Goal: Complete application form: Complete application form

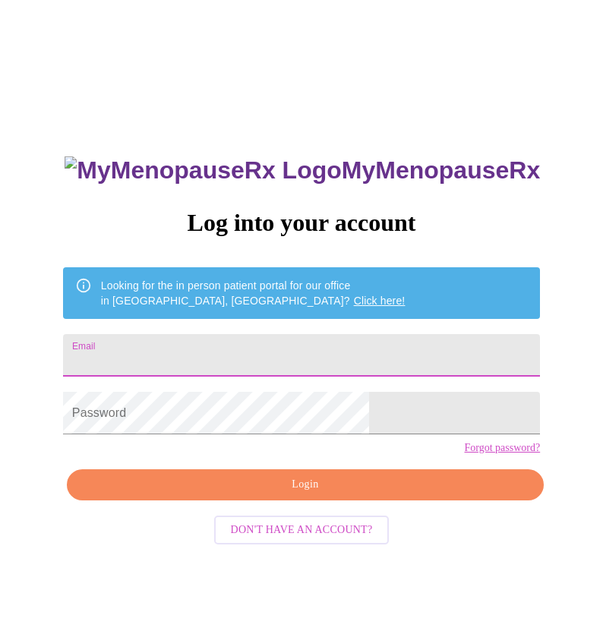
click at [210, 351] on input "Email" at bounding box center [301, 355] width 477 height 43
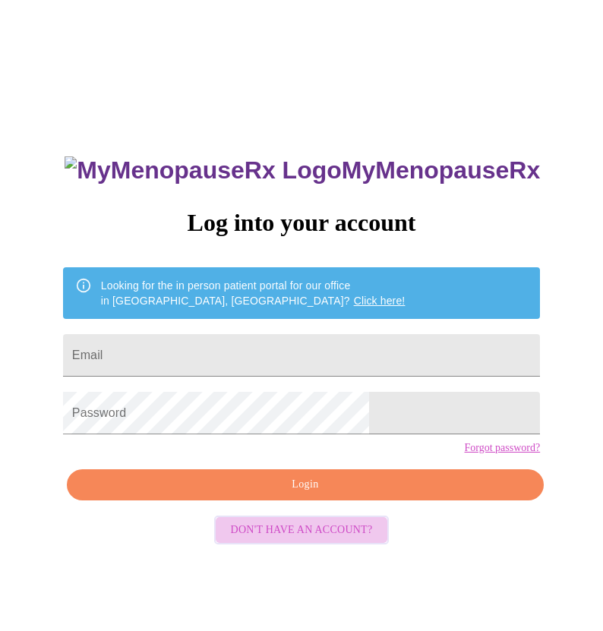
click at [316, 540] on span "Don't have an account?" at bounding box center [302, 530] width 142 height 19
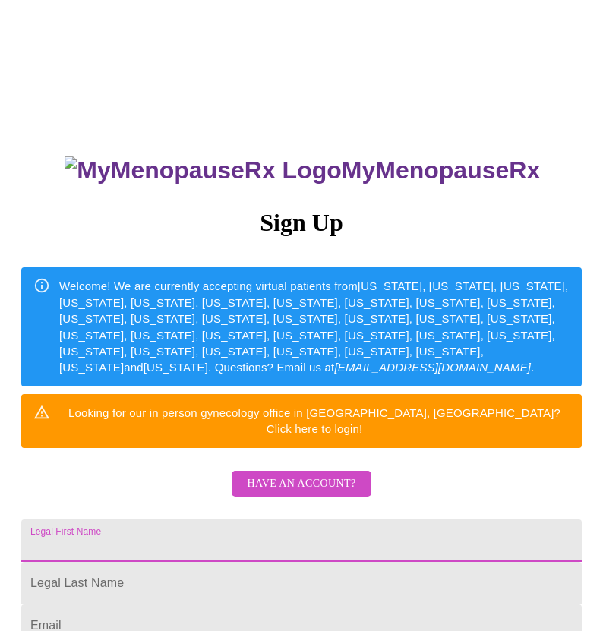
click at [259, 520] on input "Legal First Name" at bounding box center [301, 541] width 561 height 43
type input "Danielle"
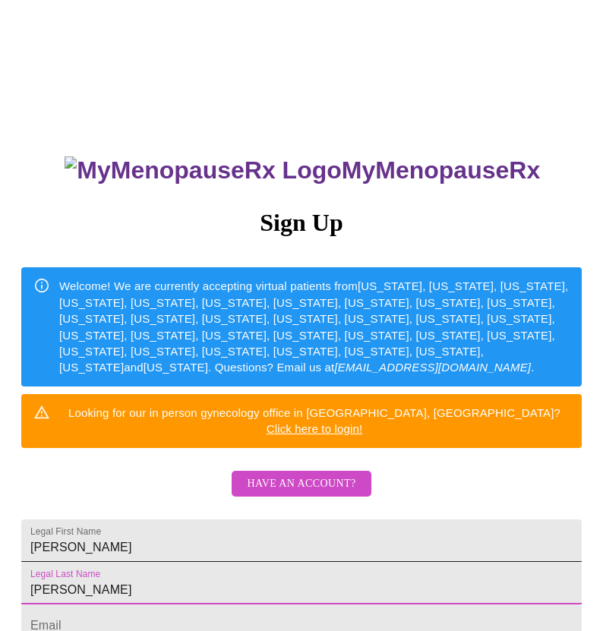
type input "Wetzel"
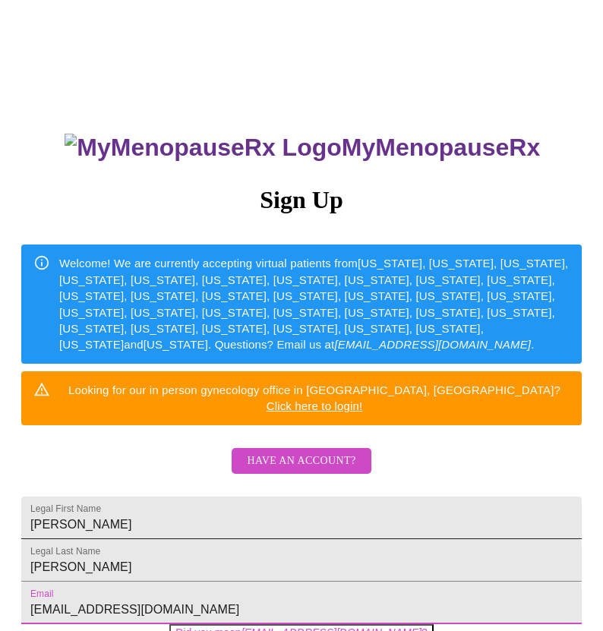
type input "[EMAIL_ADDRESS][DOMAIN_NAME]"
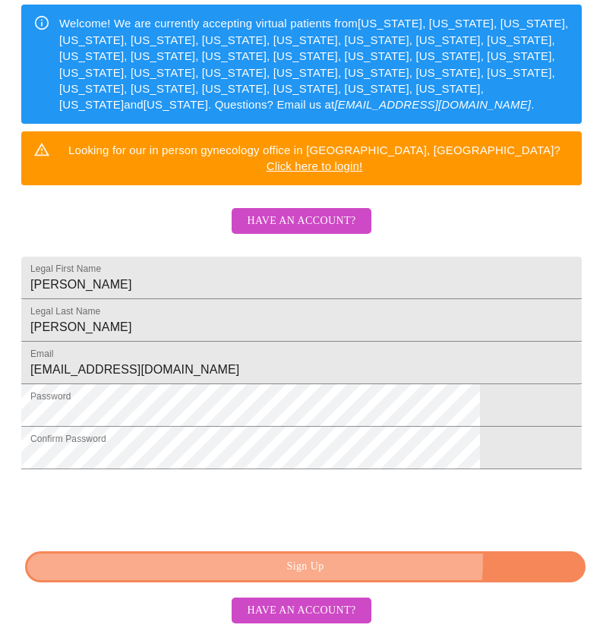
click at [299, 559] on span "Sign Up" at bounding box center [306, 567] width 526 height 19
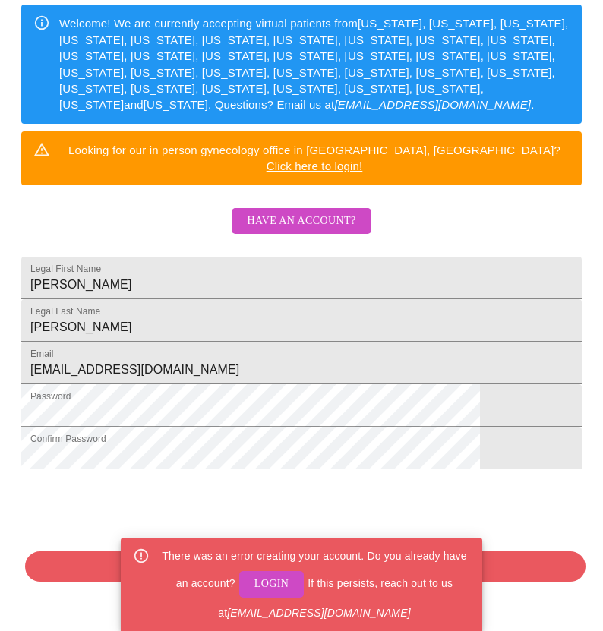
click at [268, 583] on span "Login" at bounding box center [271, 584] width 35 height 19
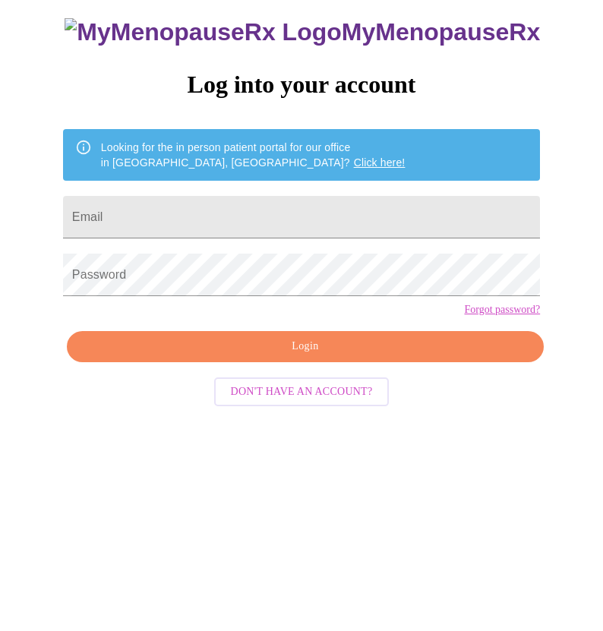
scroll to position [15, 0]
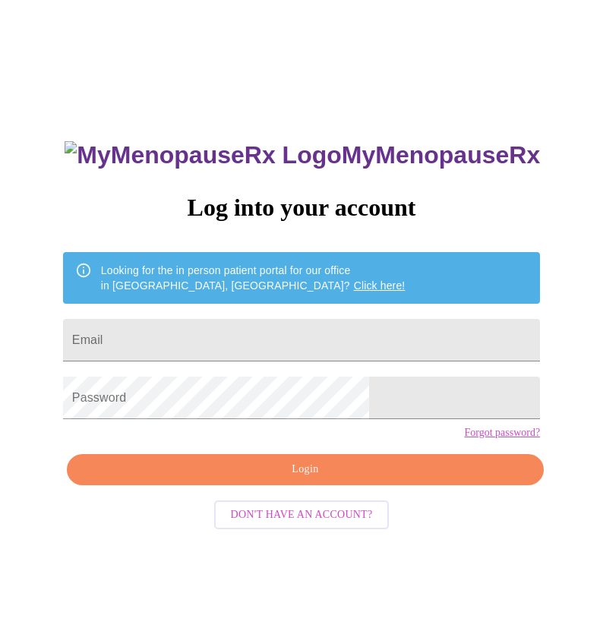
click at [270, 355] on form "Email" at bounding box center [301, 340] width 477 height 58
click at [266, 338] on input "Email" at bounding box center [301, 340] width 477 height 43
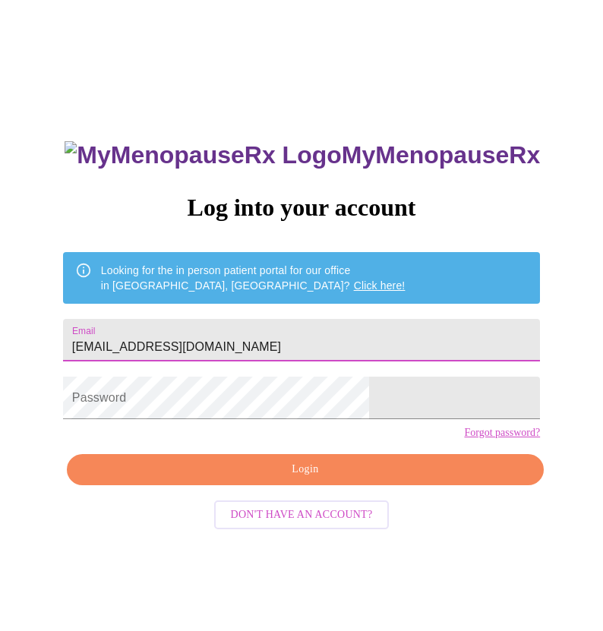
type input "[EMAIL_ADDRESS][DOMAIN_NAME]"
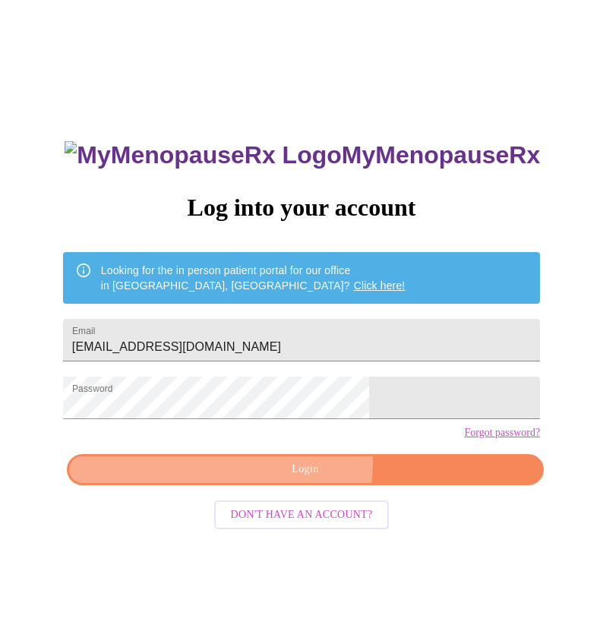
click at [300, 479] on span "Login" at bounding box center [305, 469] width 442 height 19
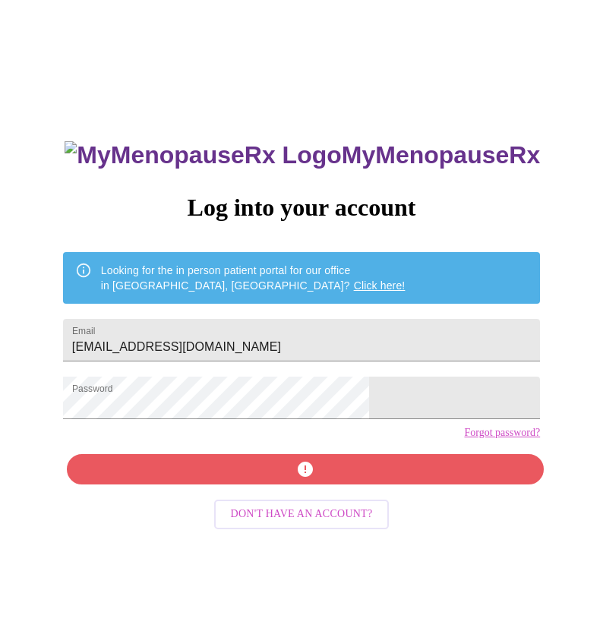
click at [464, 439] on link "Forgot password?" at bounding box center [502, 433] width 76 height 12
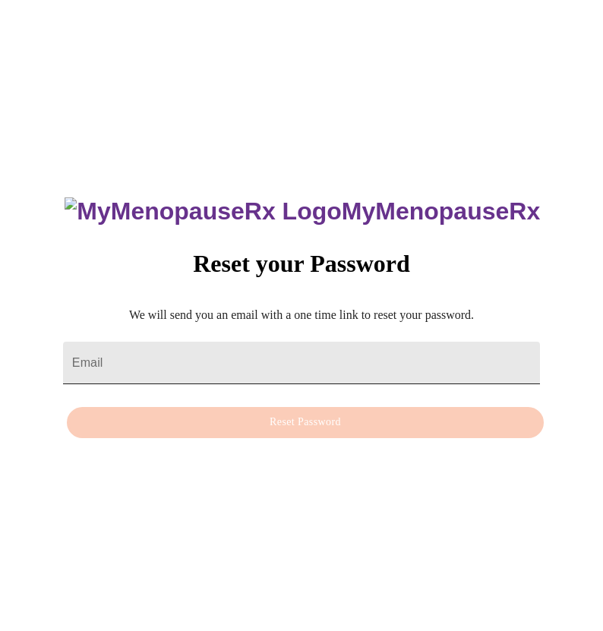
click at [322, 365] on input "Email" at bounding box center [301, 363] width 477 height 43
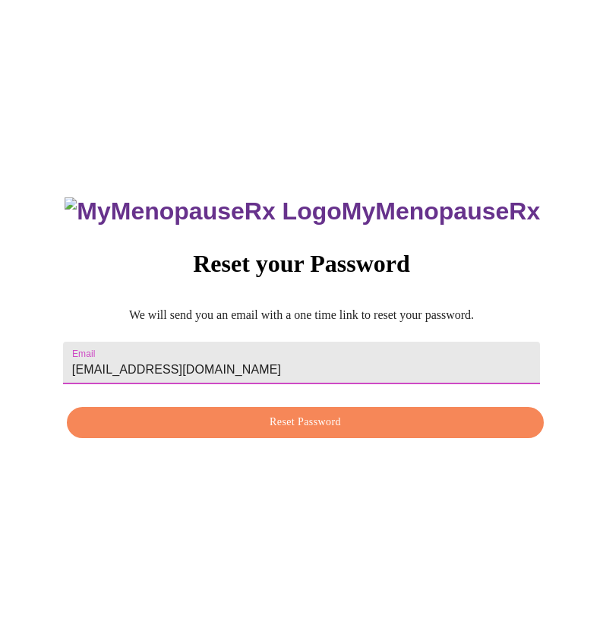
type input "[EMAIL_ADDRESS][DOMAIN_NAME]"
click at [320, 445] on div "MyMenopauseRx Reset your Password We will send you an email with a one time lin…" at bounding box center [301, 309] width 507 height 273
click at [318, 422] on span "Reset Password" at bounding box center [305, 422] width 442 height 19
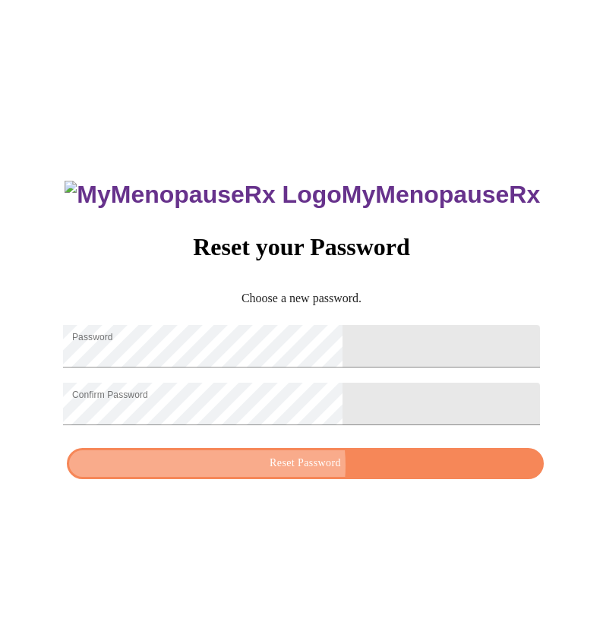
click at [287, 473] on span "Reset Password" at bounding box center [305, 463] width 442 height 19
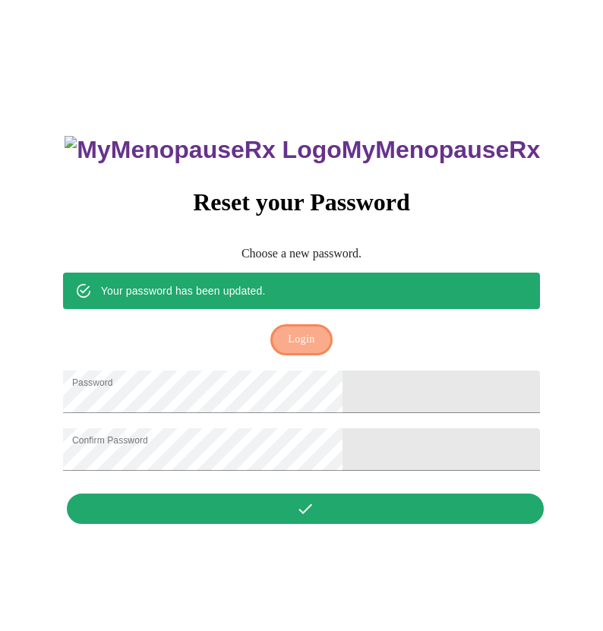
click at [302, 330] on span "Login" at bounding box center [301, 339] width 27 height 19
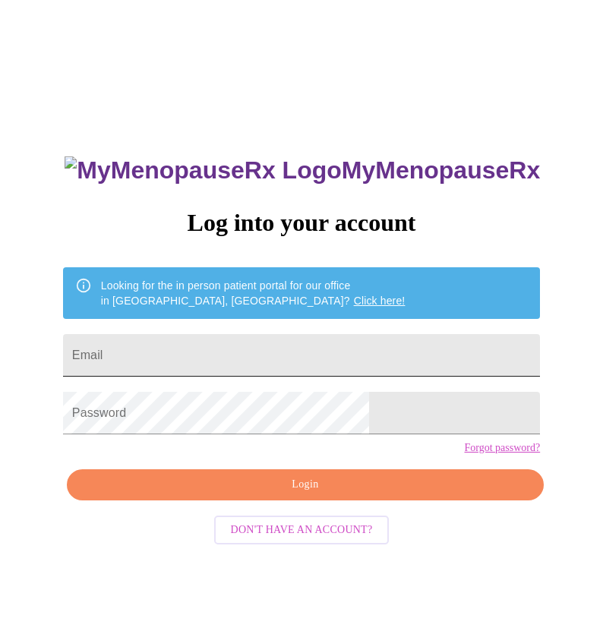
click at [286, 348] on input "Email" at bounding box center [301, 355] width 477 height 43
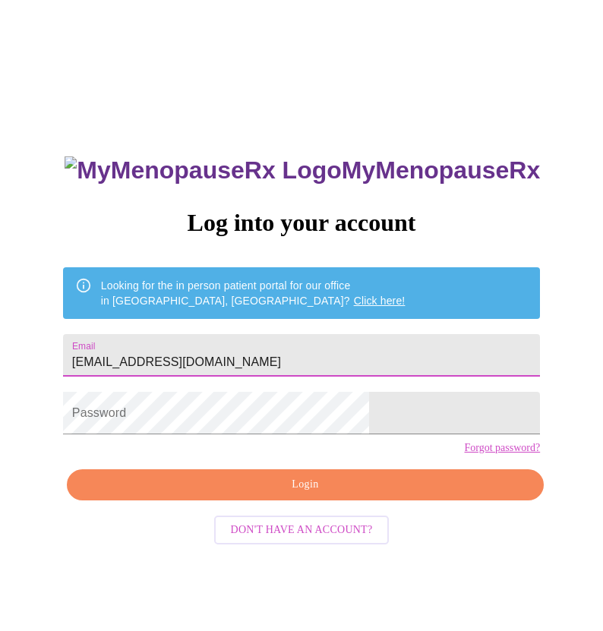
type input "[EMAIL_ADDRESS][DOMAIN_NAME]"
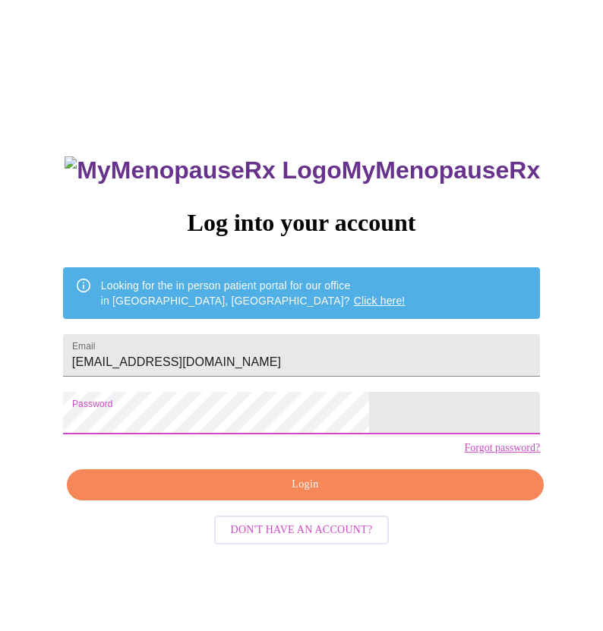
click at [329, 495] on span "Login" at bounding box center [305, 485] width 442 height 19
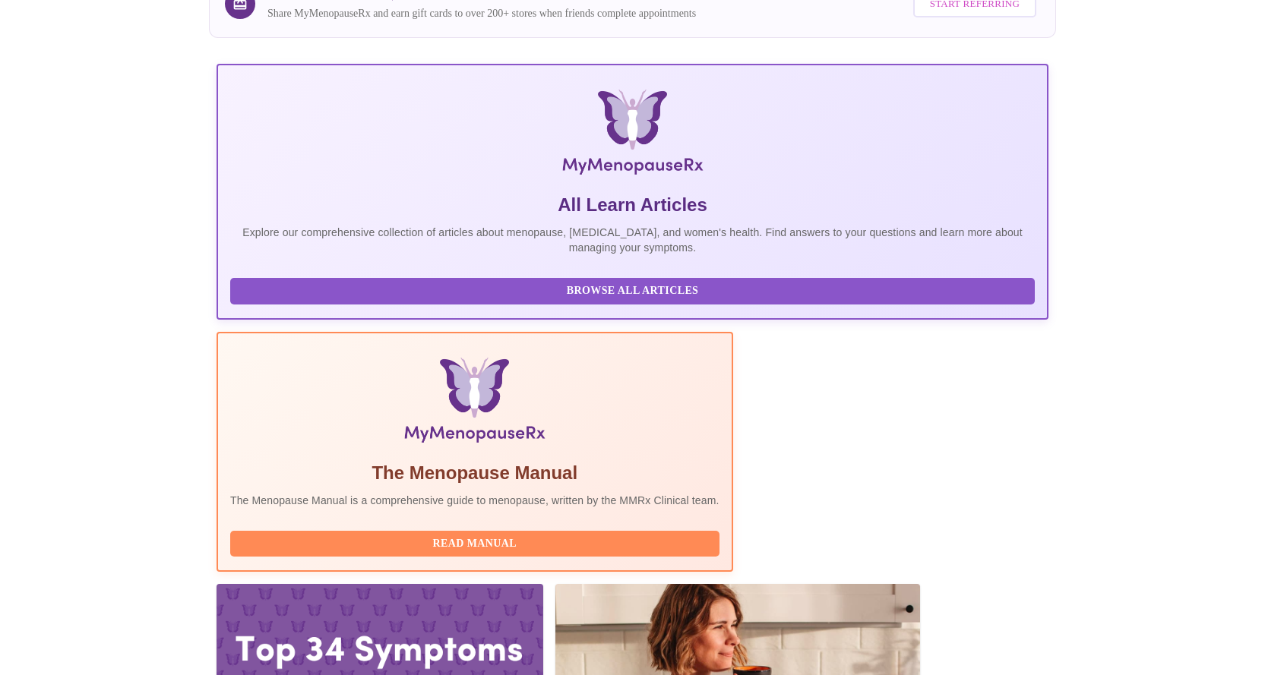
scroll to position [235, 0]
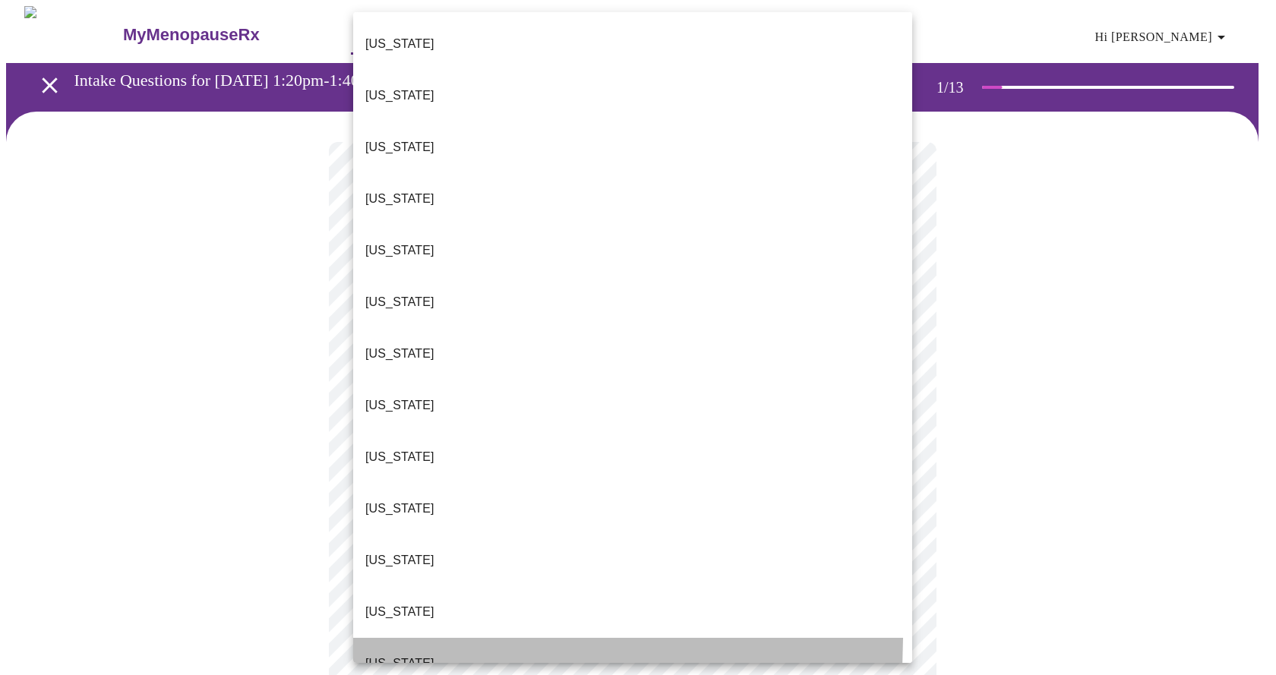
click at [387, 631] on li "[US_STATE]" at bounding box center [632, 664] width 559 height 52
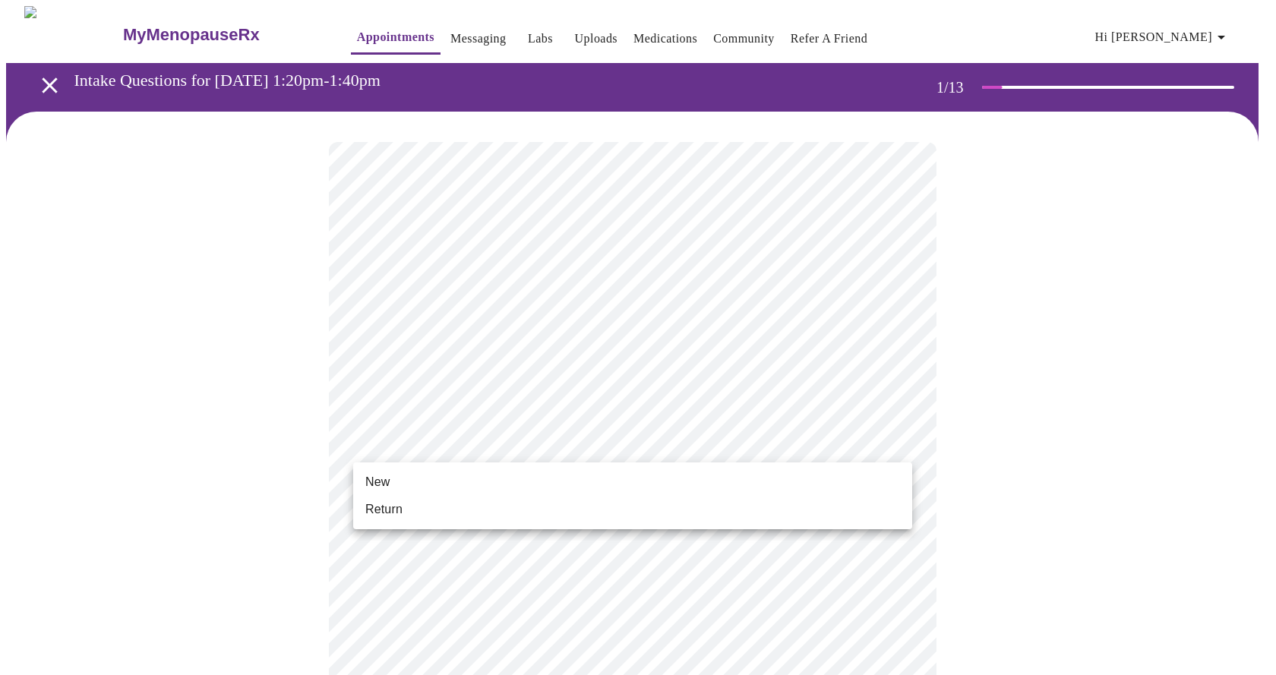
click at [397, 479] on li "New" at bounding box center [632, 482] width 559 height 27
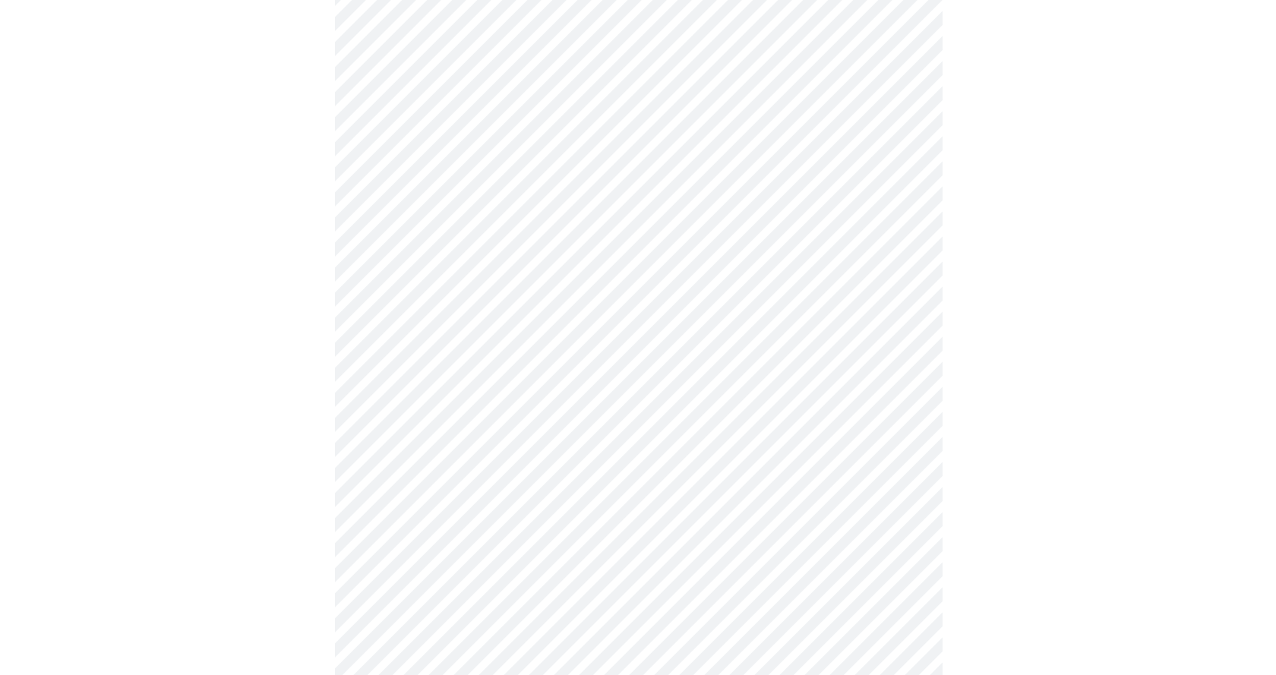
scroll to position [684, 0]
click at [577, 482] on body "MyMenopauseRx Appointments Messaging Labs Uploads Medications Community Refer a…" at bounding box center [632, 5] width 1253 height 1367
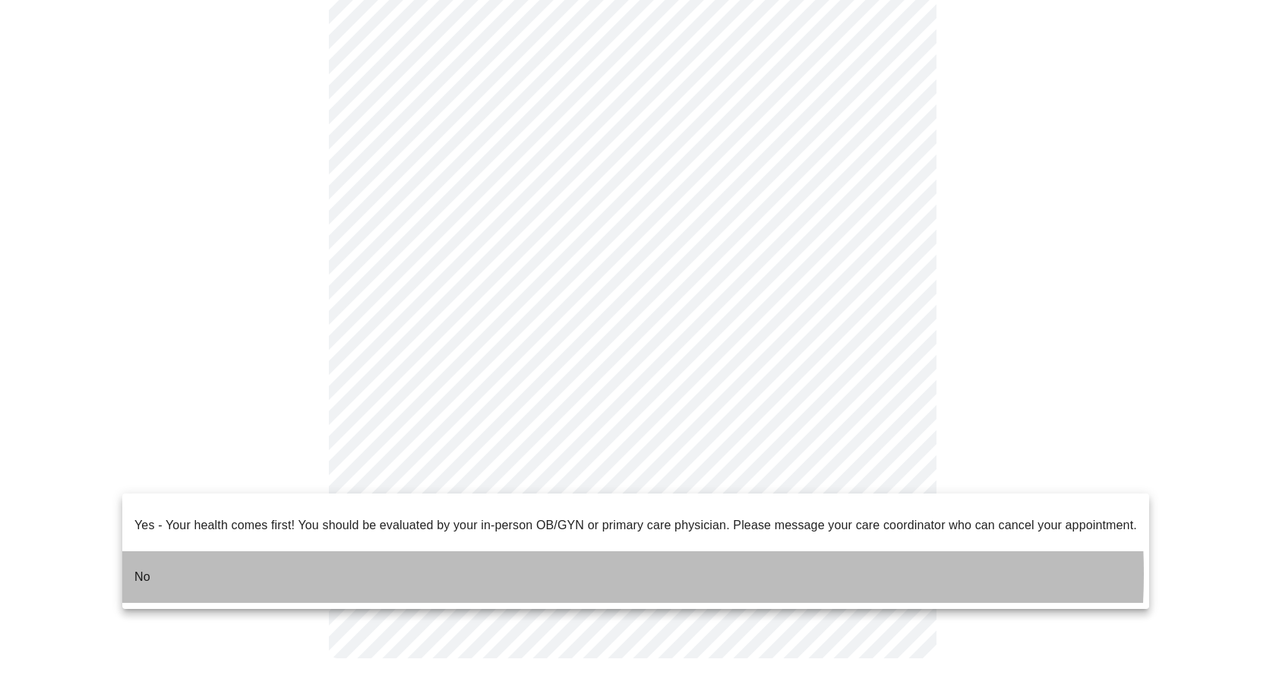
click at [590, 562] on li "No" at bounding box center [635, 578] width 1027 height 52
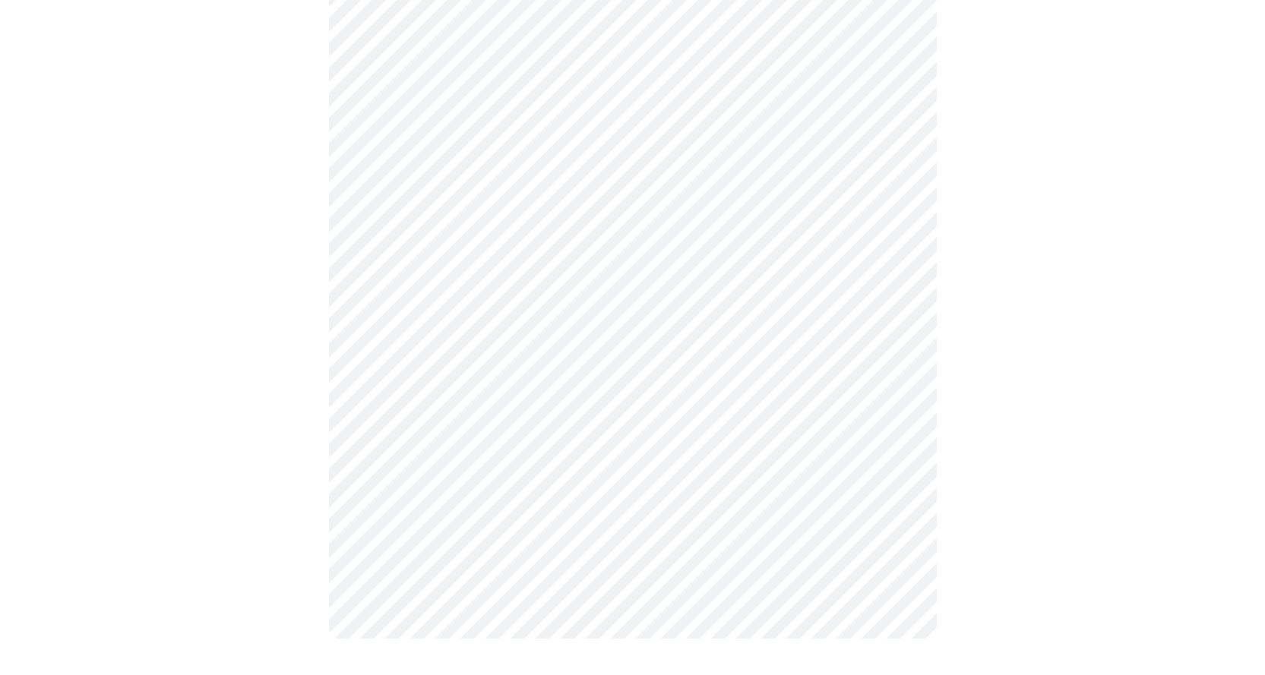
scroll to position [0, 0]
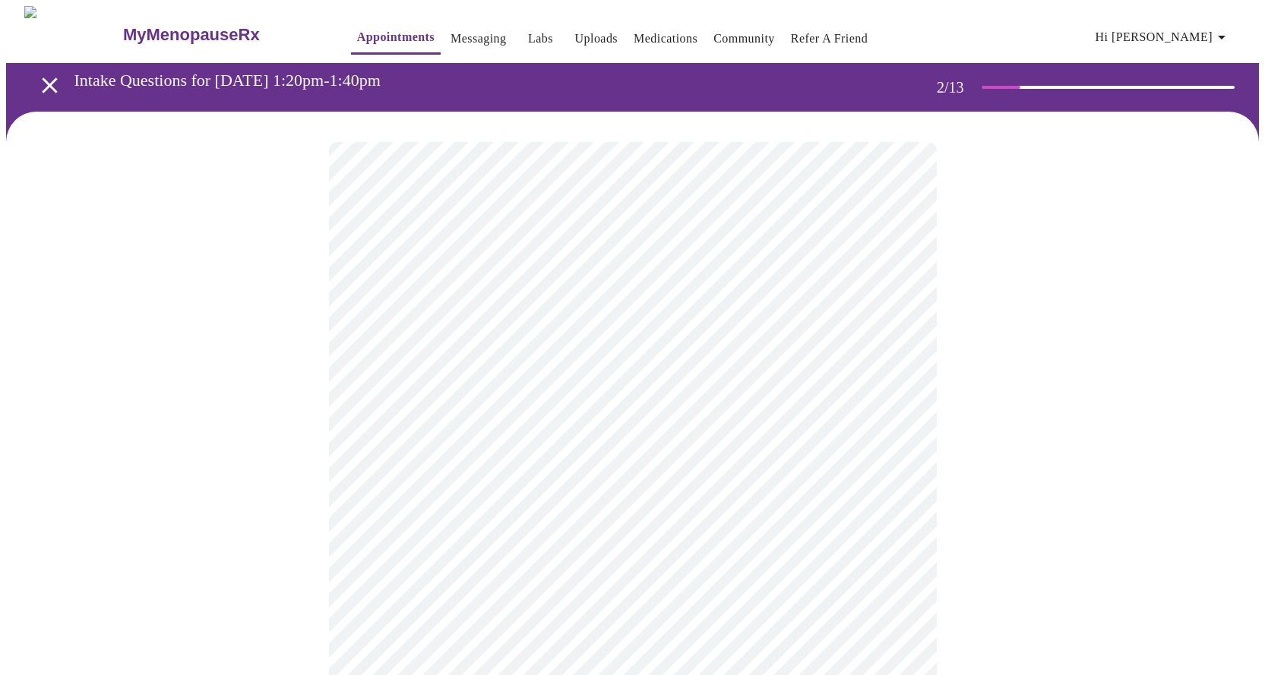
click at [602, 315] on body "MyMenopauseRx Appointments Messaging Labs Uploads Medications Community Refer a…" at bounding box center [632, 462] width 1253 height 913
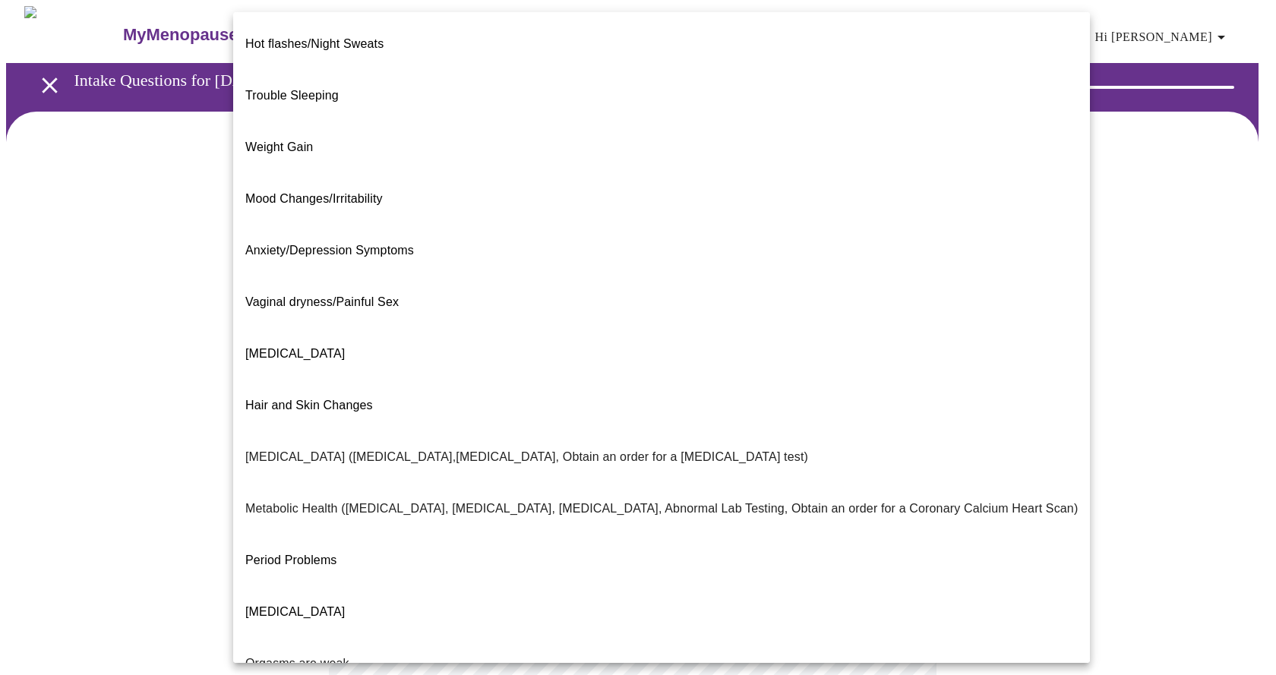
click at [291, 89] on span "Trouble Sleeping" at bounding box center [291, 95] width 93 height 13
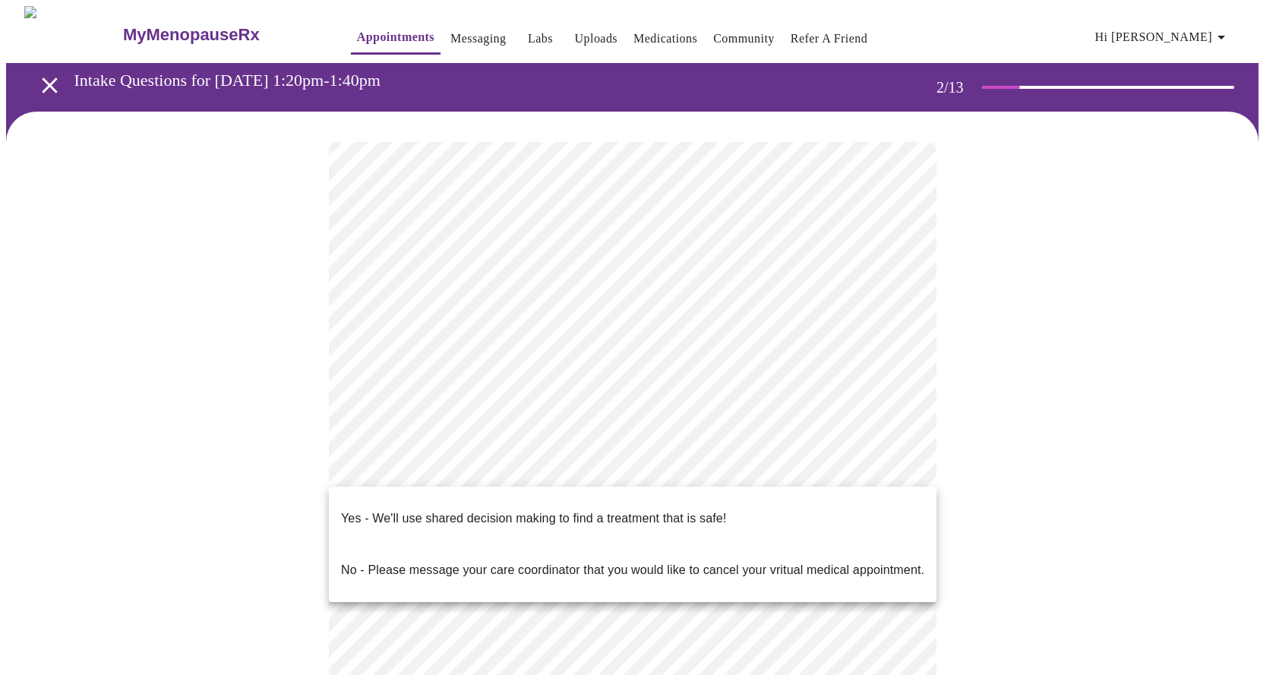
click at [460, 469] on body "MyMenopauseRx Appointments Messaging Labs Uploads Medications Community Refer a…" at bounding box center [638, 458] width 1264 height 904
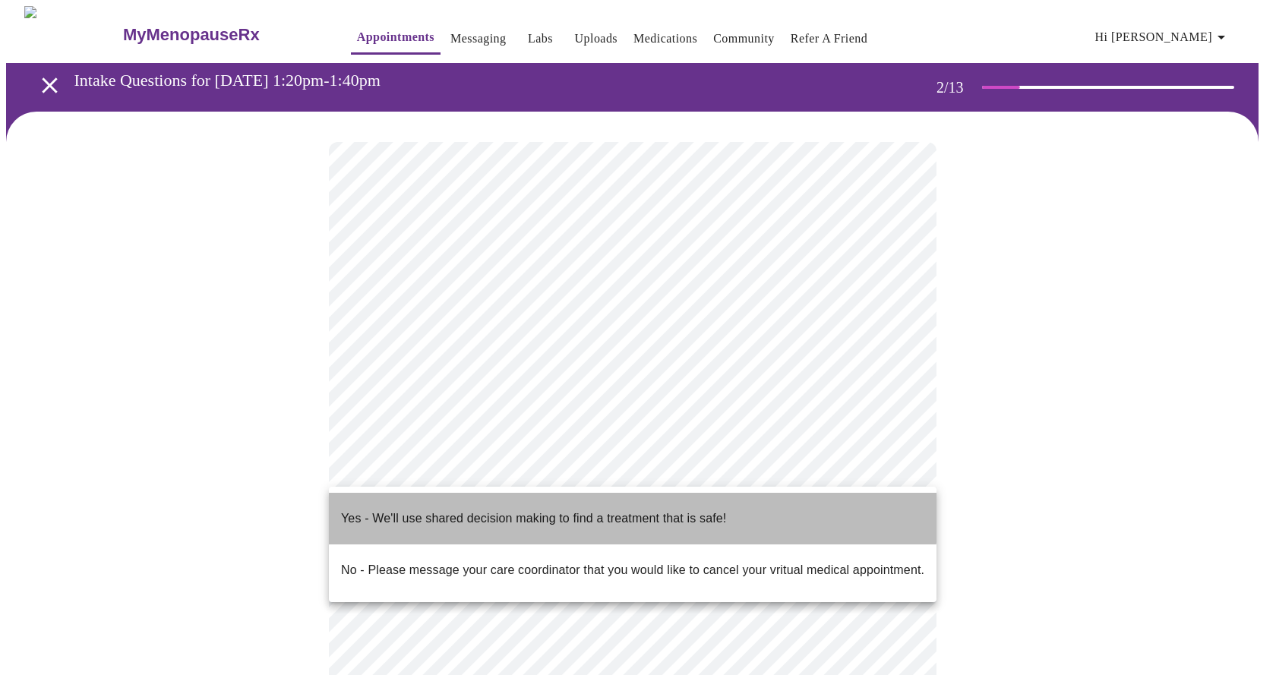
click at [479, 510] on p "Yes - We'll use shared decision making to find a treatment that is safe!" at bounding box center [533, 519] width 385 height 18
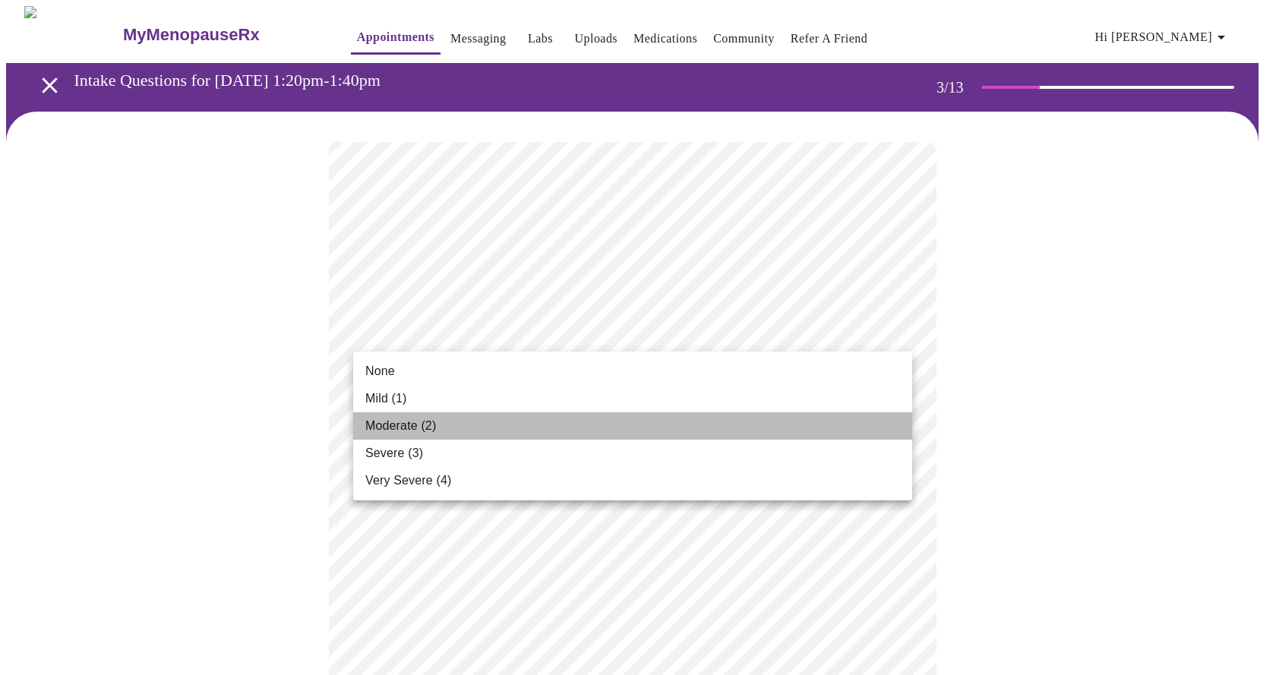
click at [444, 427] on li "Moderate (2)" at bounding box center [632, 426] width 559 height 27
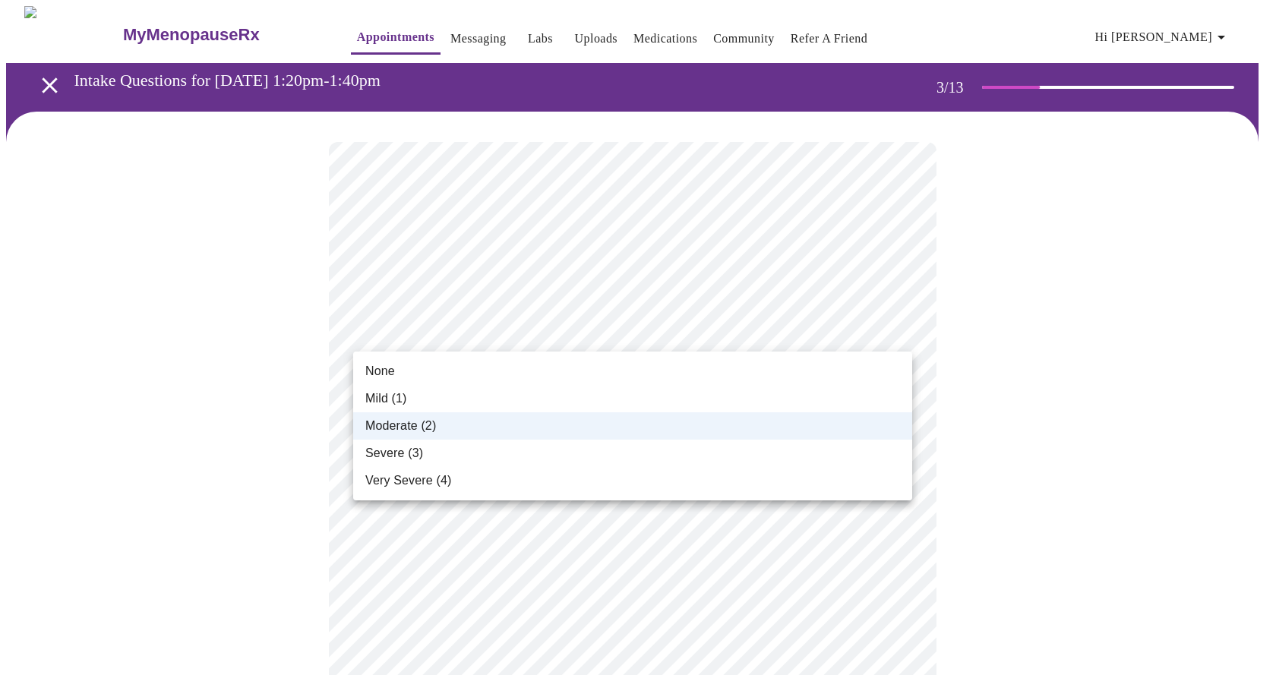
click at [479, 331] on div at bounding box center [638, 337] width 1276 height 675
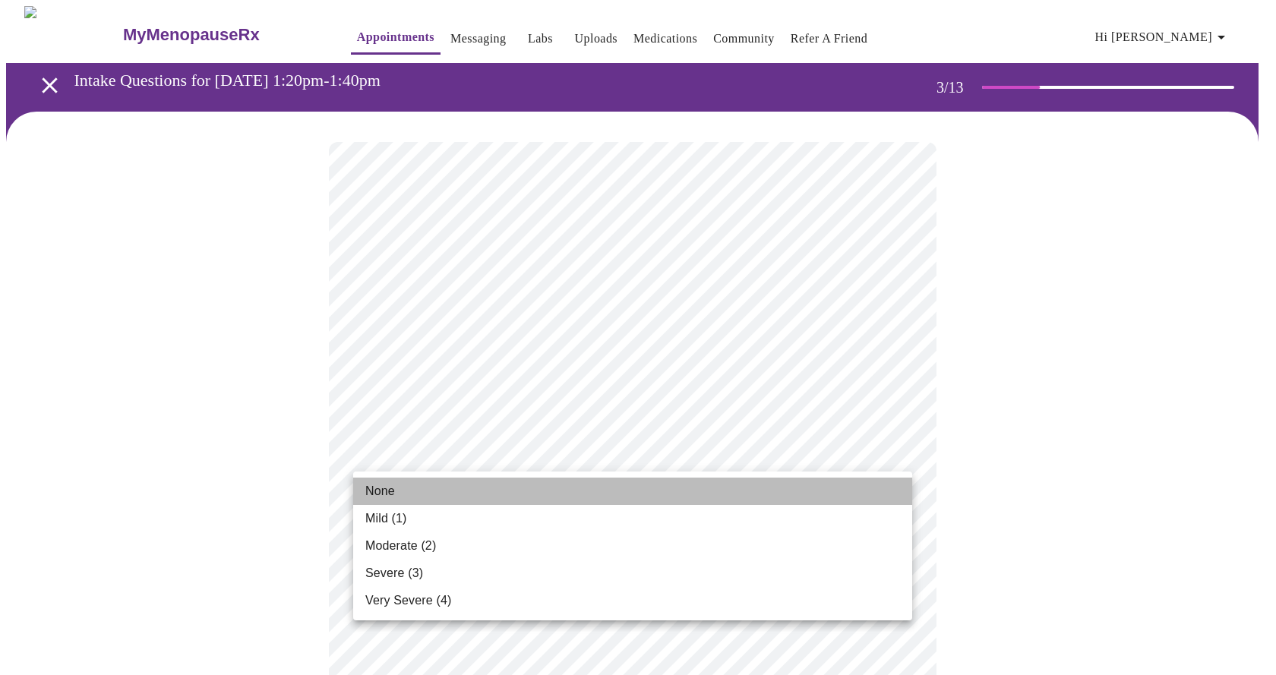
click at [387, 492] on span "None" at bounding box center [380, 491] width 30 height 18
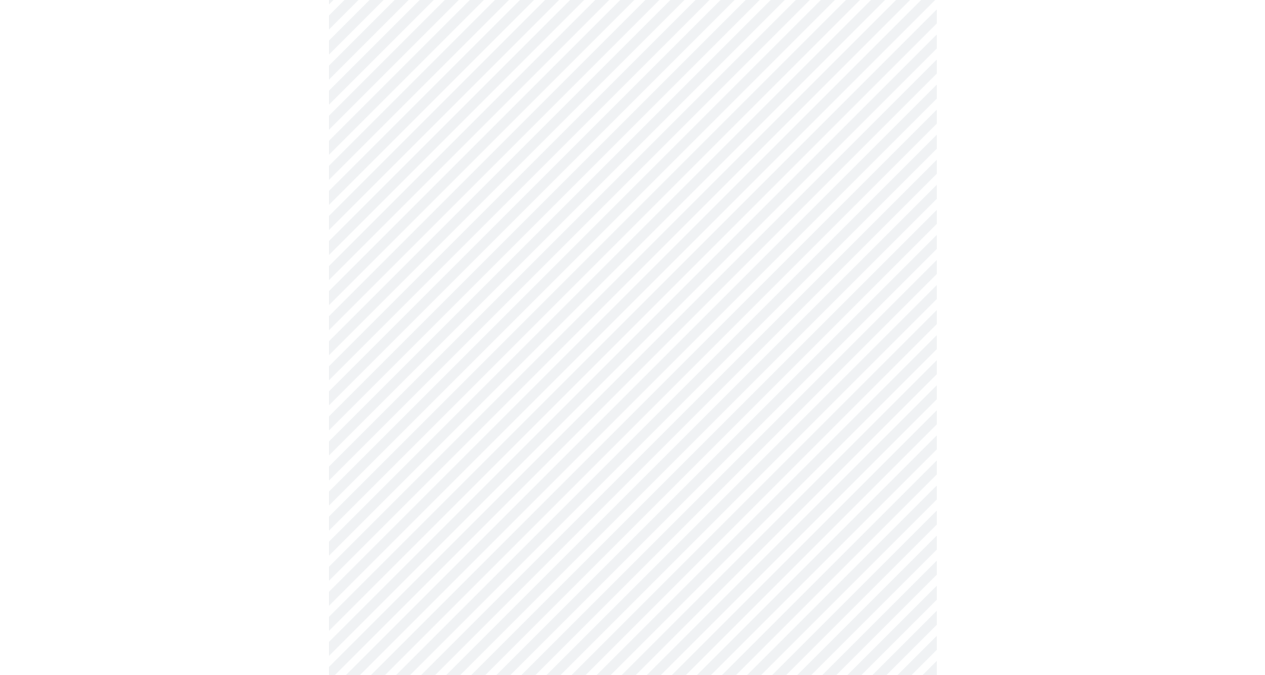
scroll to position [304, 0]
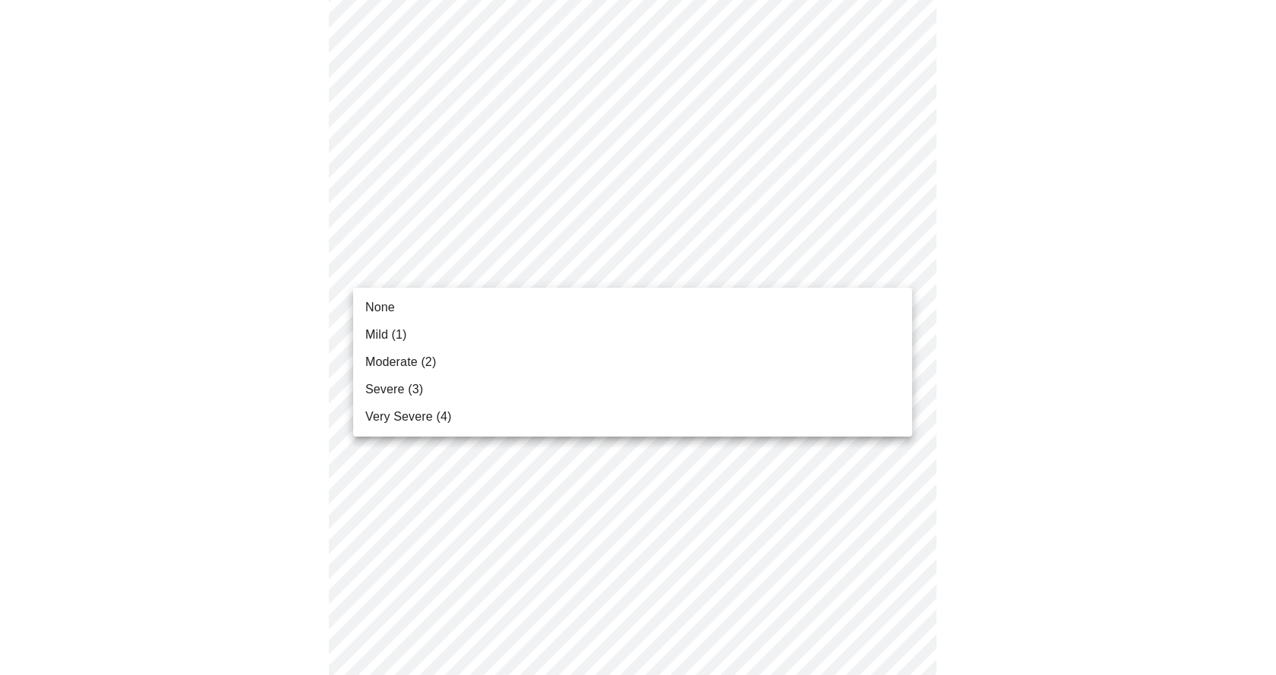
click at [409, 391] on span "Severe (3)" at bounding box center [394, 390] width 58 height 18
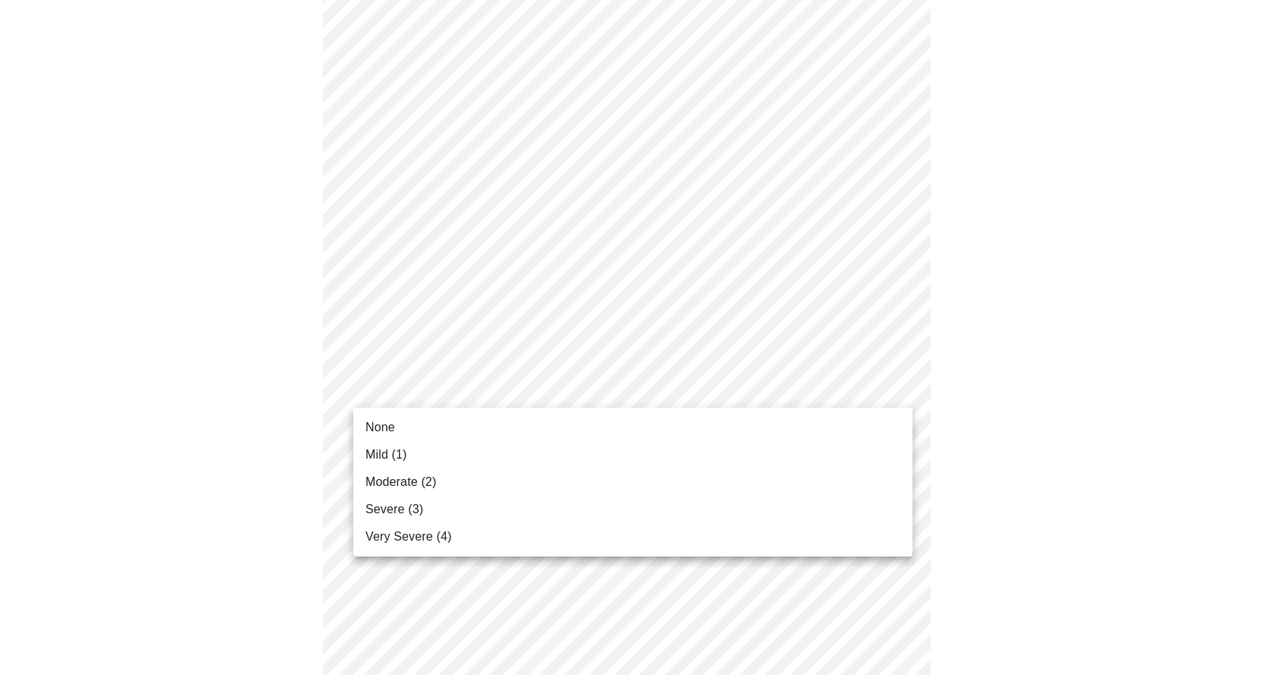
click at [485, 391] on body "MyMenopauseRx Appointments Messaging Labs Uploads Medications Community Refer a…" at bounding box center [632, 680] width 1253 height 1957
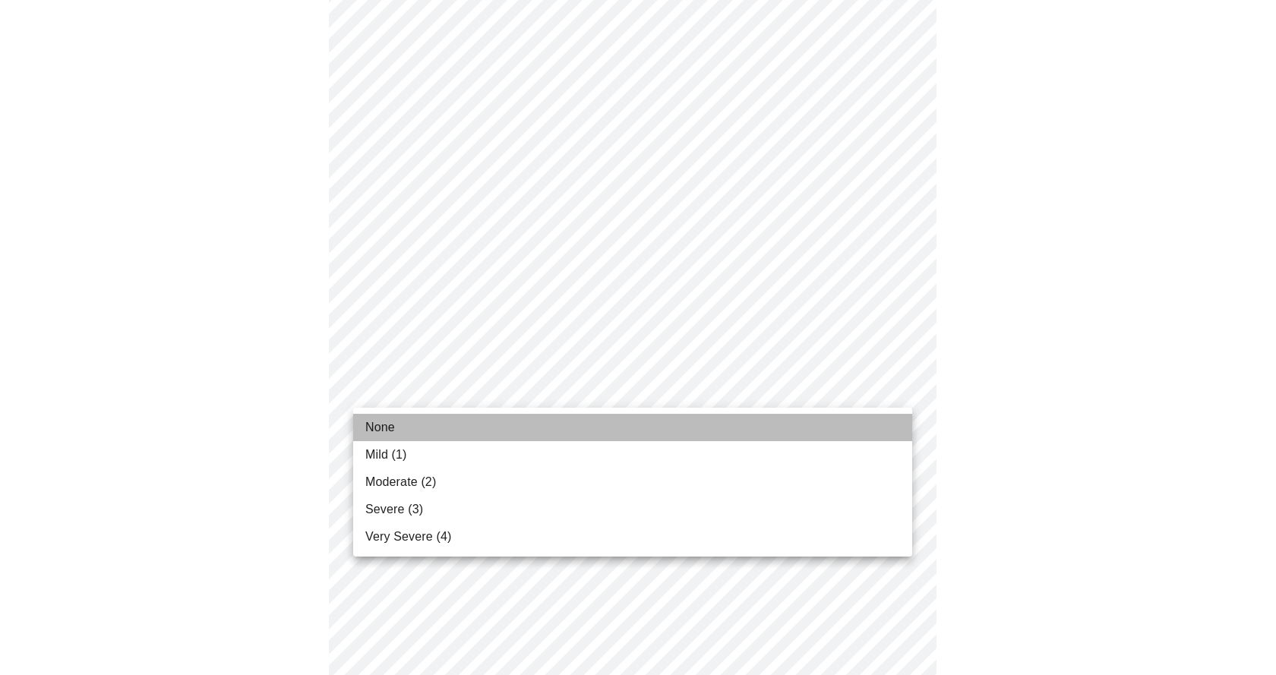
click at [384, 433] on span "None" at bounding box center [380, 428] width 30 height 18
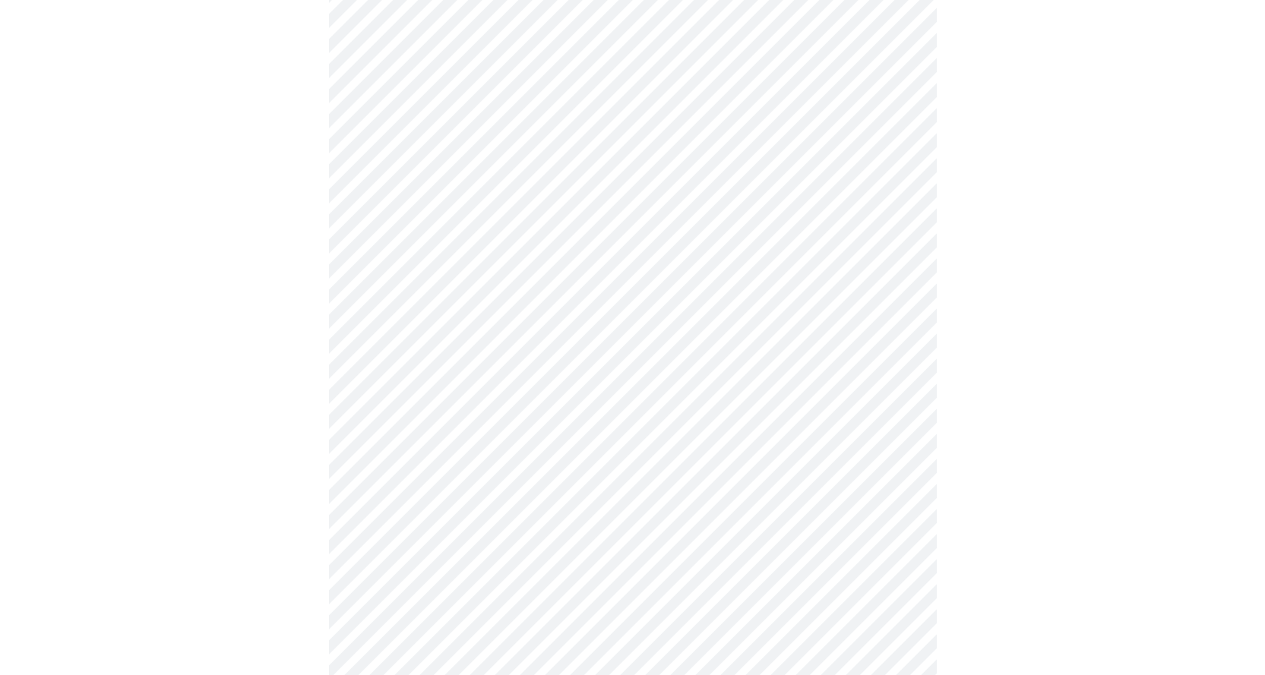
scroll to position [456, 0]
click at [457, 340] on body "MyMenopauseRx Appointments Messaging Labs Uploads Medications Community Refer a…" at bounding box center [632, 518] width 1253 height 1936
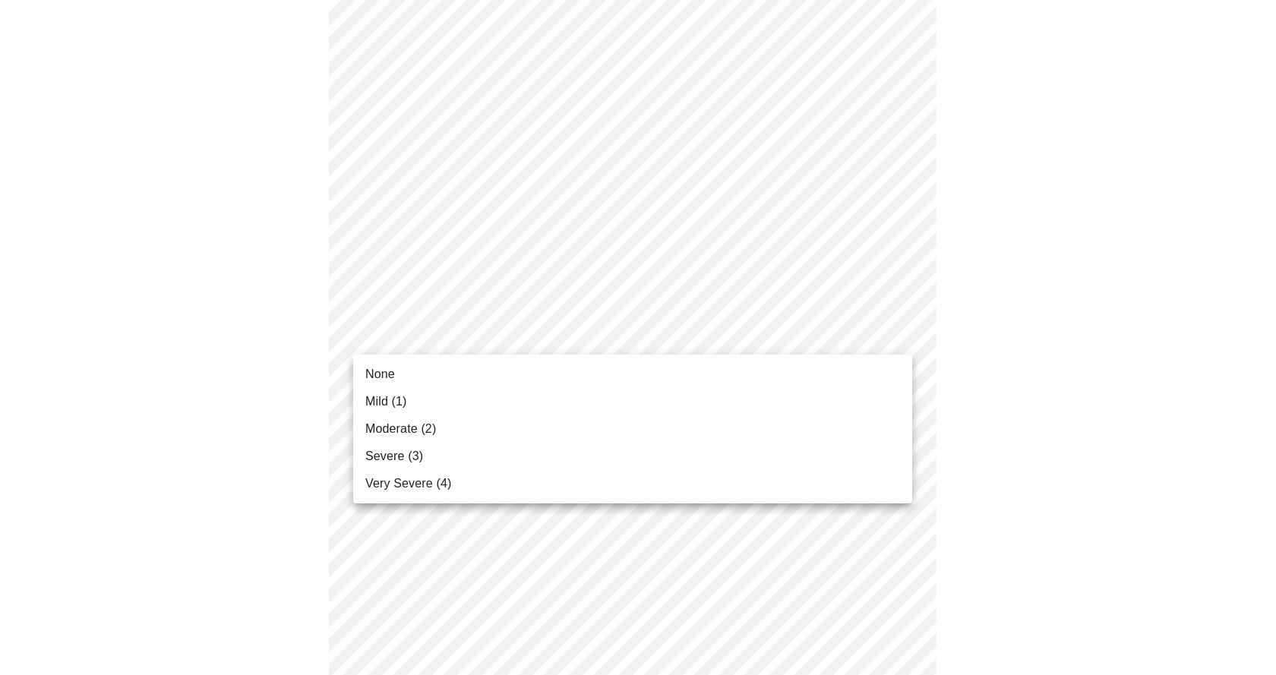
click at [390, 397] on span "Mild (1)" at bounding box center [386, 402] width 42 height 18
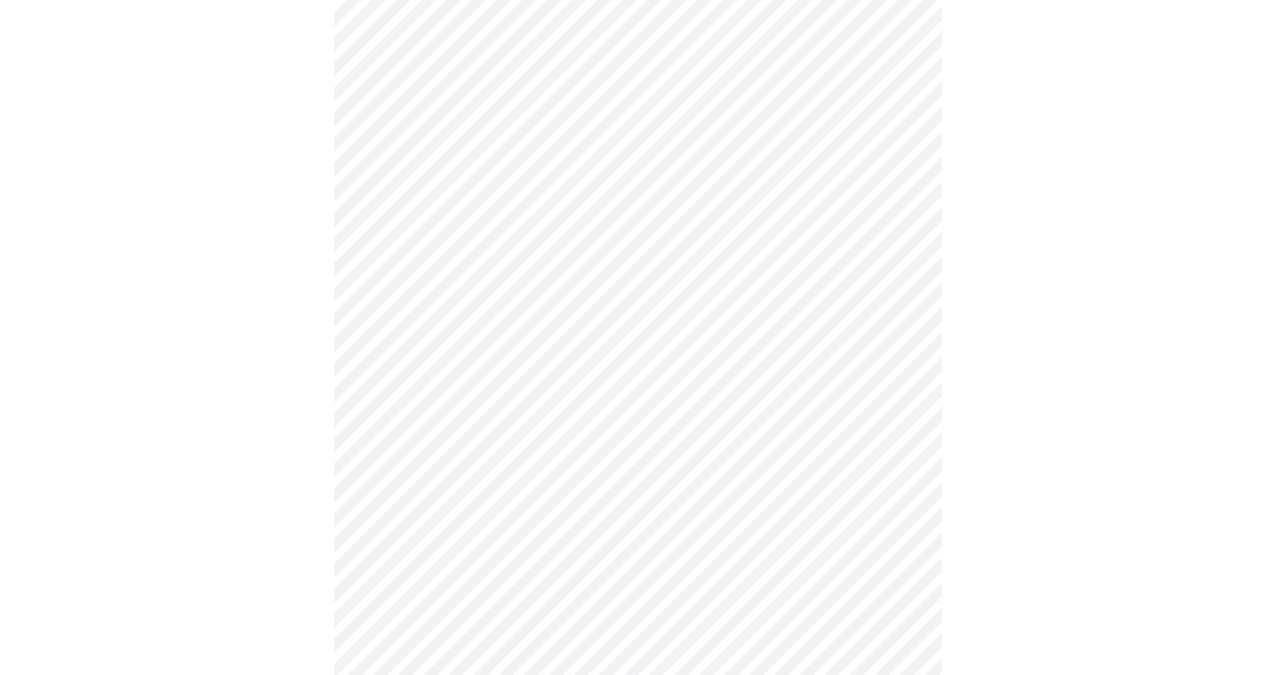
click at [500, 432] on body "MyMenopauseRx Appointments Messaging Labs Uploads Medications Community Refer a…" at bounding box center [638, 507] width 1264 height 1914
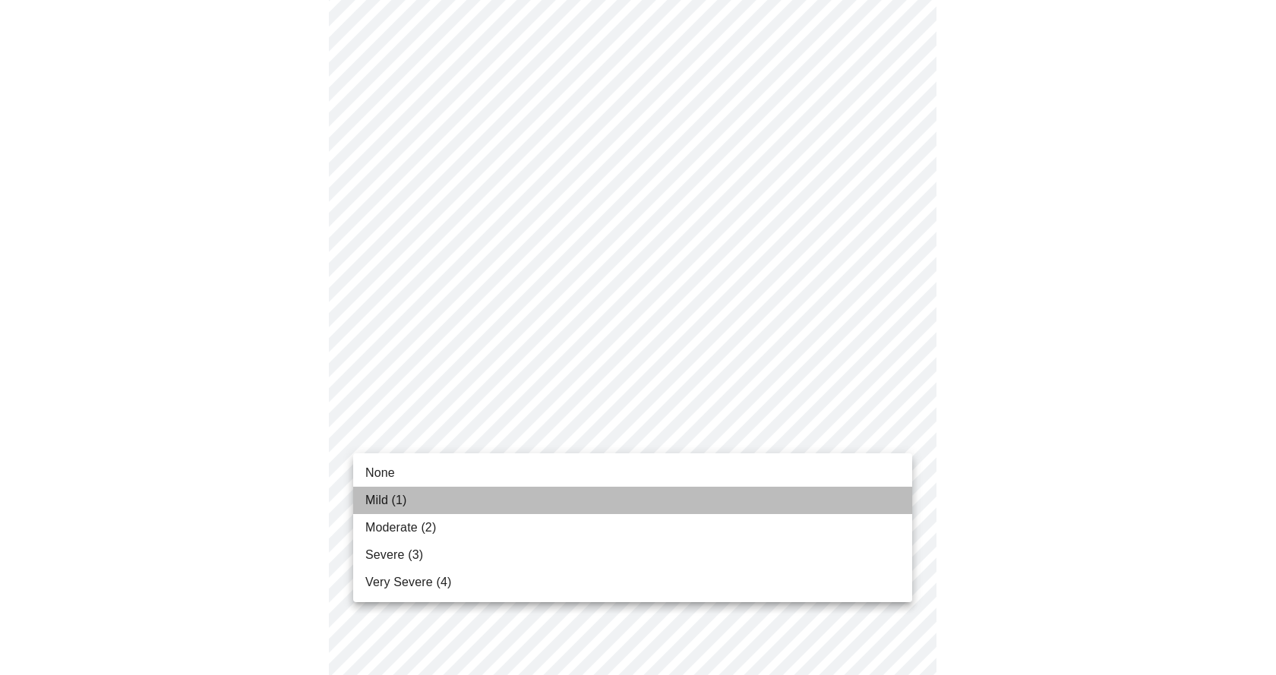
click at [412, 498] on li "Mild (1)" at bounding box center [632, 500] width 559 height 27
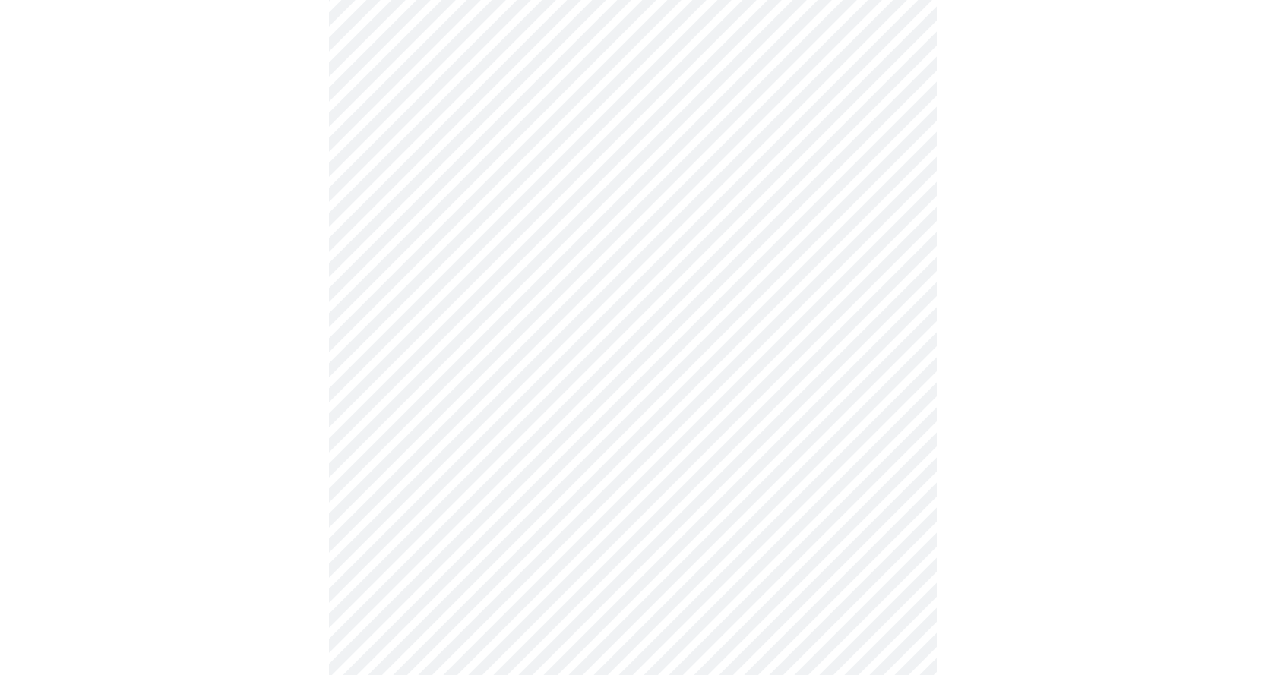
scroll to position [608, 0]
click at [472, 409] on body "MyMenopauseRx Appointments Messaging Labs Uploads Medications Community Refer a…" at bounding box center [638, 344] width 1264 height 1893
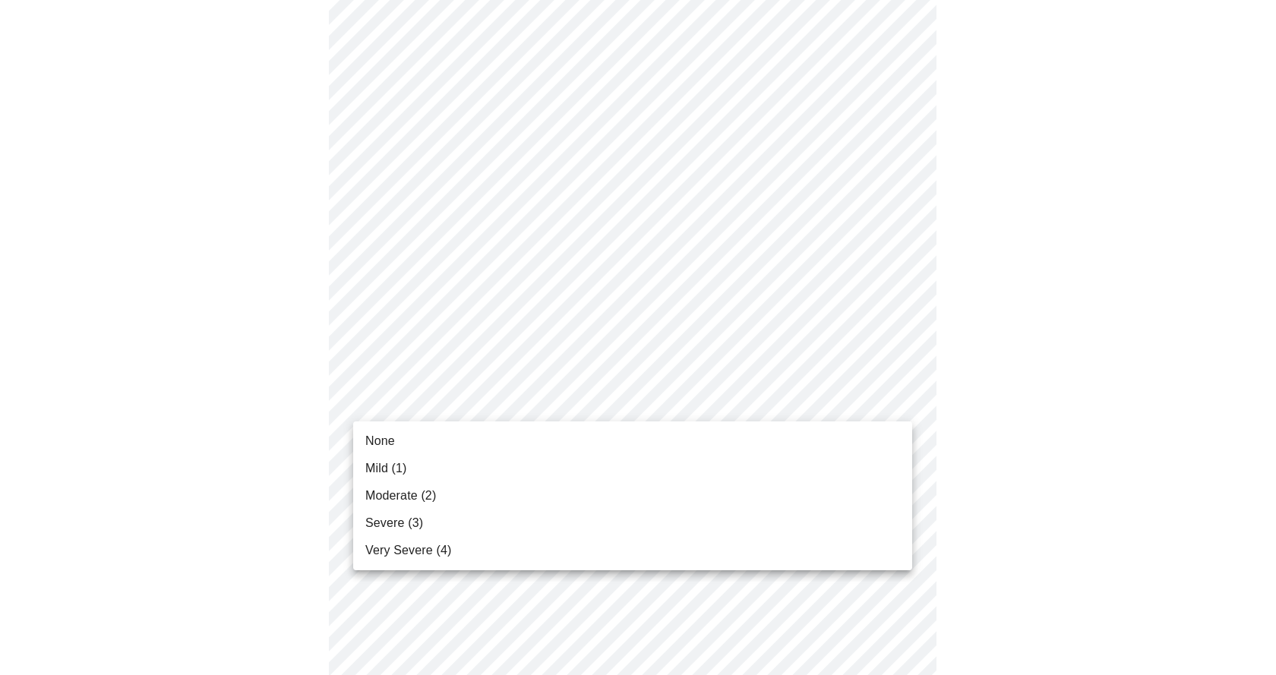
click at [400, 461] on span "Mild (1)" at bounding box center [386, 469] width 42 height 18
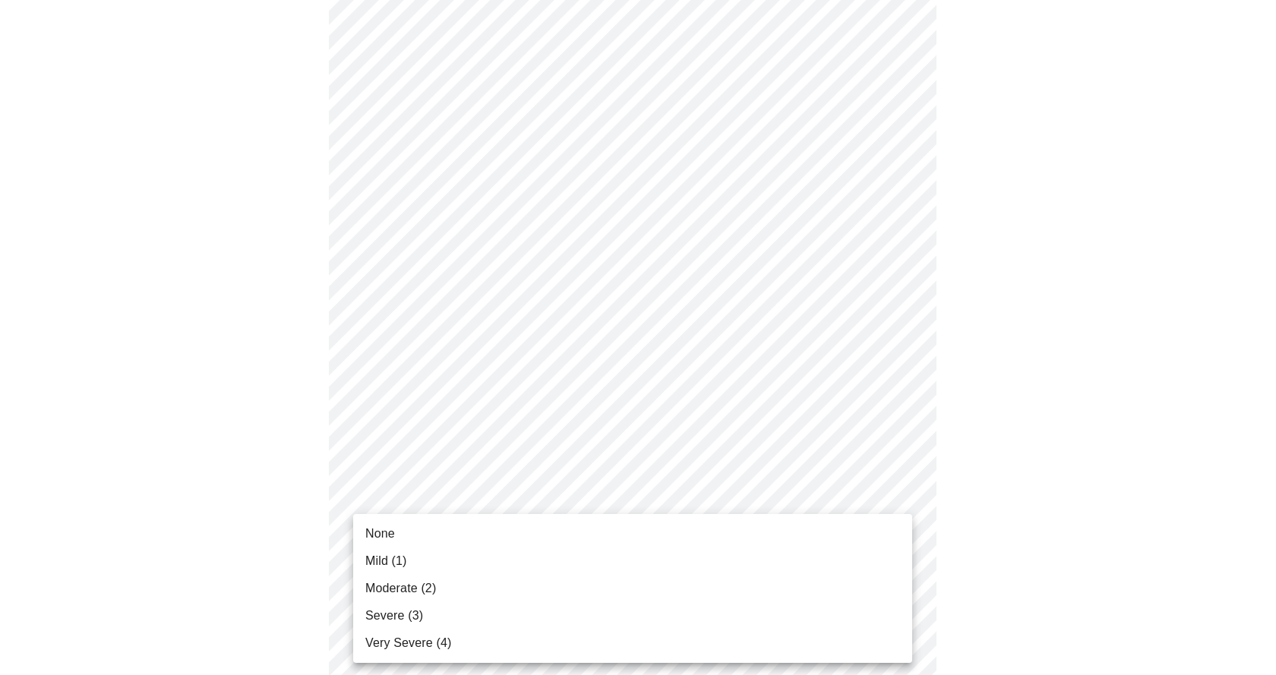
click at [495, 526] on body "MyMenopauseRx Appointments Messaging Labs Uploads Medications Community Refer a…" at bounding box center [638, 334] width 1264 height 1872
click at [409, 556] on li "Mild (1)" at bounding box center [632, 561] width 559 height 27
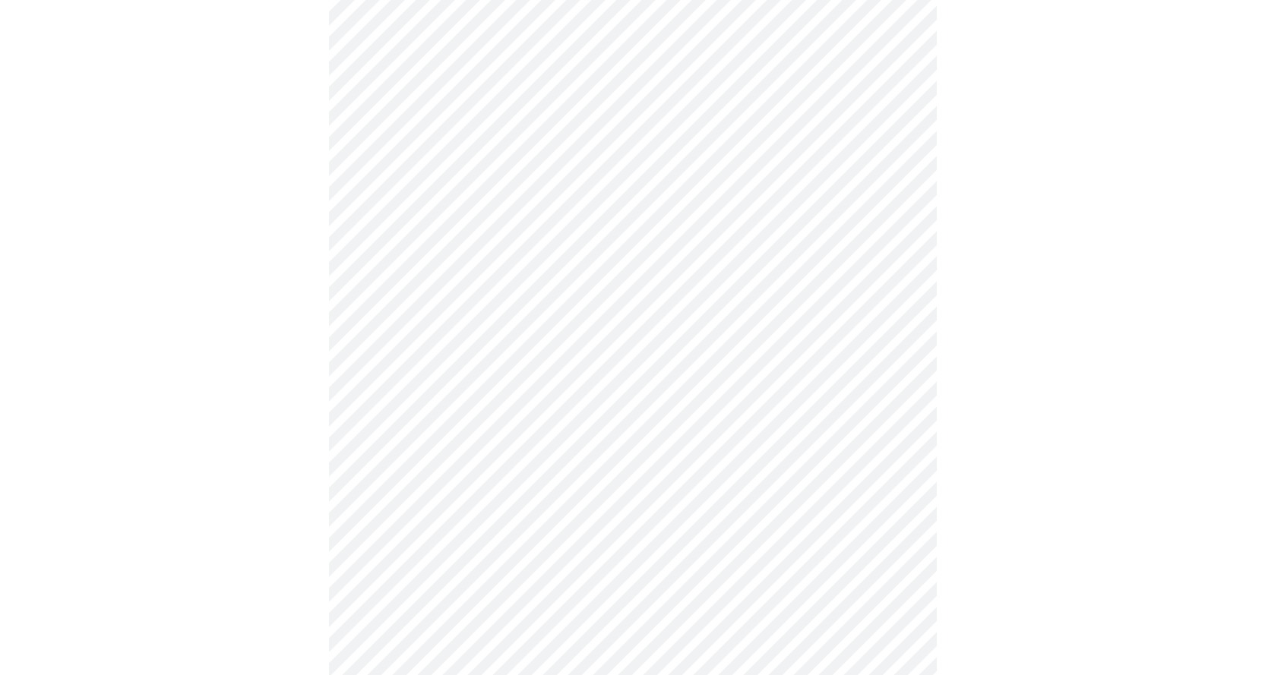
scroll to position [684, 0]
click at [504, 441] on body "MyMenopauseRx Appointments Messaging Labs Uploads Medications Community Refer a…" at bounding box center [632, 247] width 1253 height 1851
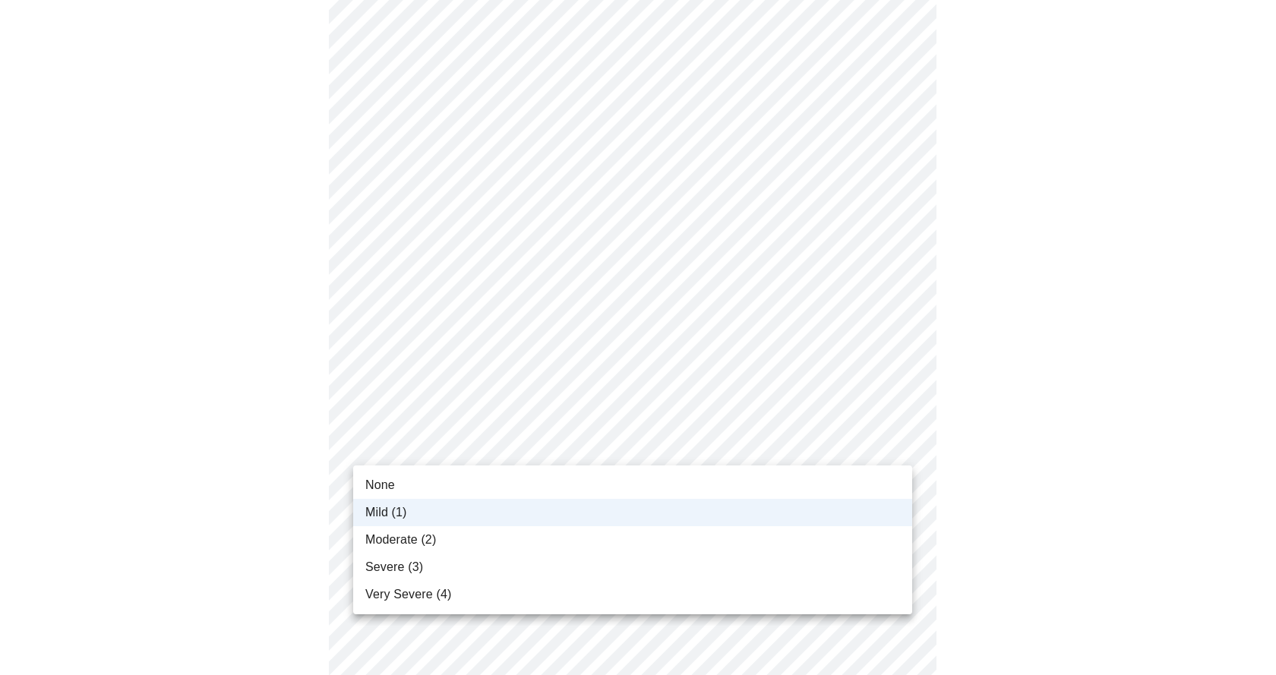
click at [453, 540] on li "Moderate (2)" at bounding box center [632, 539] width 559 height 27
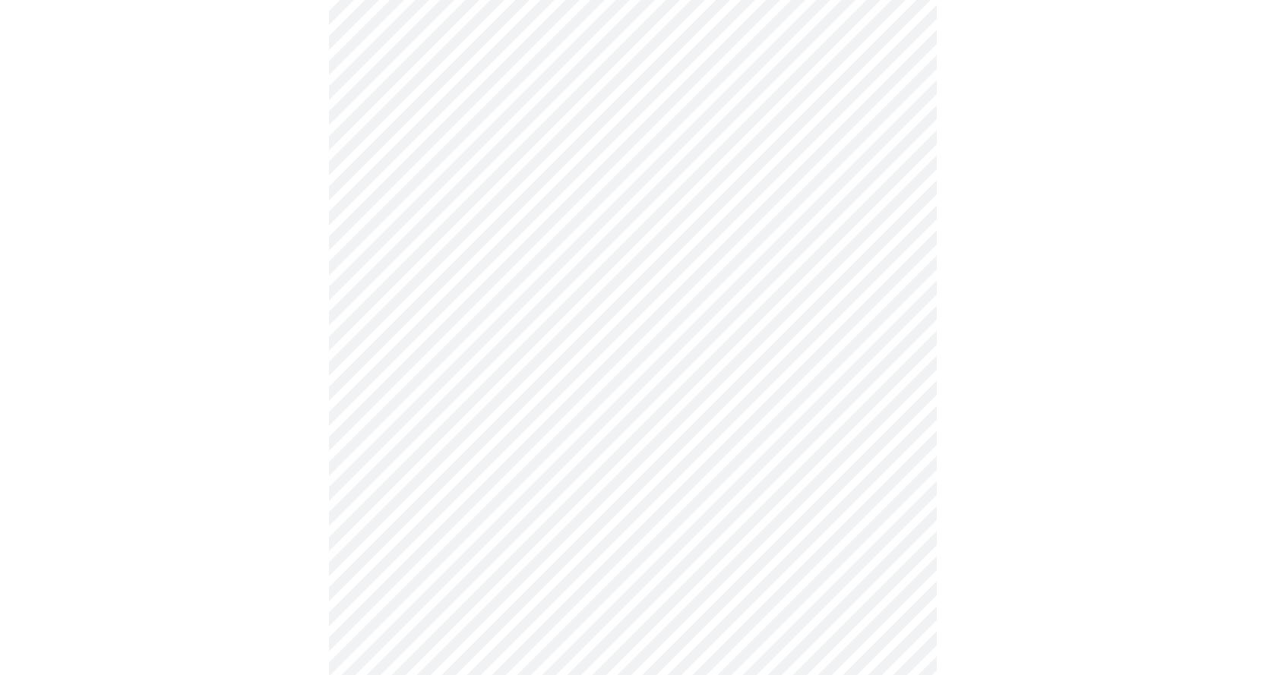
scroll to position [912, 0]
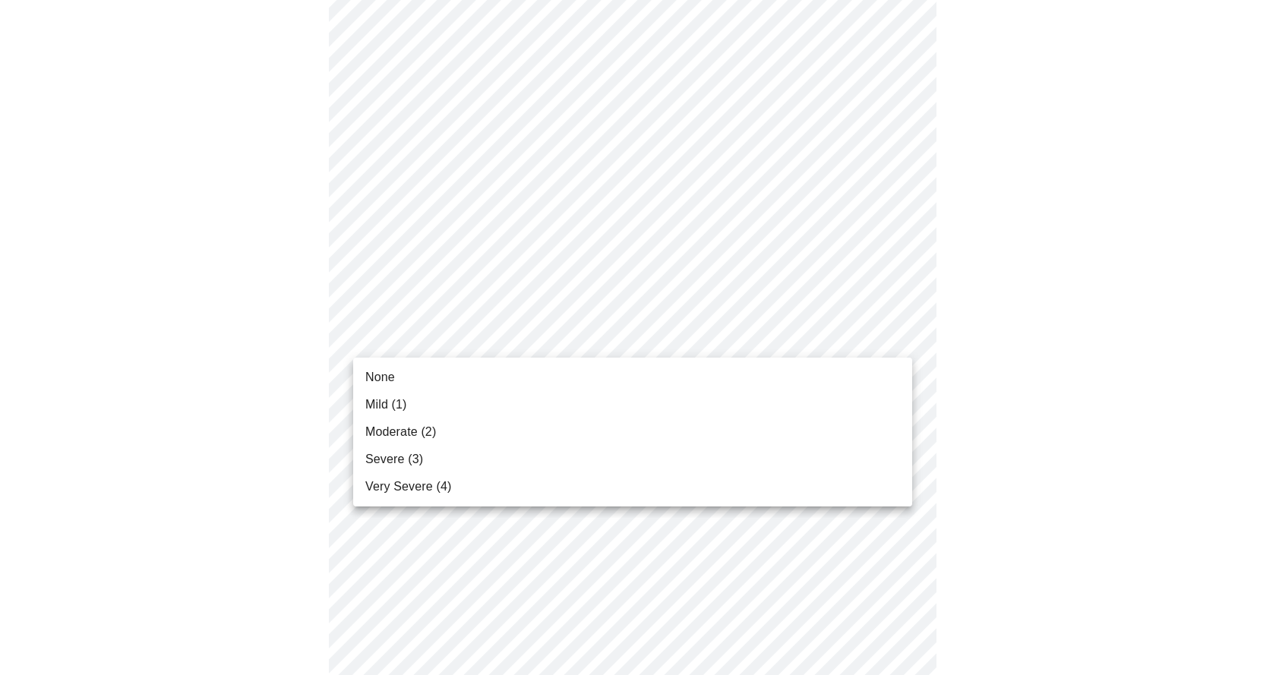
click at [465, 337] on body "MyMenopauseRx Appointments Messaging Labs Uploads Medications Community Refer a…" at bounding box center [638, 19] width 1264 height 1851
click at [403, 432] on span "Moderate (2)" at bounding box center [400, 432] width 71 height 18
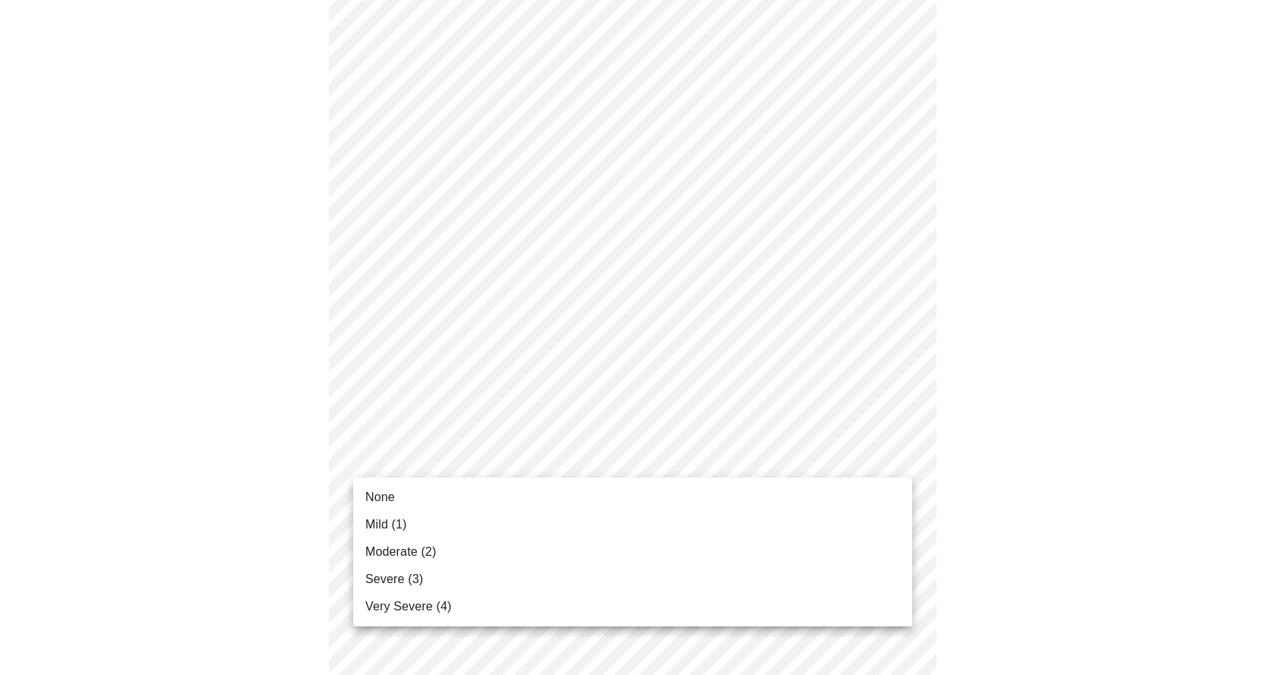
click at [502, 465] on body "MyMenopauseRx Appointments Messaging Labs Uploads Medications Community Refer a…" at bounding box center [638, 8] width 1264 height 1829
click at [446, 490] on li "None" at bounding box center [632, 497] width 559 height 27
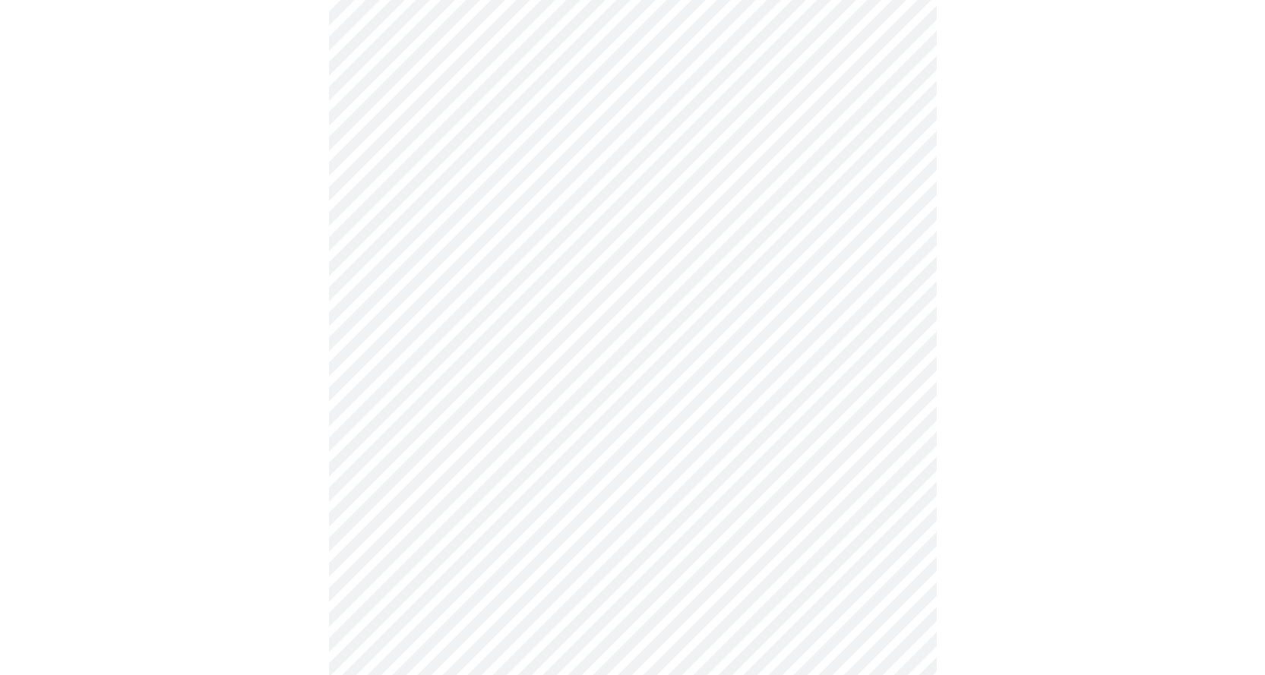
scroll to position [1064, 0]
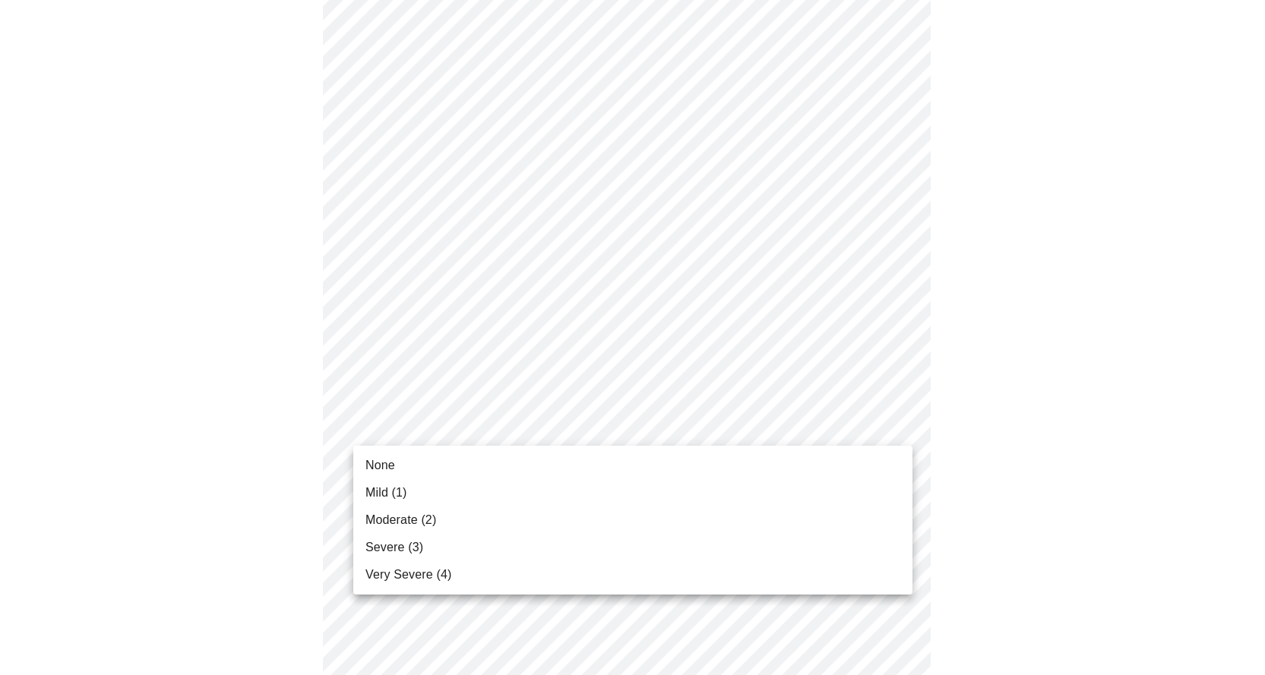
click at [511, 456] on li "None" at bounding box center [632, 465] width 559 height 27
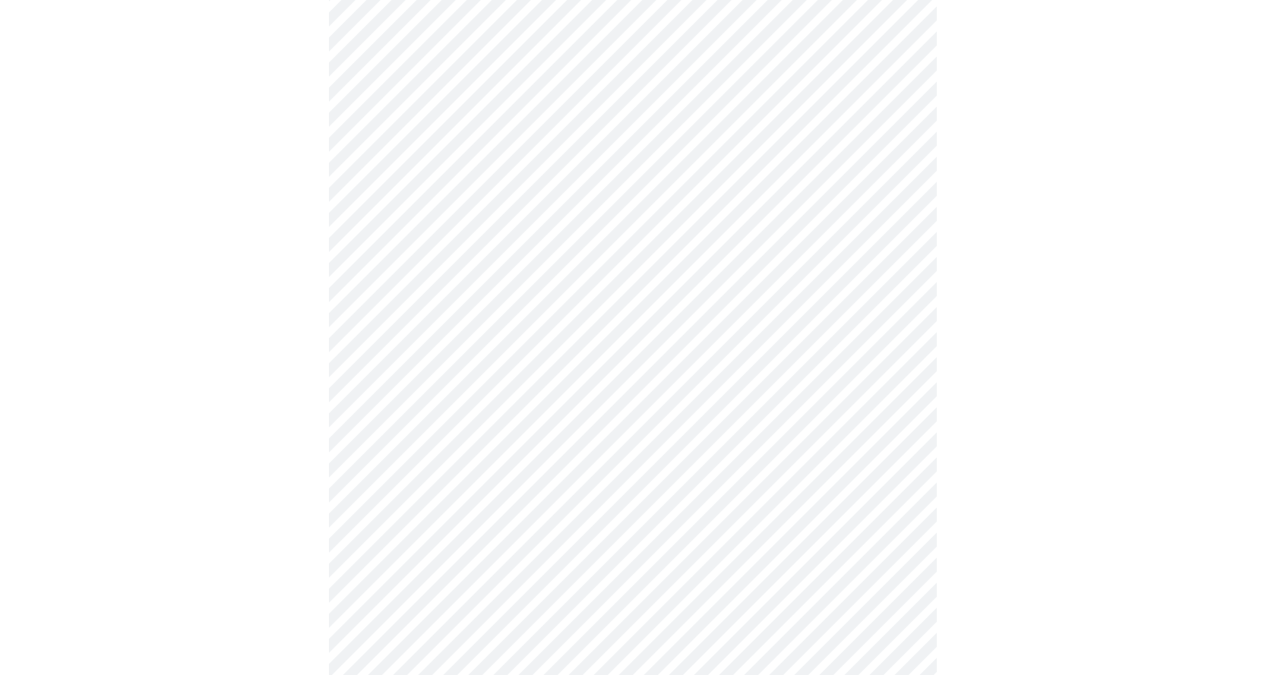
scroll to position [532, 0]
click at [455, 389] on body "MyMenopauseRx Appointments Messaging Labs Uploads Medications Community Refer a…" at bounding box center [632, 224] width 1253 height 1500
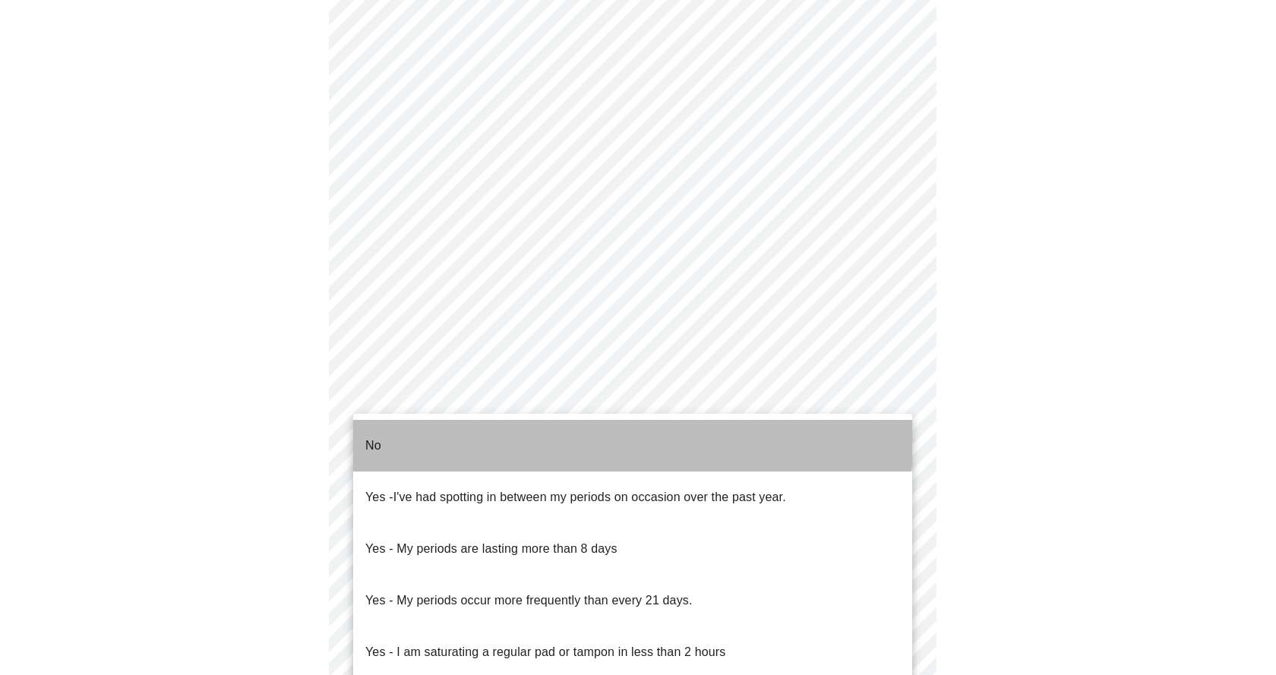
click at [438, 428] on li "No" at bounding box center [632, 446] width 559 height 52
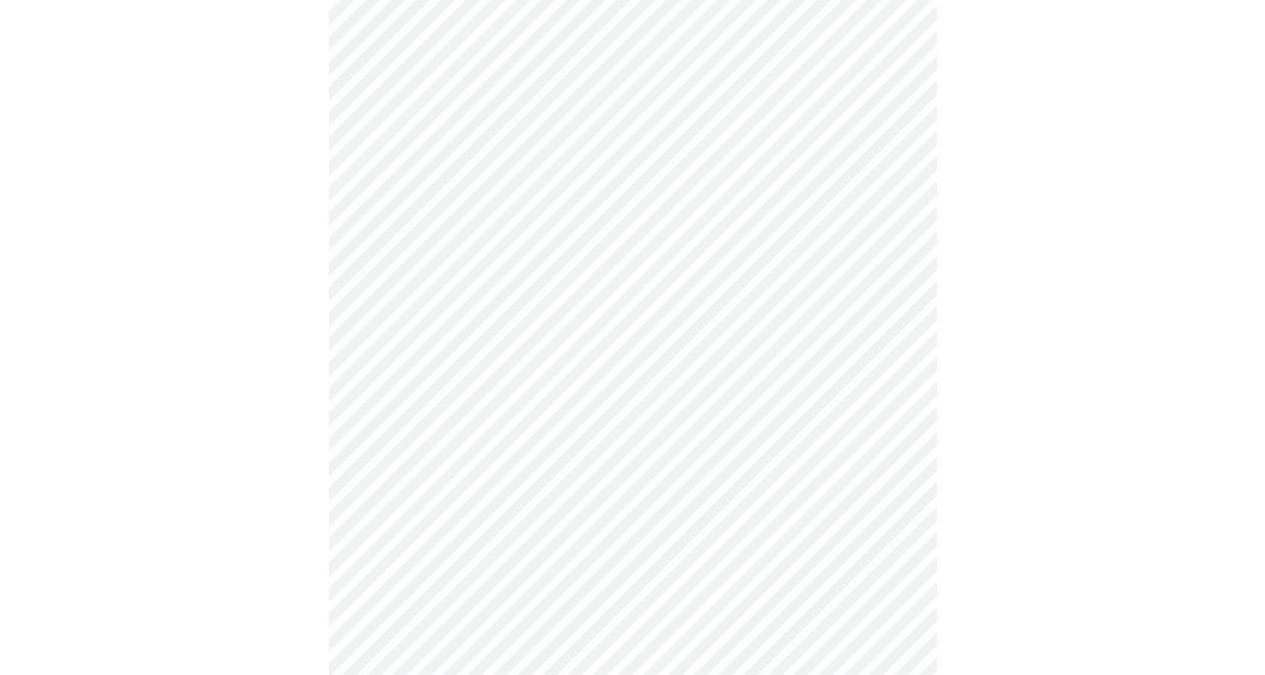
click at [479, 504] on body "MyMenopauseRx Appointments Messaging Labs Uploads Medications Community Refer a…" at bounding box center [632, 219] width 1253 height 1491
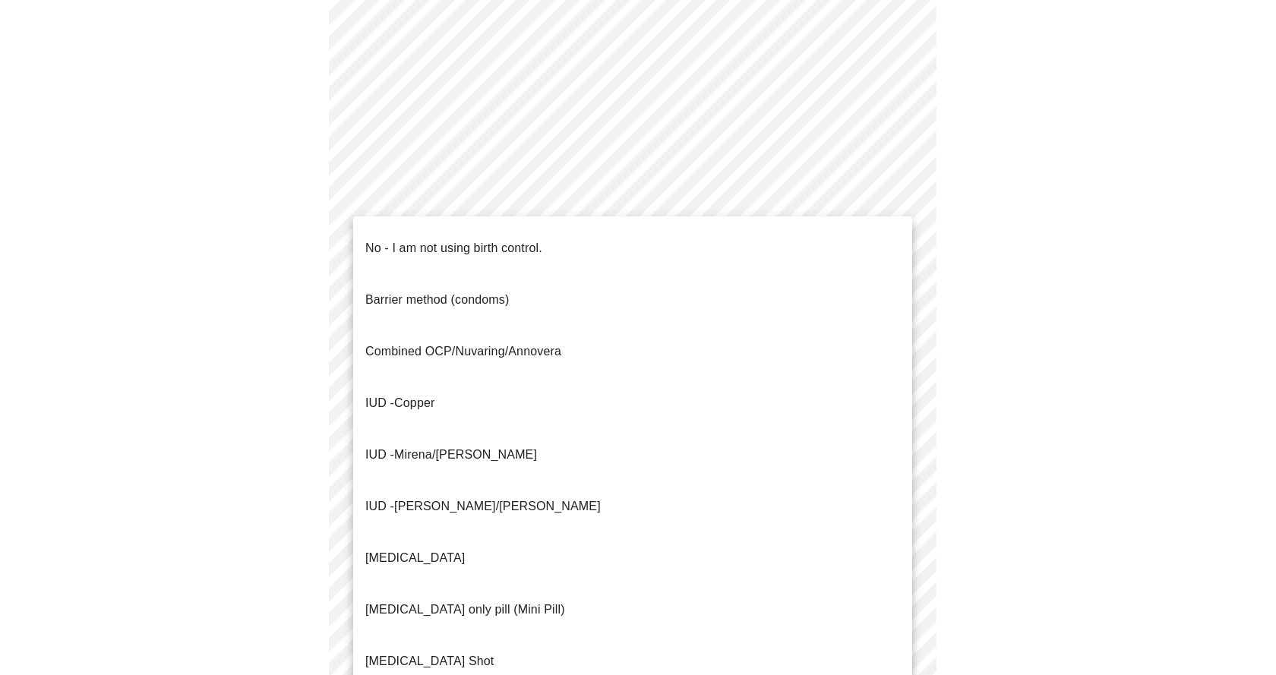
click at [445, 448] on span "Mirena/[PERSON_NAME]" at bounding box center [465, 454] width 143 height 13
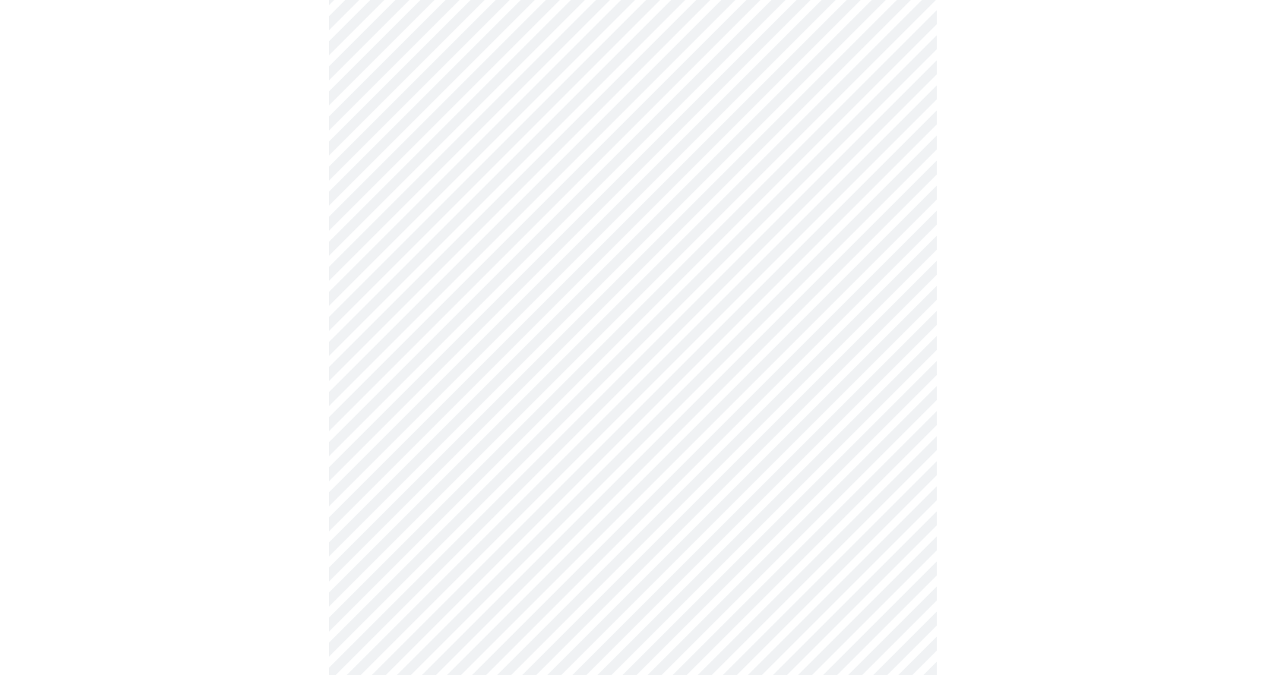
scroll to position [684, 0]
click at [501, 463] on body "MyMenopauseRx Appointments Messaging Labs Uploads Medications Community Refer a…" at bounding box center [638, 62] width 1264 height 1481
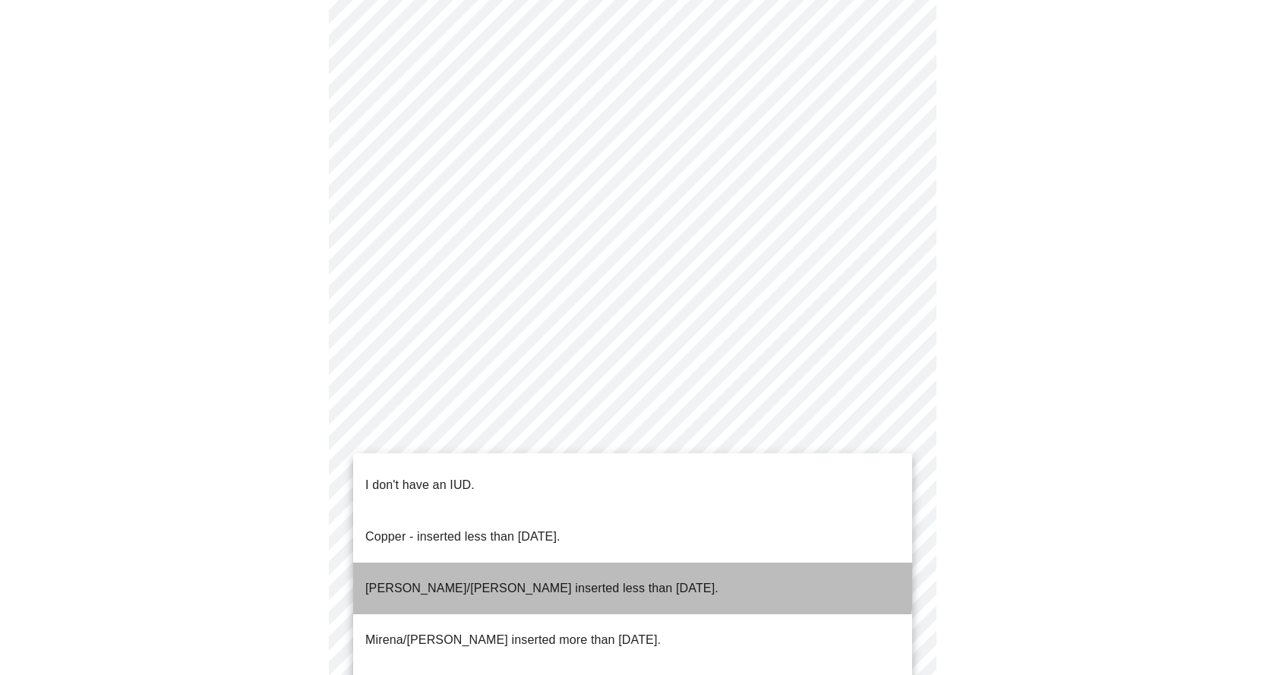
click at [532, 580] on p "[PERSON_NAME]/[PERSON_NAME] inserted less than [DATE]." at bounding box center [541, 589] width 353 height 18
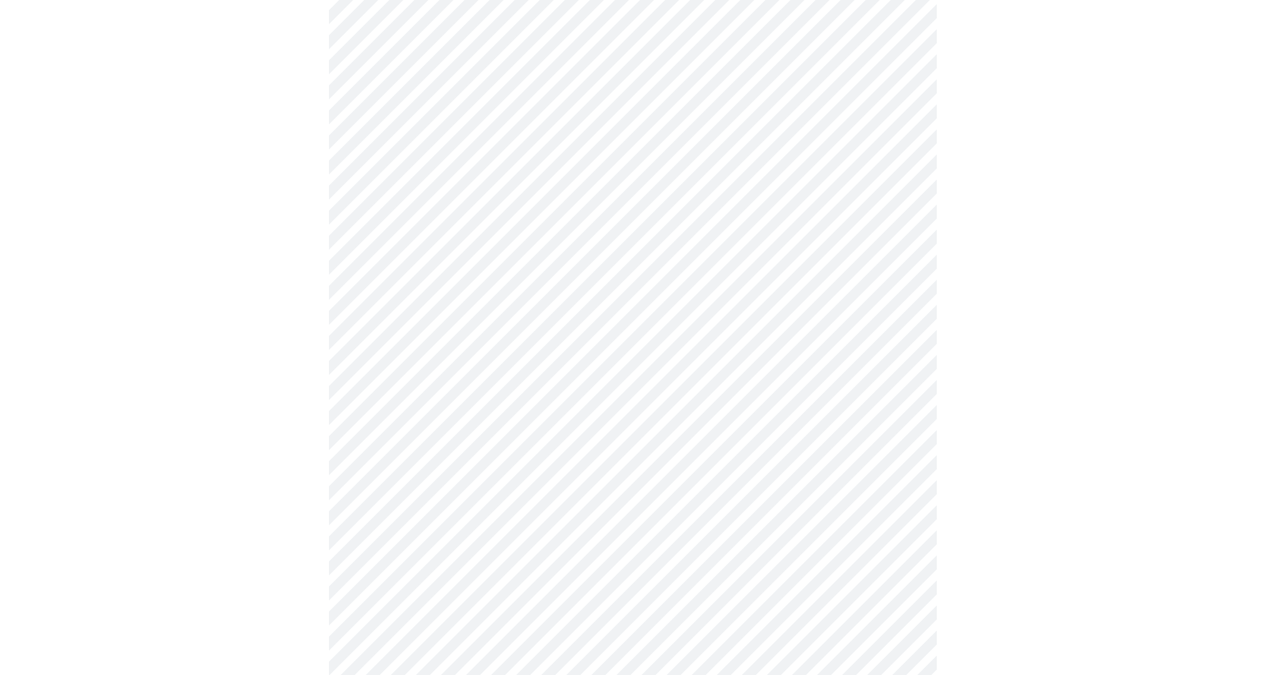
scroll to position [760, 0]
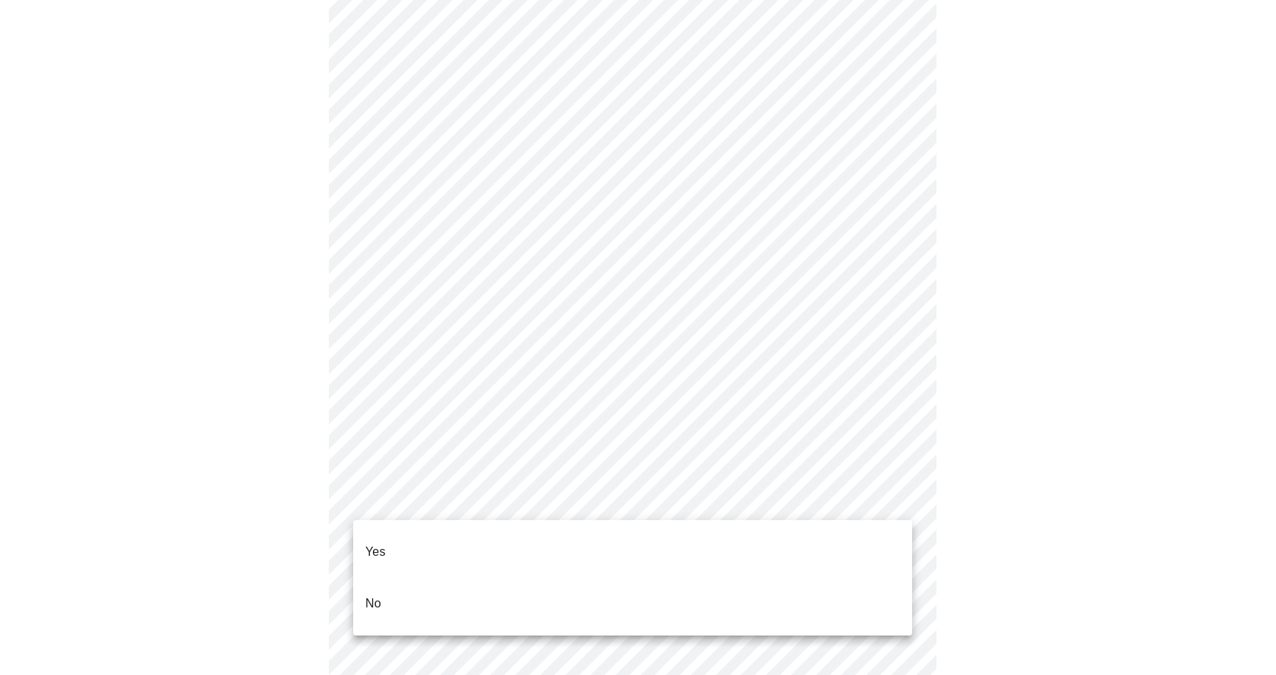
click at [456, 539] on li "Yes" at bounding box center [632, 552] width 559 height 52
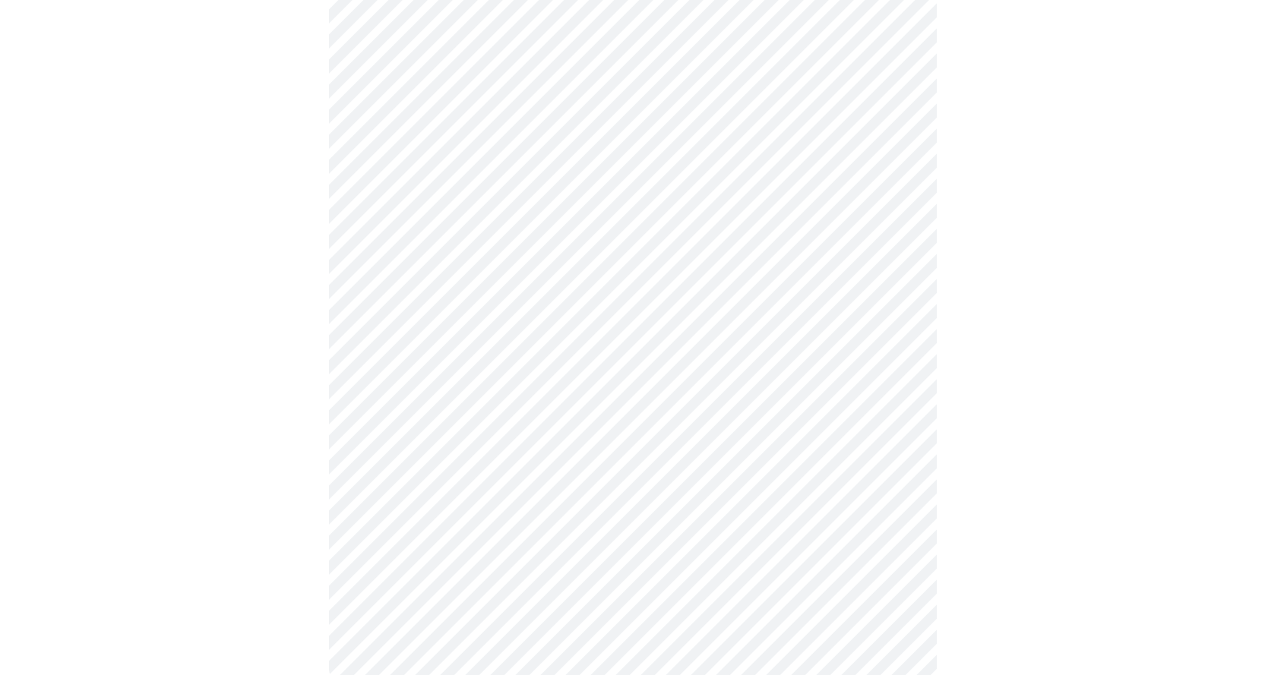
scroll to position [0, 0]
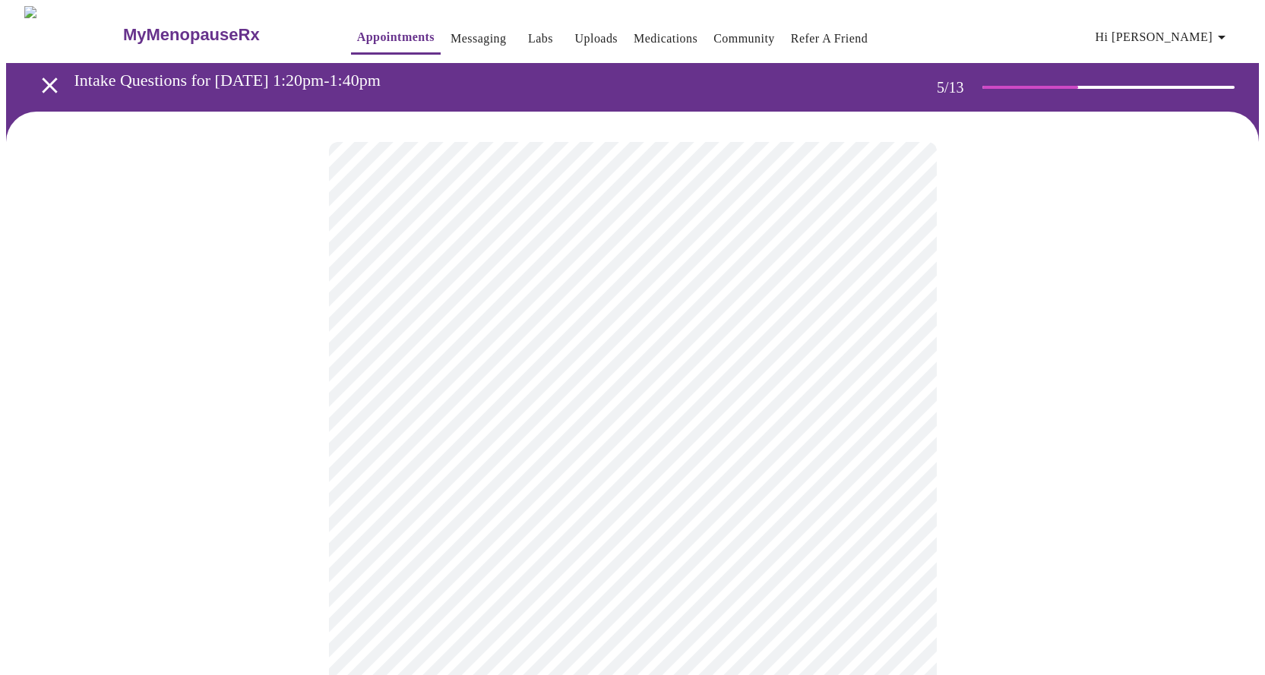
click at [530, 392] on body "MyMenopauseRx Appointments Messaging Labs Uploads Medications Community Refer a…" at bounding box center [632, 621] width 1253 height 1231
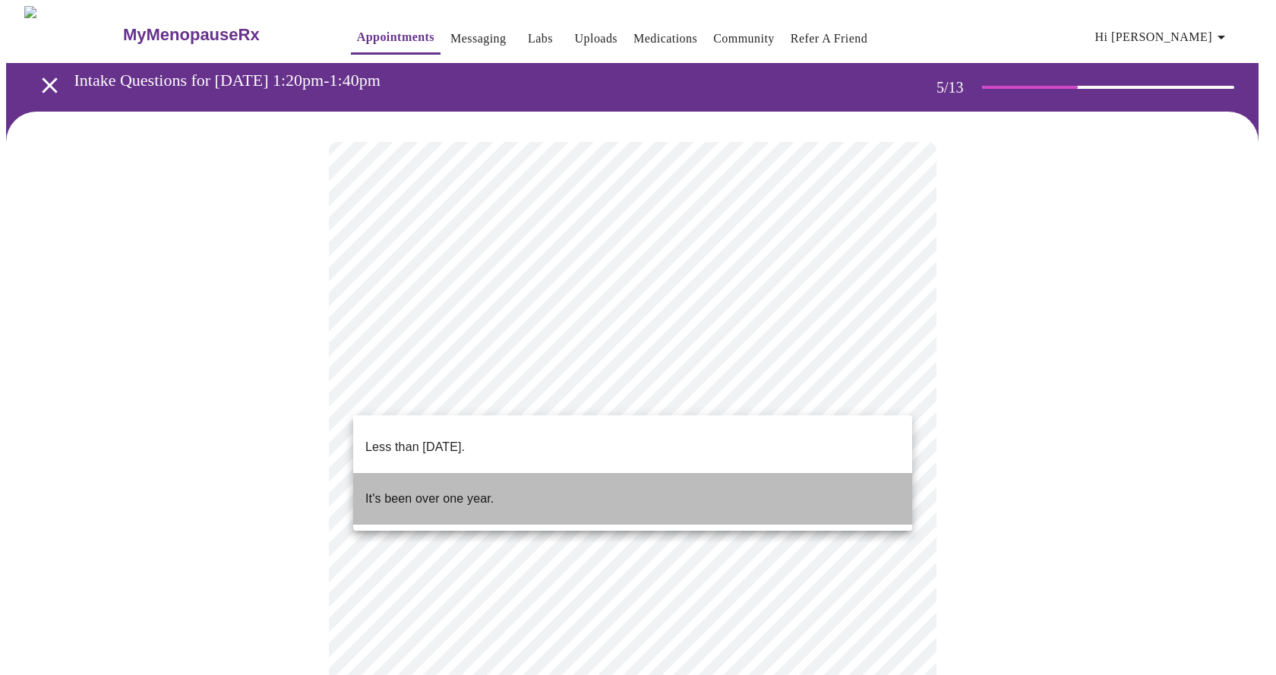
click at [472, 490] on p "It's been over one year." at bounding box center [429, 499] width 128 height 18
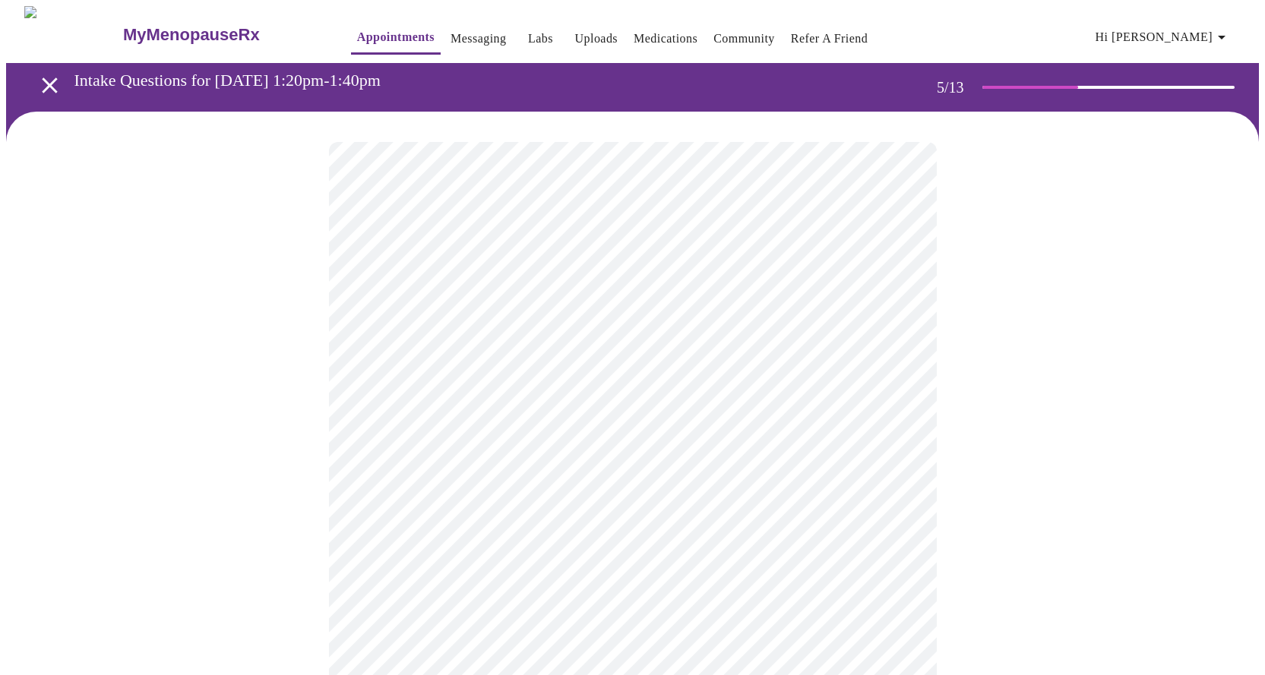
scroll to position [76, 0]
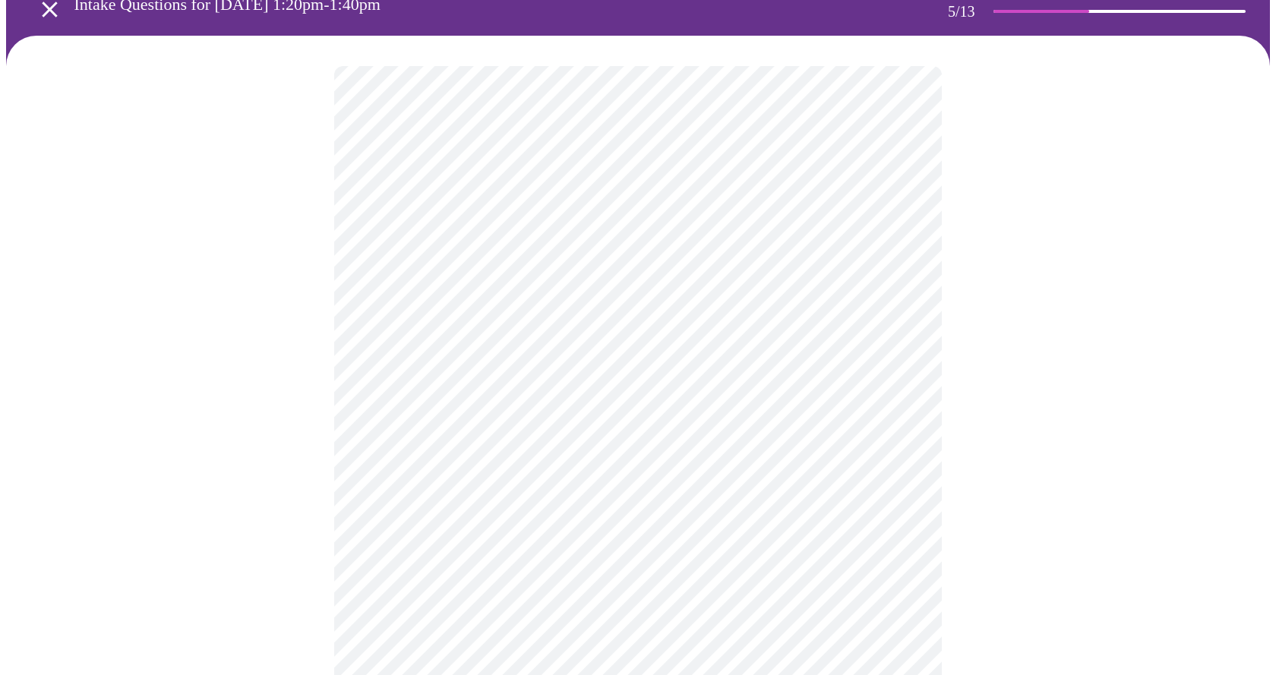
click at [522, 454] on body "MyMenopauseRx Appointments Messaging Labs Uploads Medications Community Refer a…" at bounding box center [638, 541] width 1264 height 1222
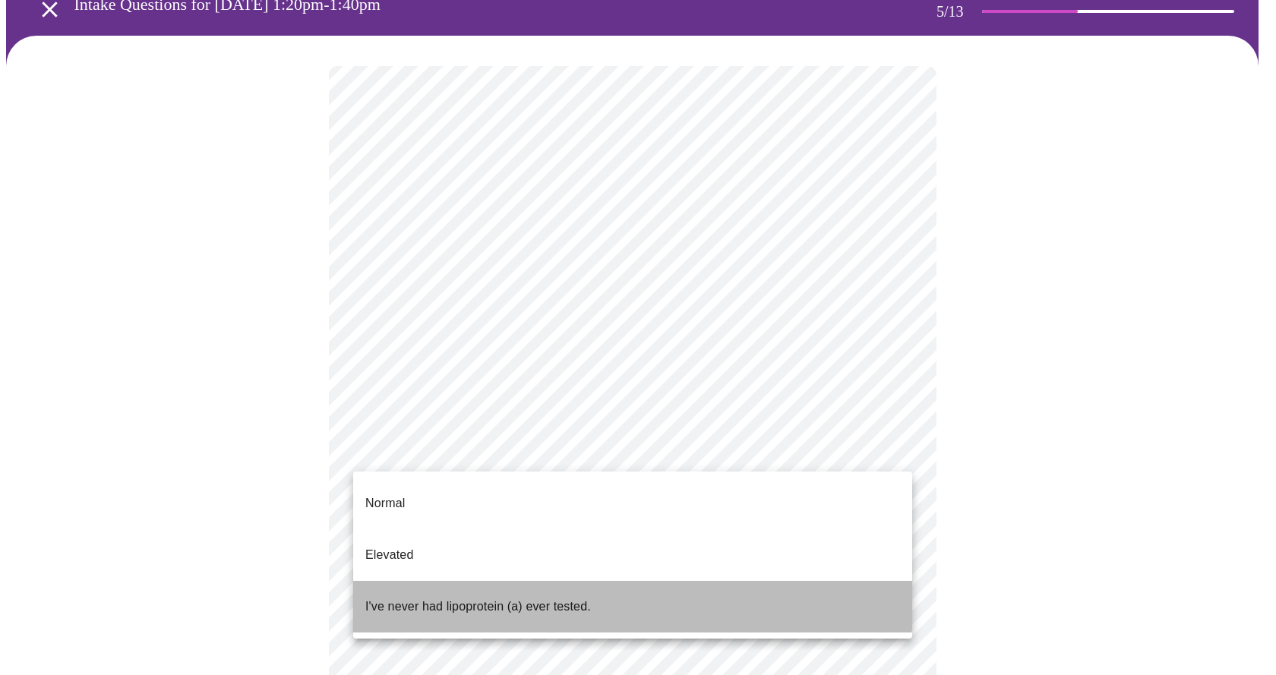
click at [550, 598] on p "I've never had lipoprotein (a) ever tested." at bounding box center [478, 607] width 226 height 18
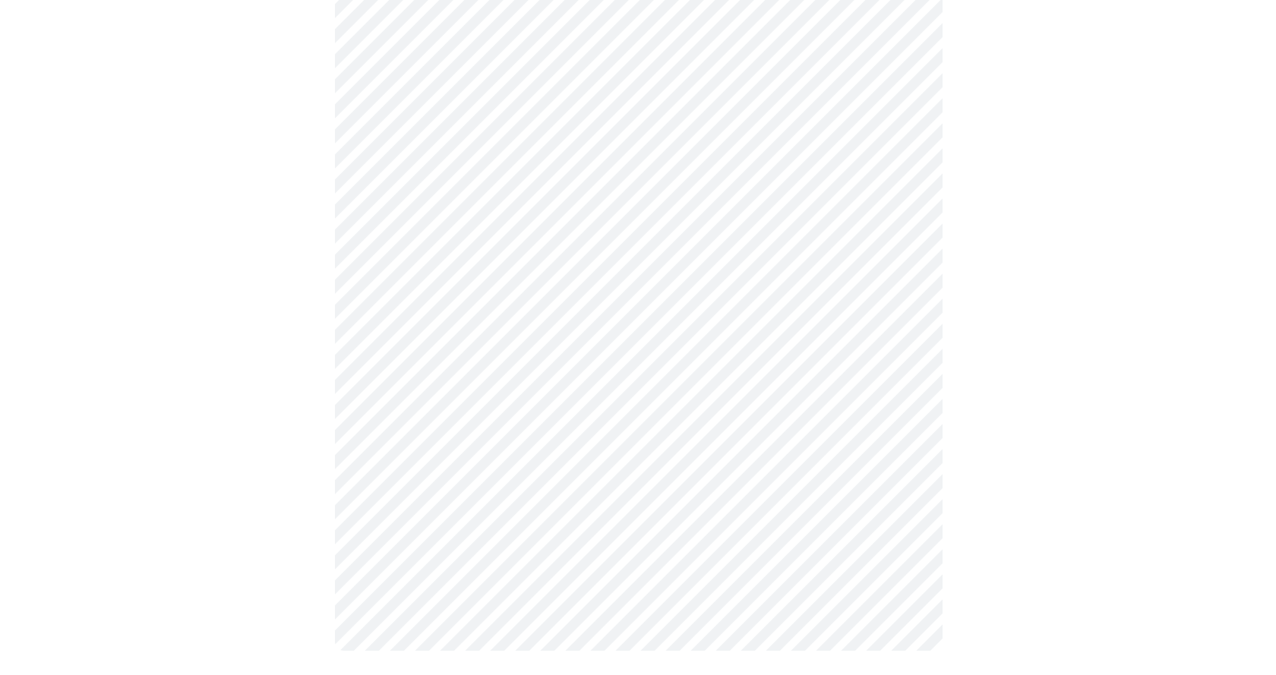
scroll to position [0, 0]
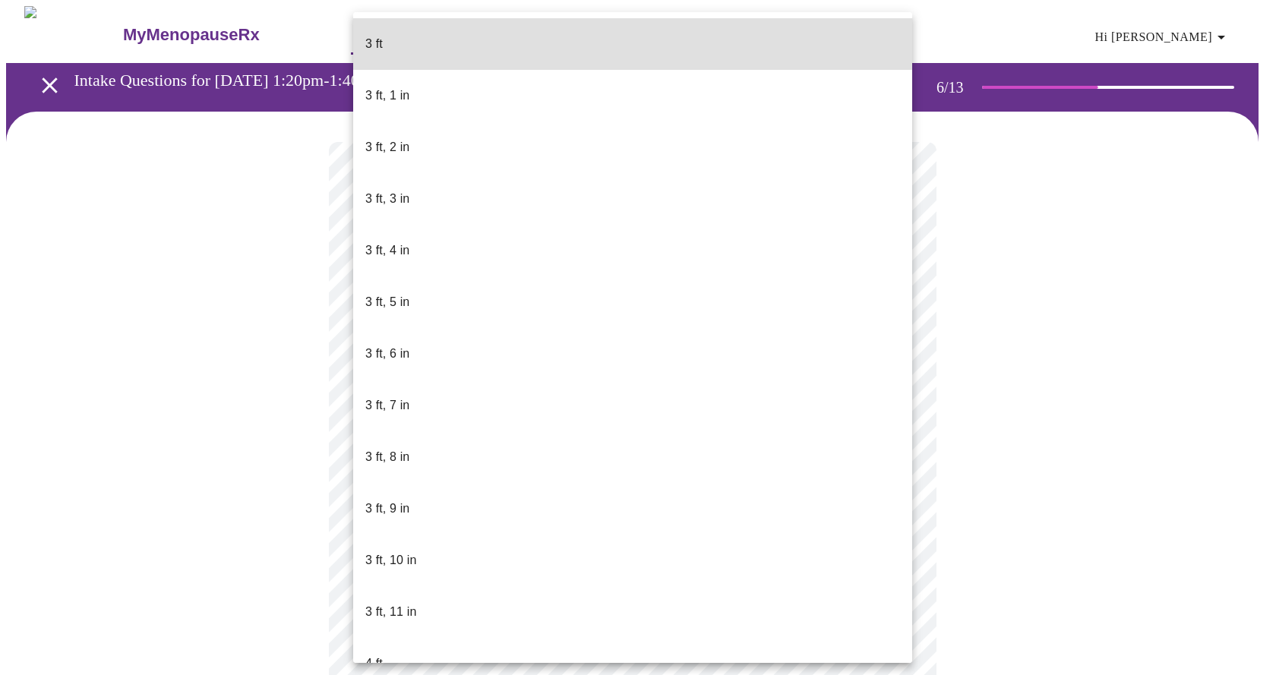
click at [516, 430] on body "MyMenopauseRx Appointments Messaging Labs Uploads Medications Community Refer a…" at bounding box center [638, 411] width 1264 height 811
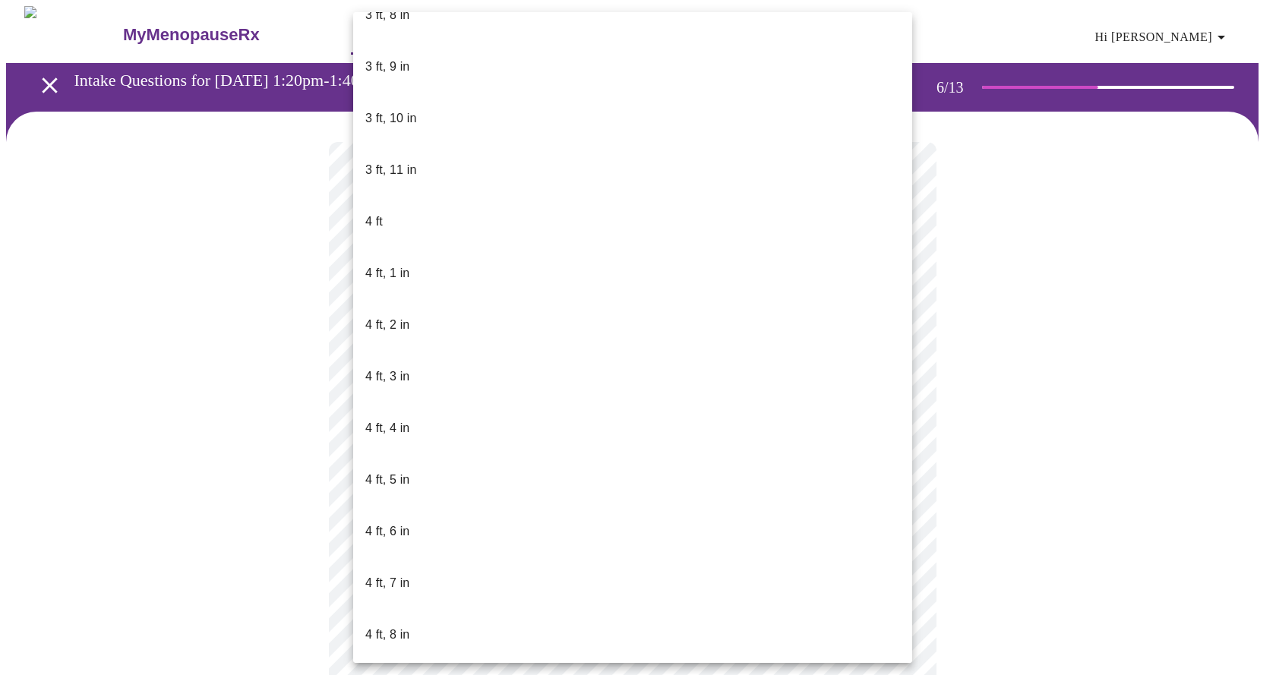
scroll to position [608, 0]
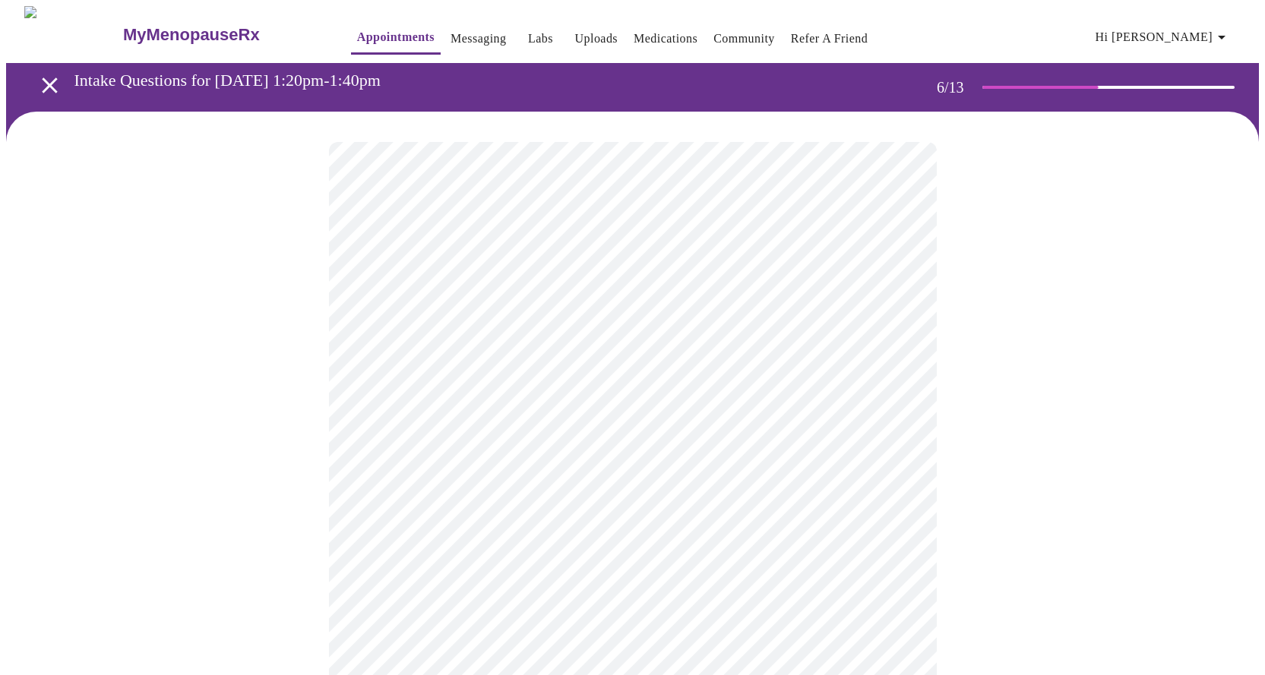
click at [498, 446] on body "MyMenopauseRx Appointments Messaging Labs Uploads Medications Community Refer a…" at bounding box center [632, 407] width 1253 height 802
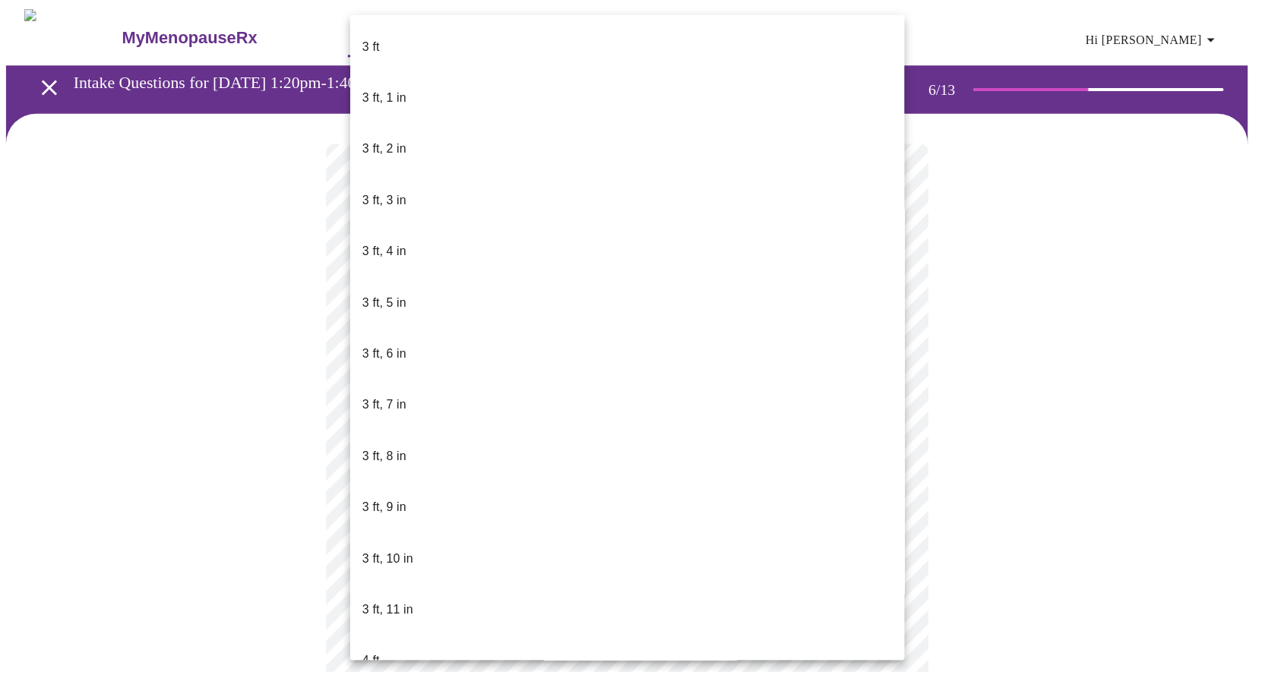
scroll to position [886, 0]
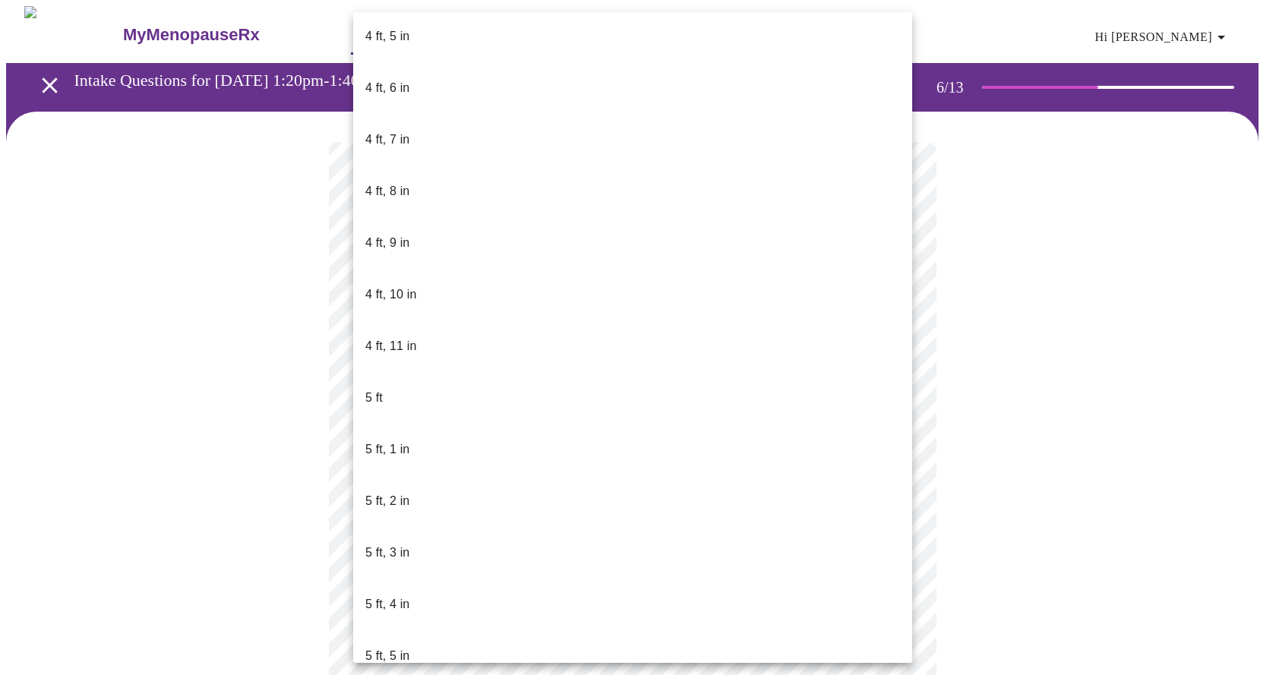
click at [469, 631] on li "5 ft, 5 in" at bounding box center [632, 657] width 559 height 52
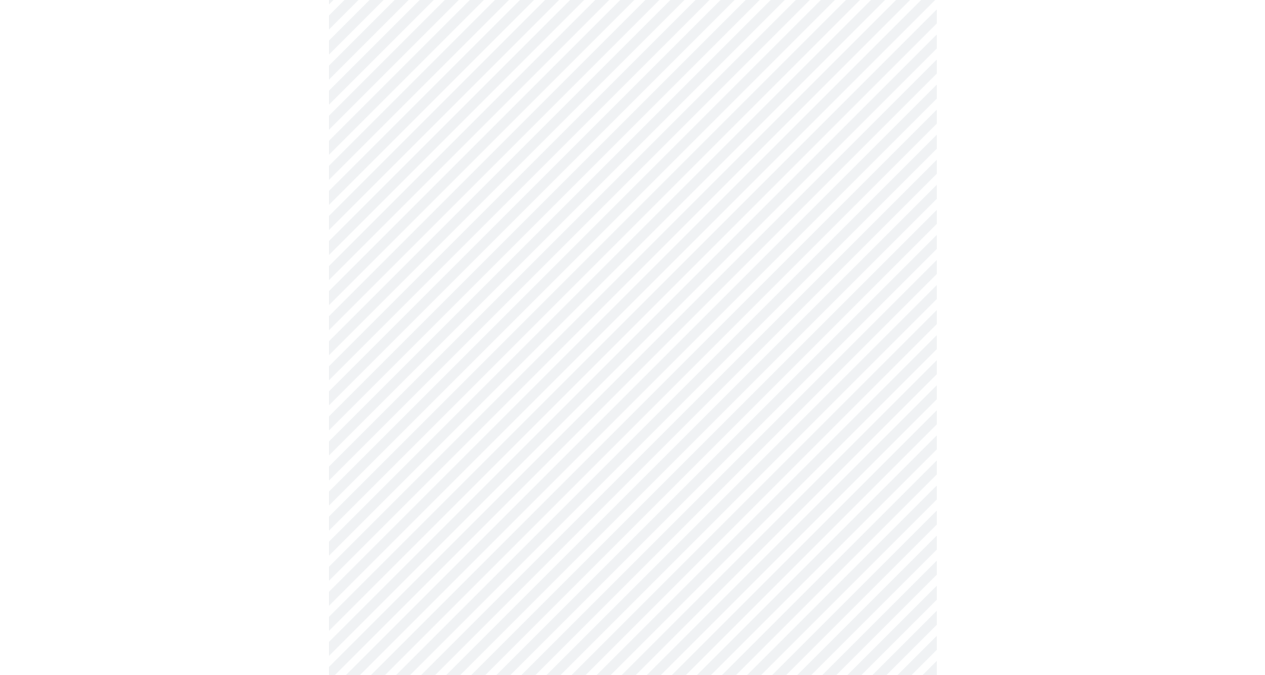
scroll to position [3950, 0]
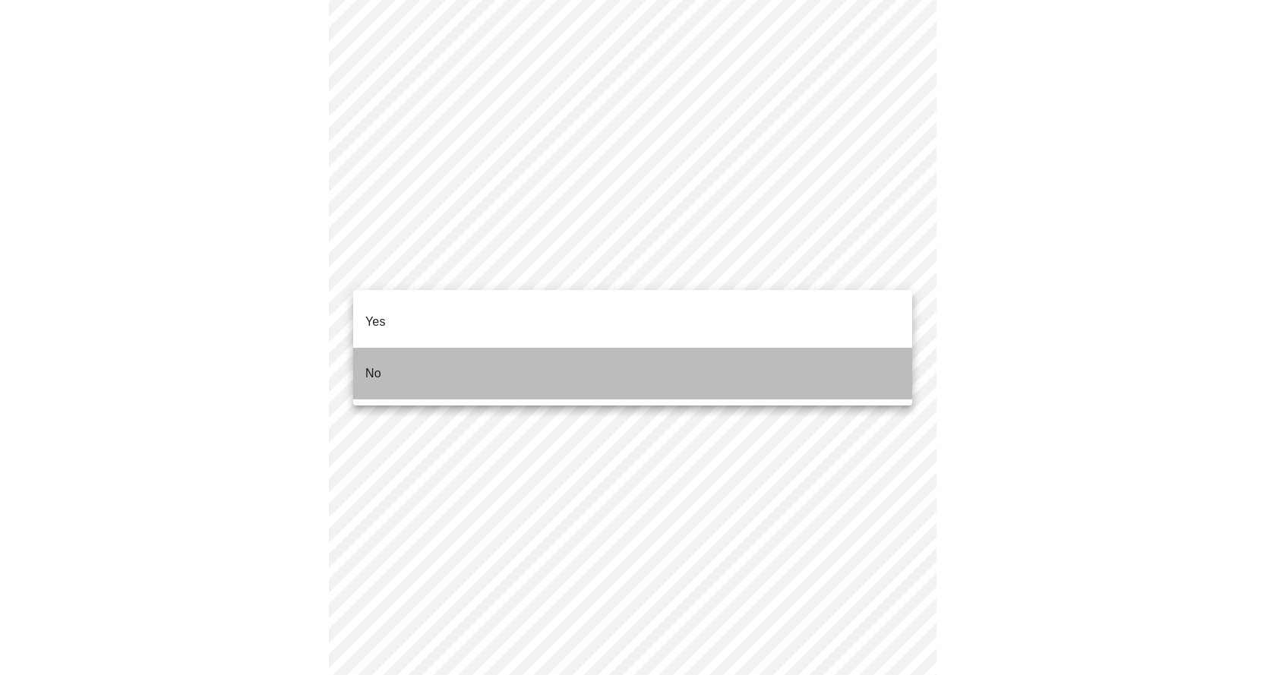
click at [423, 348] on li "No" at bounding box center [632, 374] width 559 height 52
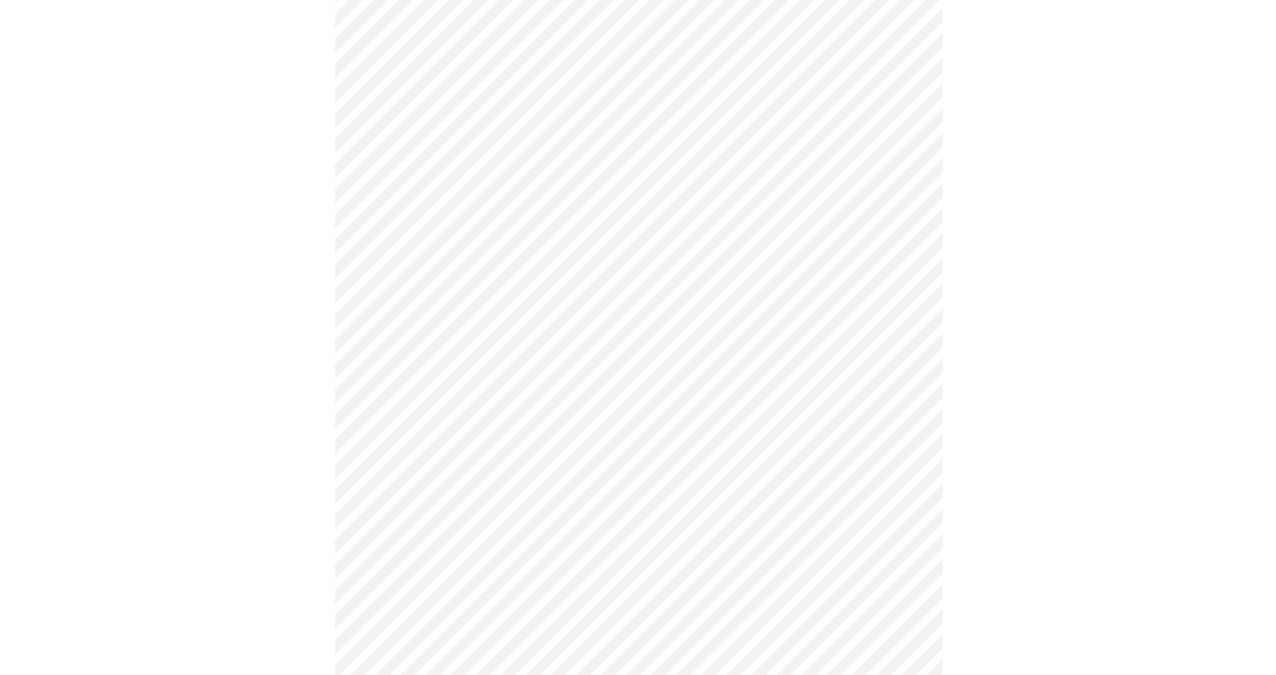
scroll to position [808, 0]
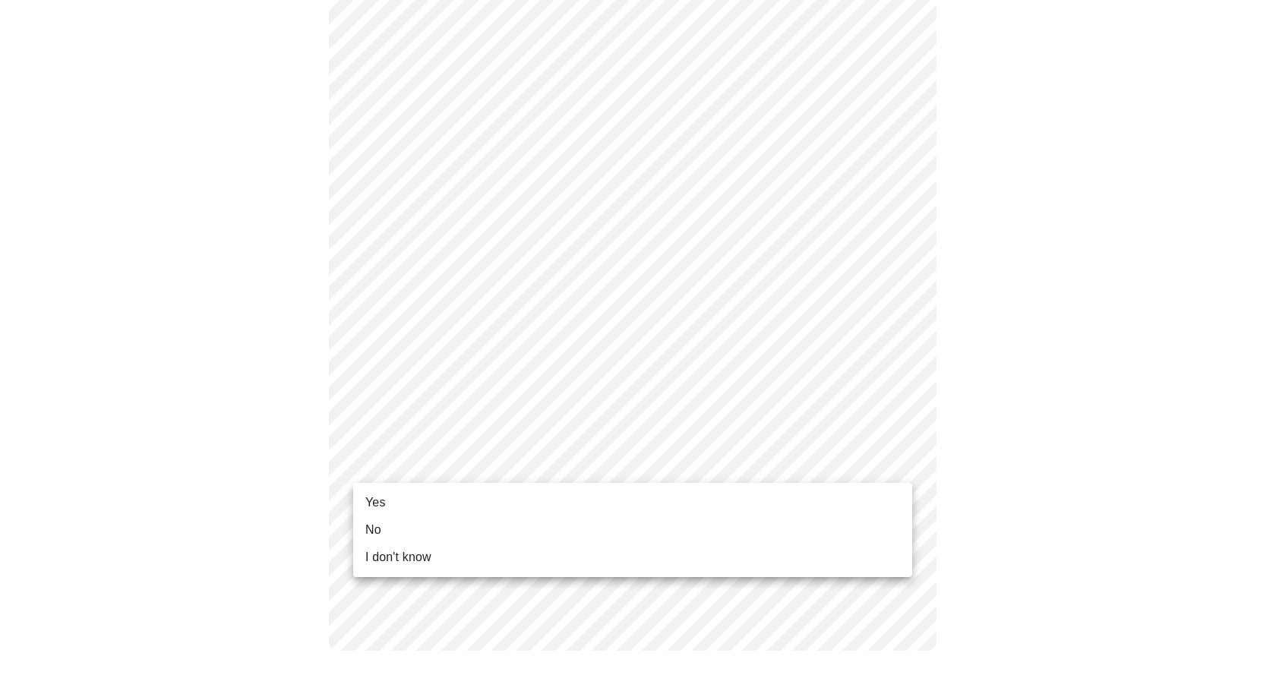
click at [411, 504] on li "Yes" at bounding box center [632, 502] width 559 height 27
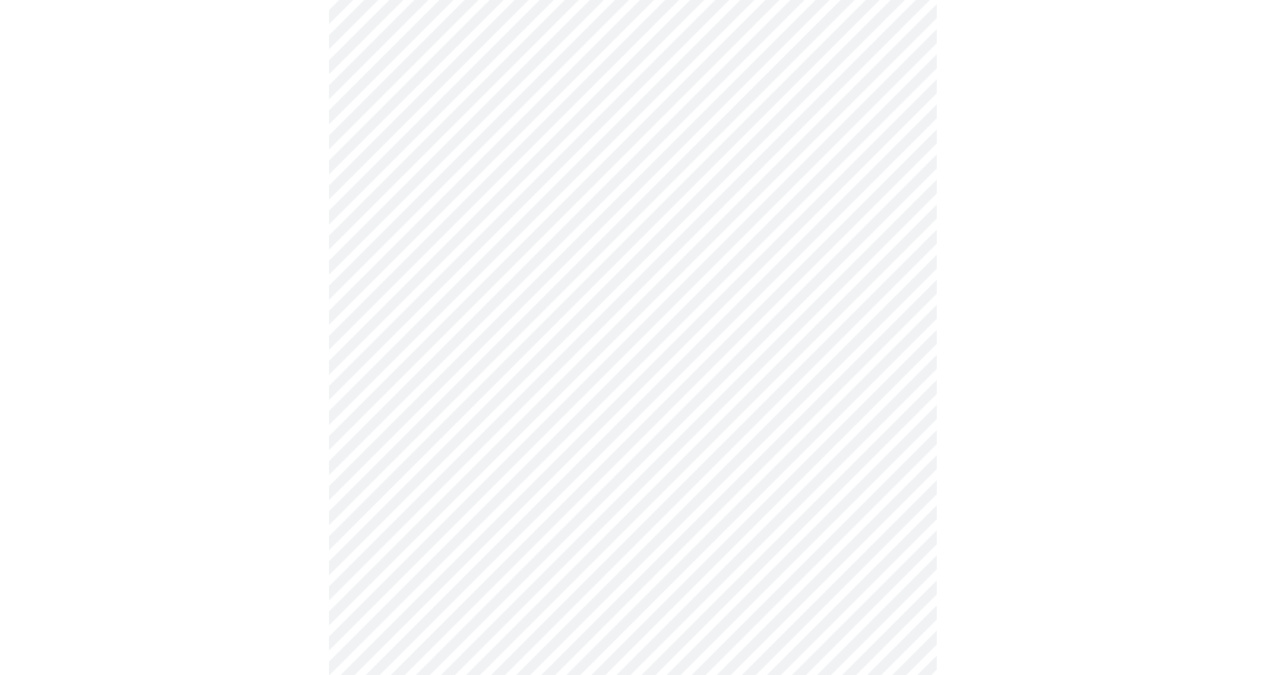
scroll to position [0, 0]
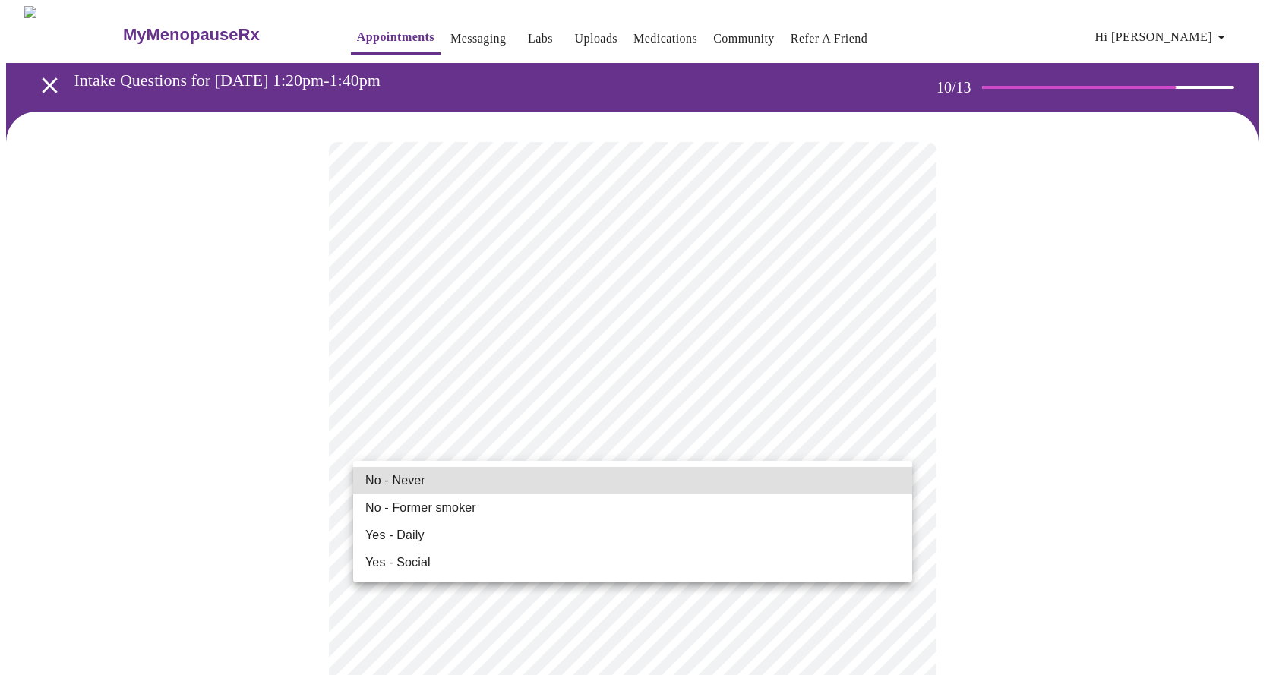
click at [419, 486] on span "No - Never" at bounding box center [395, 481] width 60 height 18
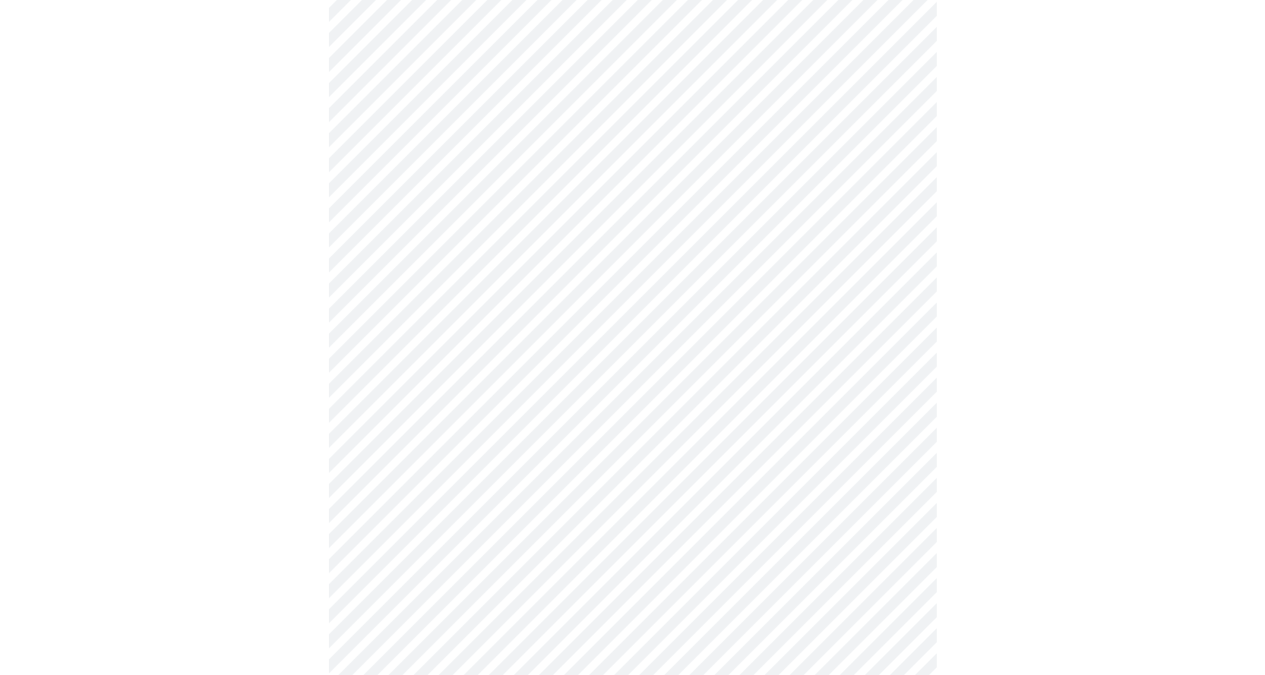
scroll to position [1140, 0]
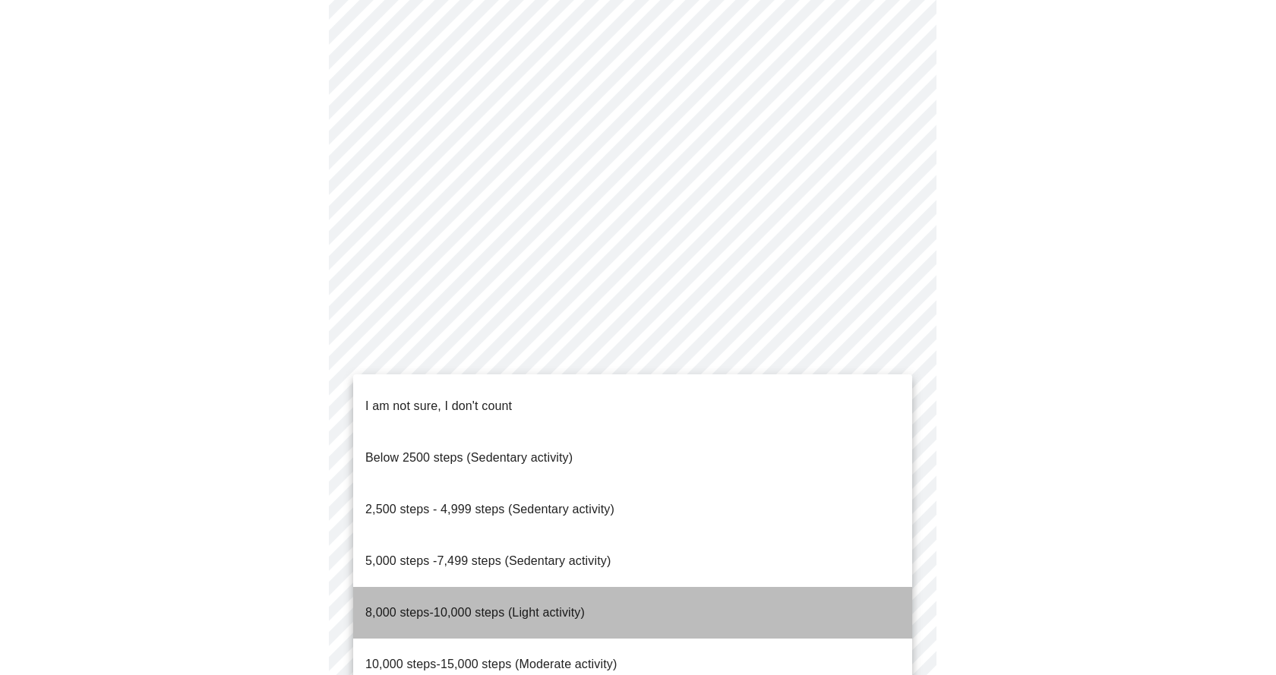
click at [476, 606] on span "8,000 steps-10,000 steps (Light activity)" at bounding box center [475, 612] width 220 height 13
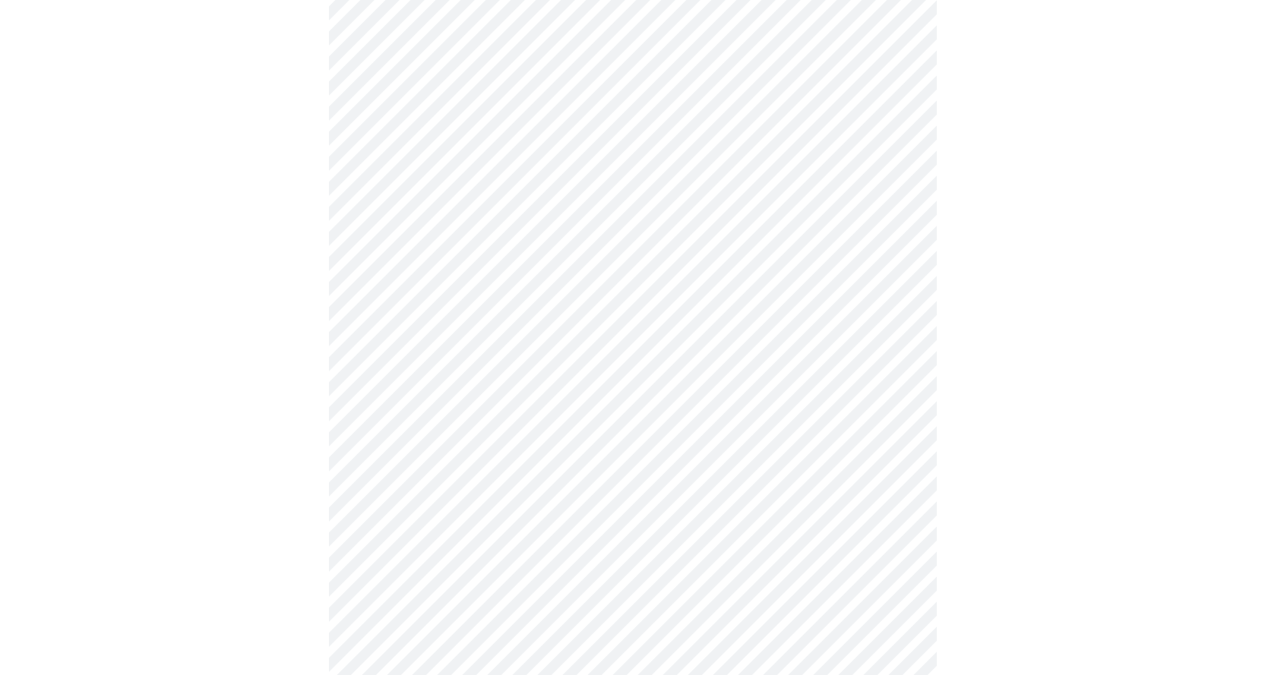
scroll to position [1216, 0]
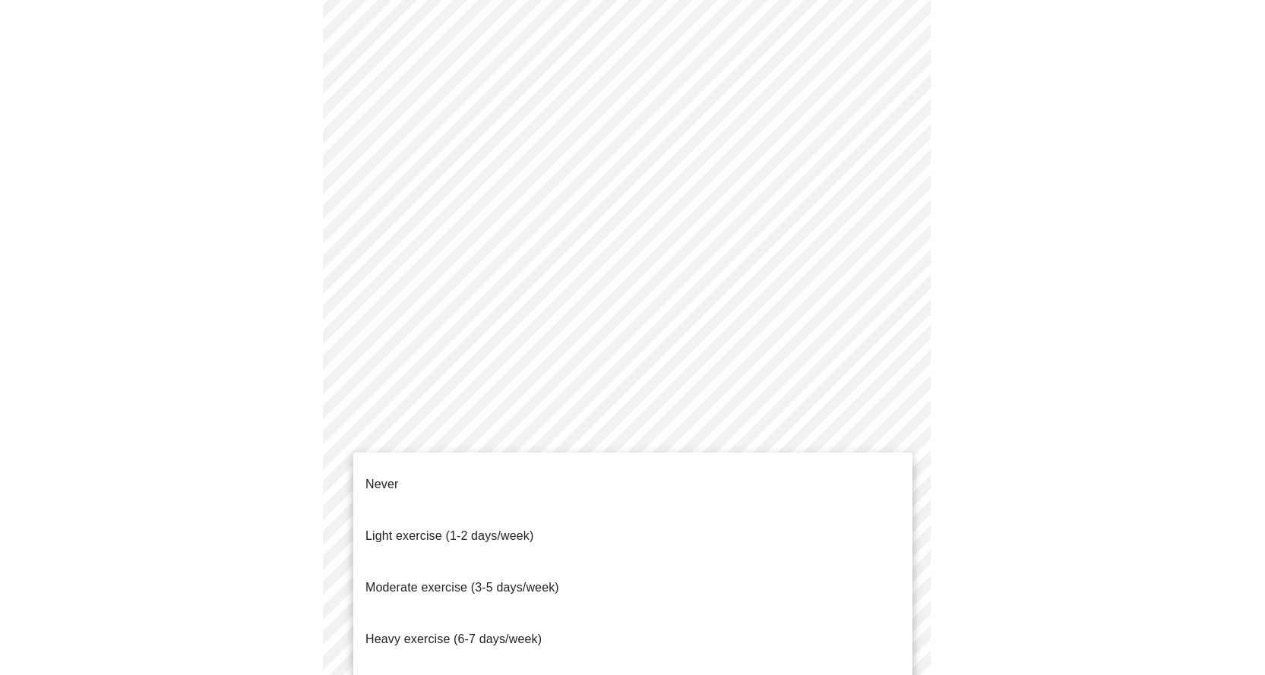
click at [507, 581] on span "Moderate exercise (3-5 days/week)" at bounding box center [462, 587] width 194 height 13
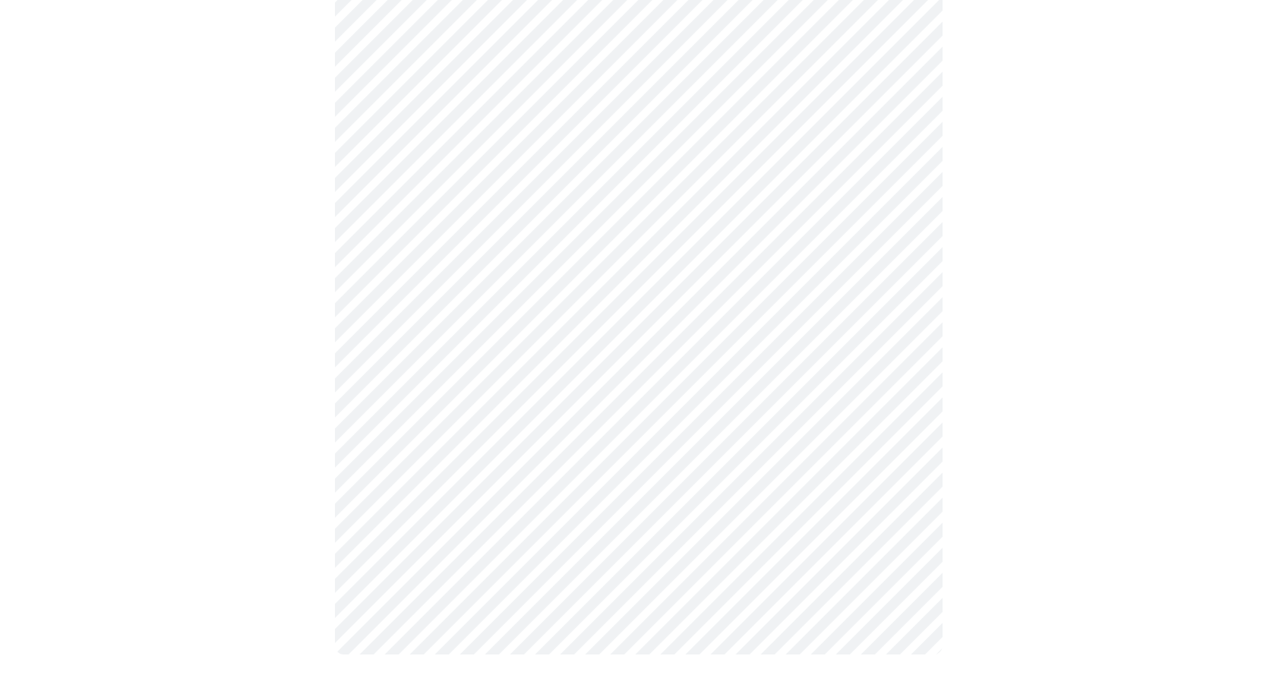
scroll to position [1297, 0]
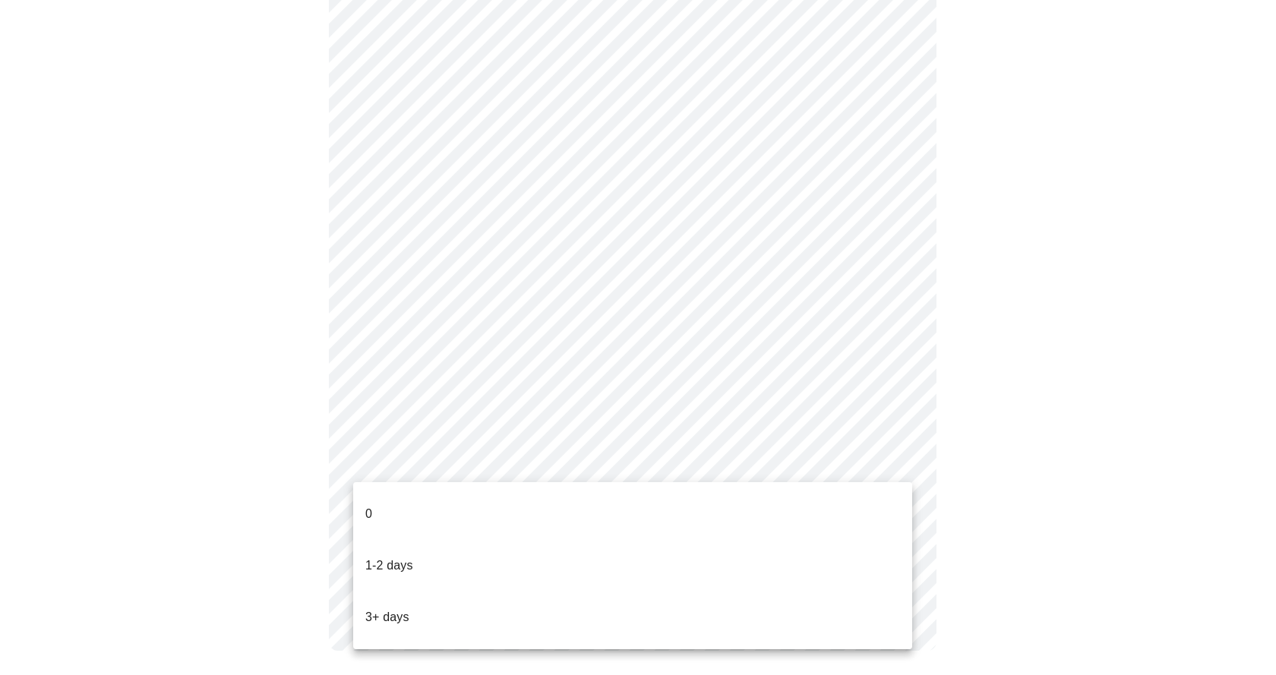
click at [402, 609] on p "3+ days" at bounding box center [387, 618] width 44 height 18
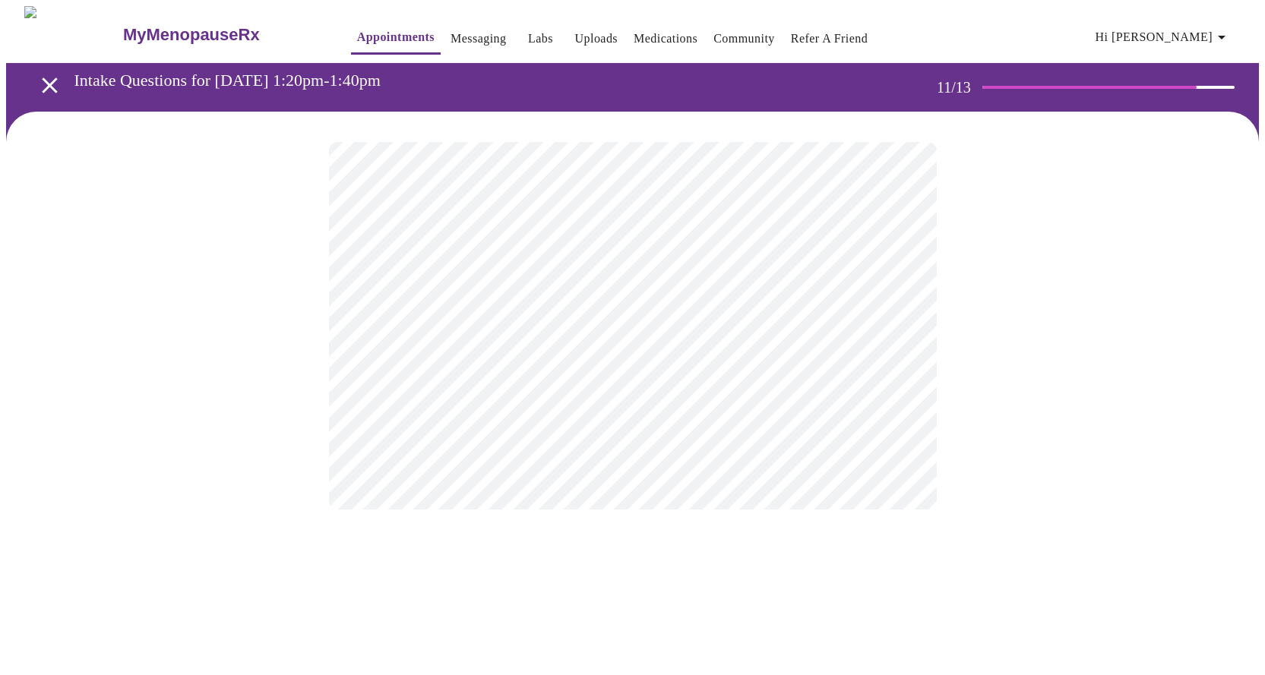
scroll to position [0, 0]
click at [602, 311] on body "MyMenopauseRx Appointments Messaging Labs Uploads Medications Community Refer a…" at bounding box center [638, 258] width 1264 height 505
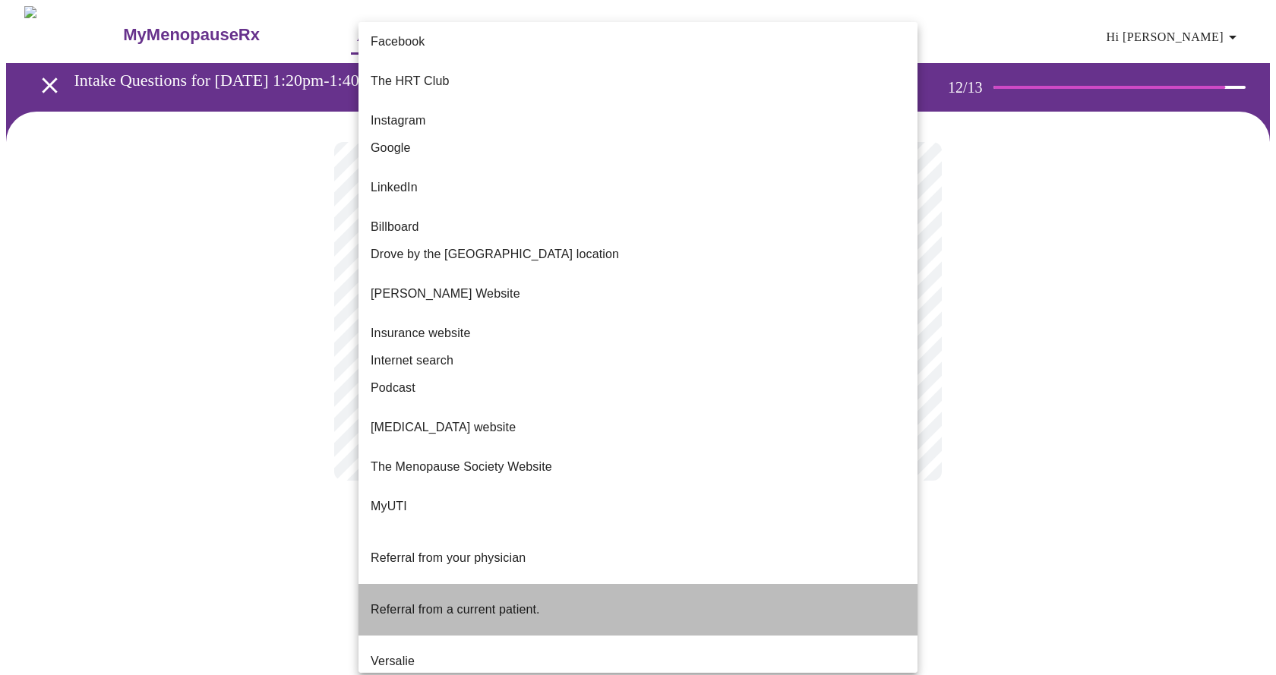
click at [487, 603] on span "Referral from a current patient." at bounding box center [455, 609] width 169 height 13
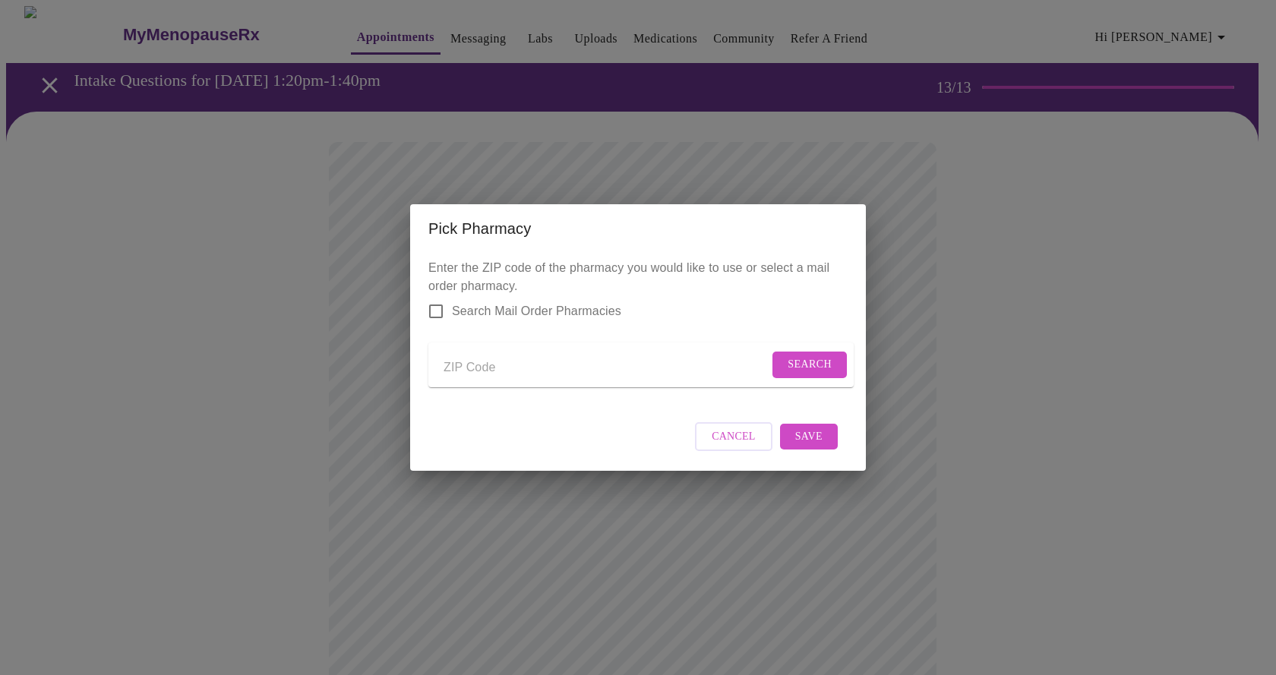
click at [501, 369] on input "Send a message to your care team" at bounding box center [606, 368] width 325 height 24
type input "60134"
click at [602, 362] on span "Search" at bounding box center [810, 365] width 44 height 19
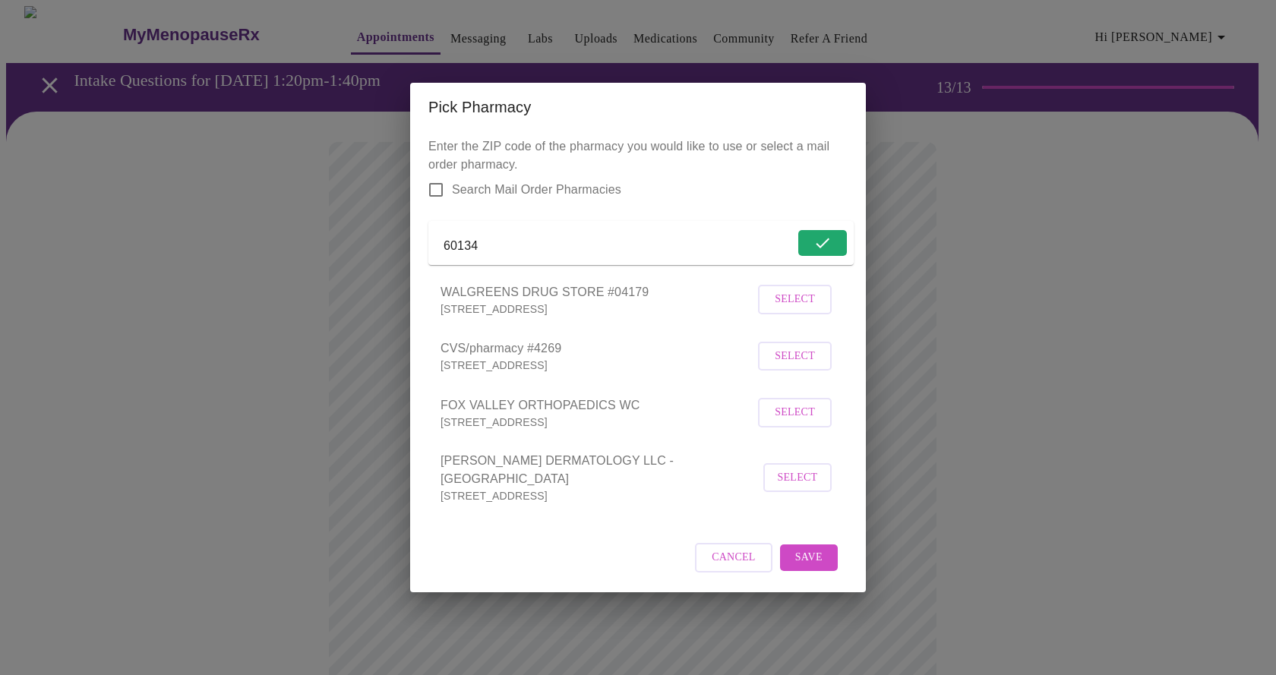
click at [602, 309] on span "Select" at bounding box center [795, 299] width 40 height 19
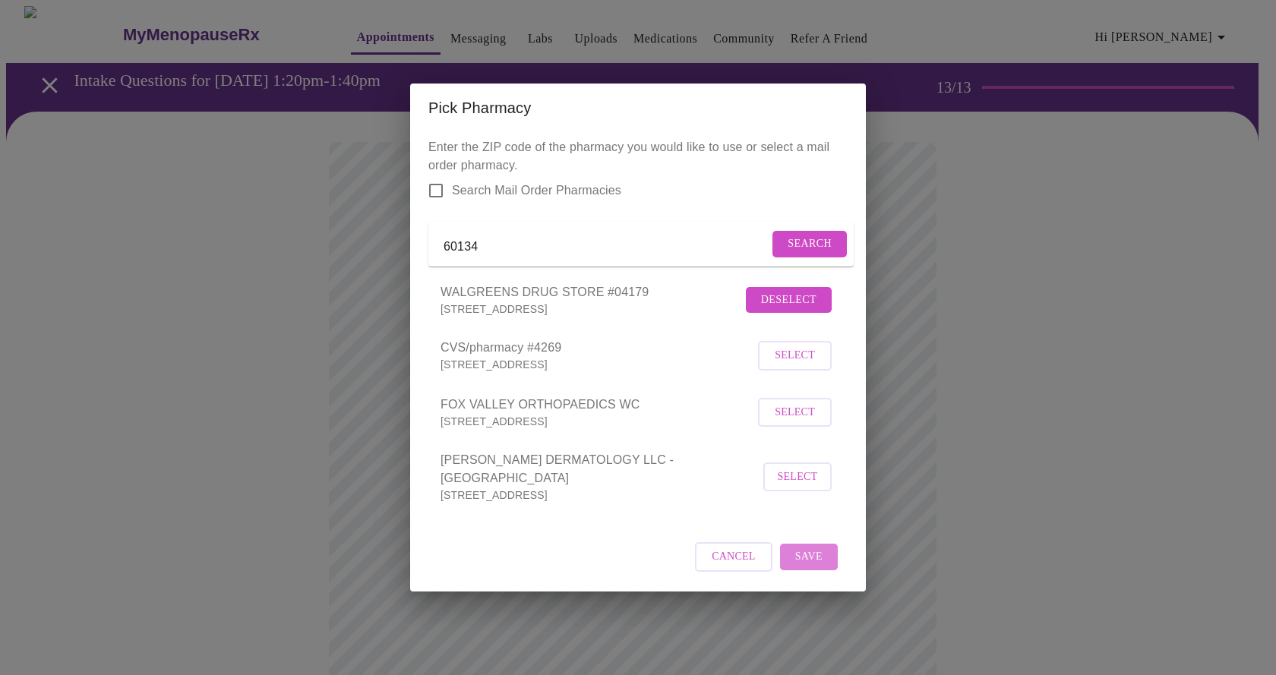
click at [602, 556] on span "Save" at bounding box center [808, 557] width 27 height 19
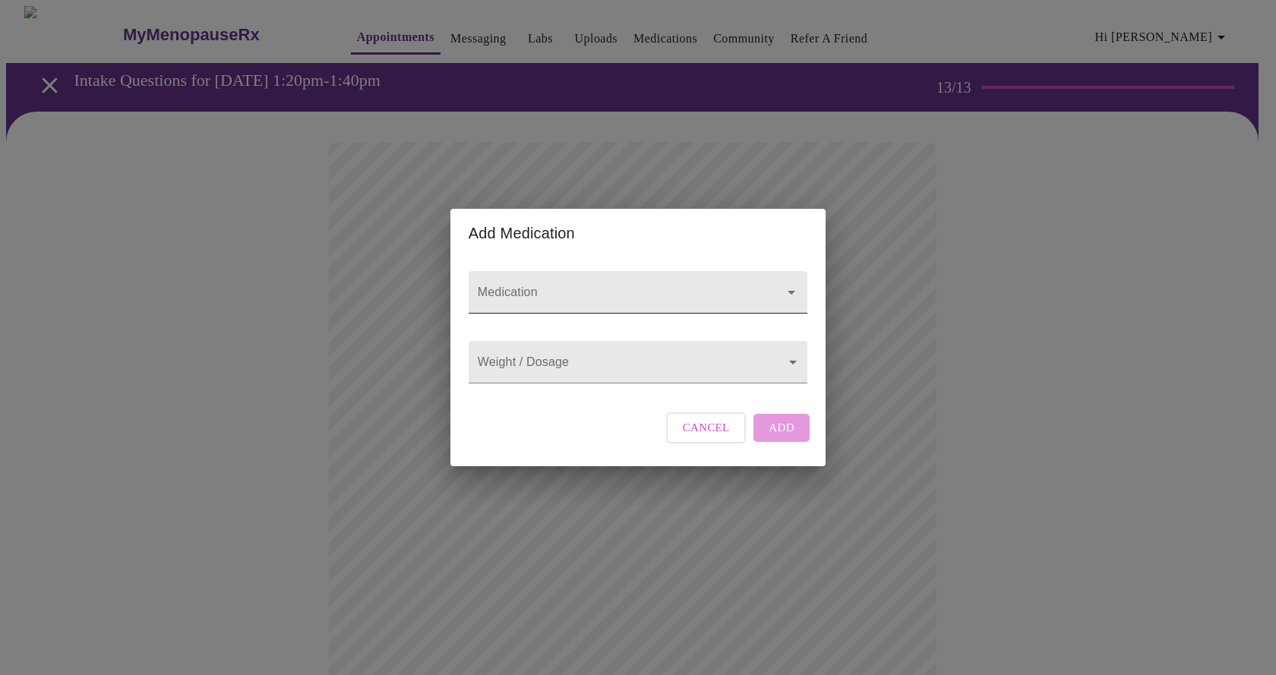
click at [574, 286] on input "Medication" at bounding box center [616, 300] width 283 height 28
click at [602, 286] on input "escataloprim" at bounding box center [616, 300] width 283 height 28
type input "escatalop"
drag, startPoint x: 647, startPoint y: 293, endPoint x: 429, endPoint y: 270, distance: 218.5
click at [429, 270] on div "Add Medication Medication escatalop Weight / Dosage ​ Cancel Add" at bounding box center [638, 337] width 1276 height 675
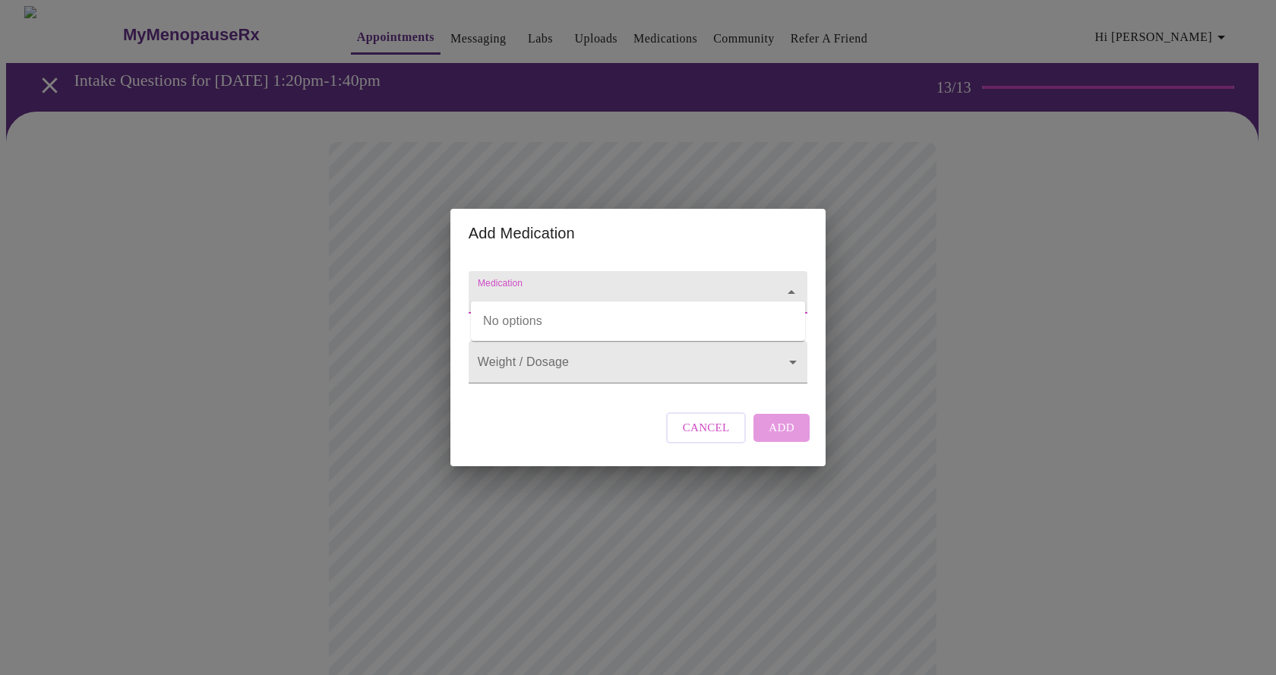
click at [602, 335] on div "Add Medication Medication Weight / Dosage ​ Cancel Add" at bounding box center [638, 337] width 1276 height 675
click at [591, 286] on input "Medication" at bounding box center [616, 300] width 283 height 28
type input "s"
type input "e"
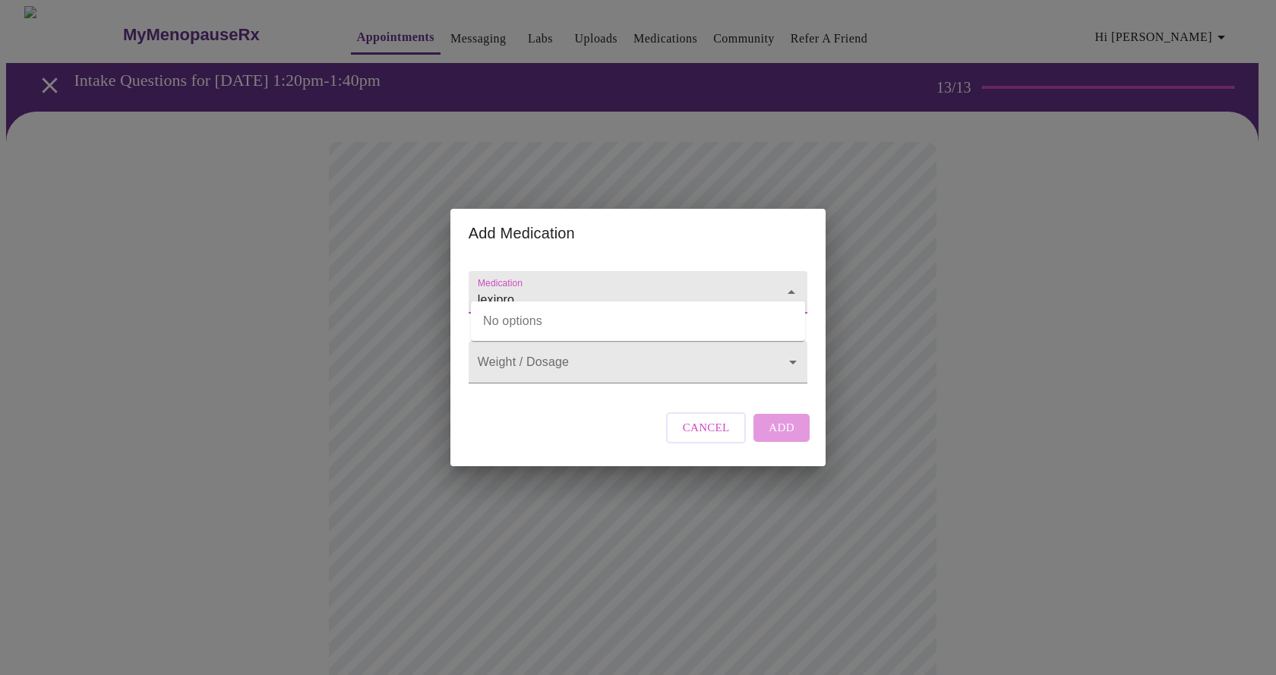
type input "lexipro"
click at [602, 441] on div "Cancel Add" at bounding box center [737, 428] width 151 height 46
click at [602, 438] on span "Cancel" at bounding box center [706, 428] width 47 height 20
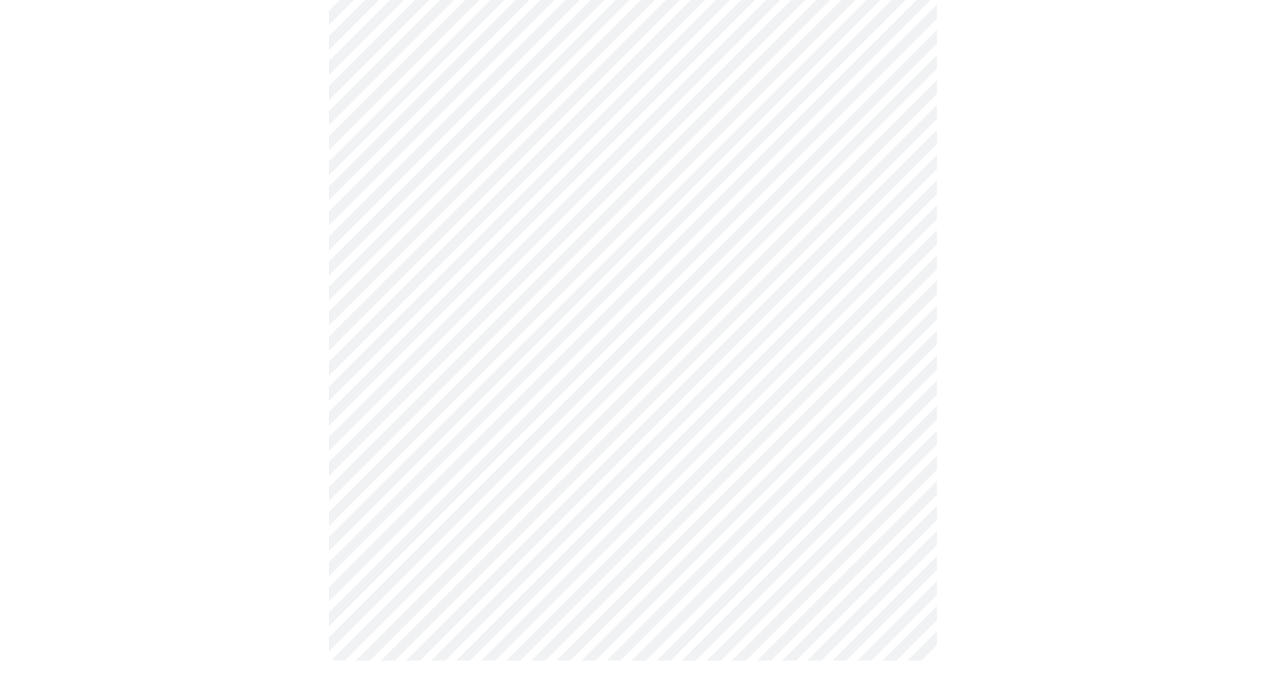
scroll to position [467, 0]
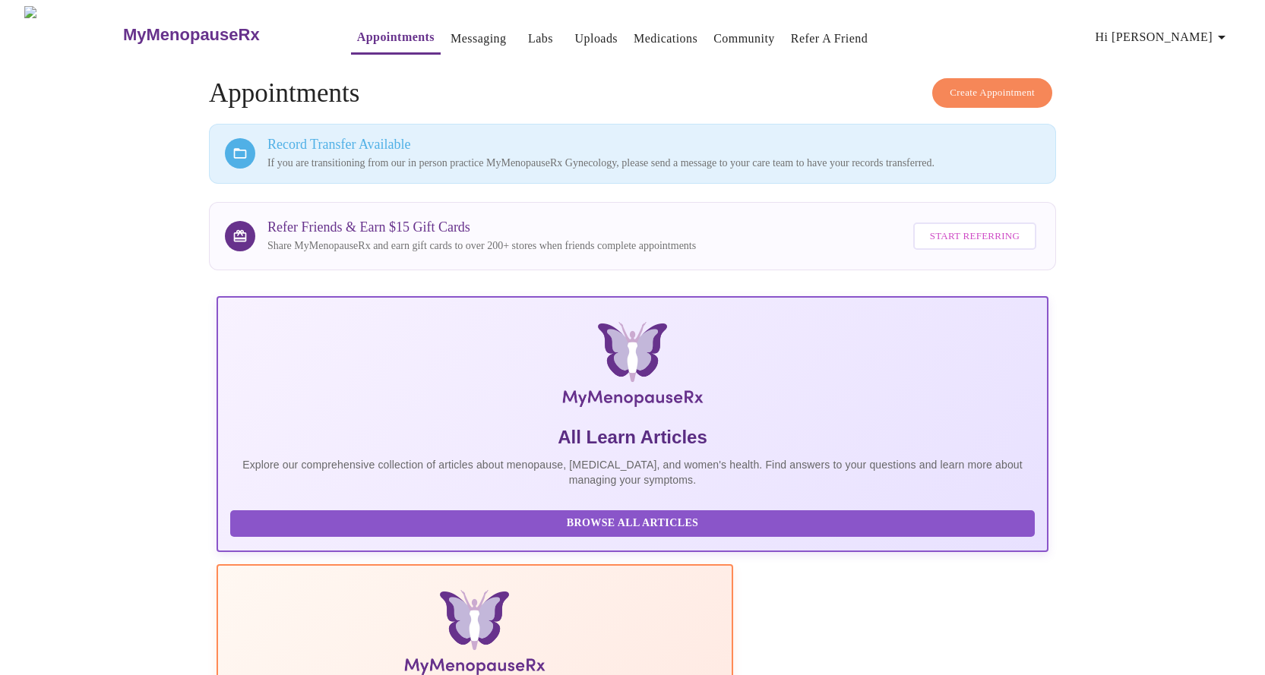
click at [602, 27] on span "Hi [PERSON_NAME]" at bounding box center [1162, 37] width 135 height 21
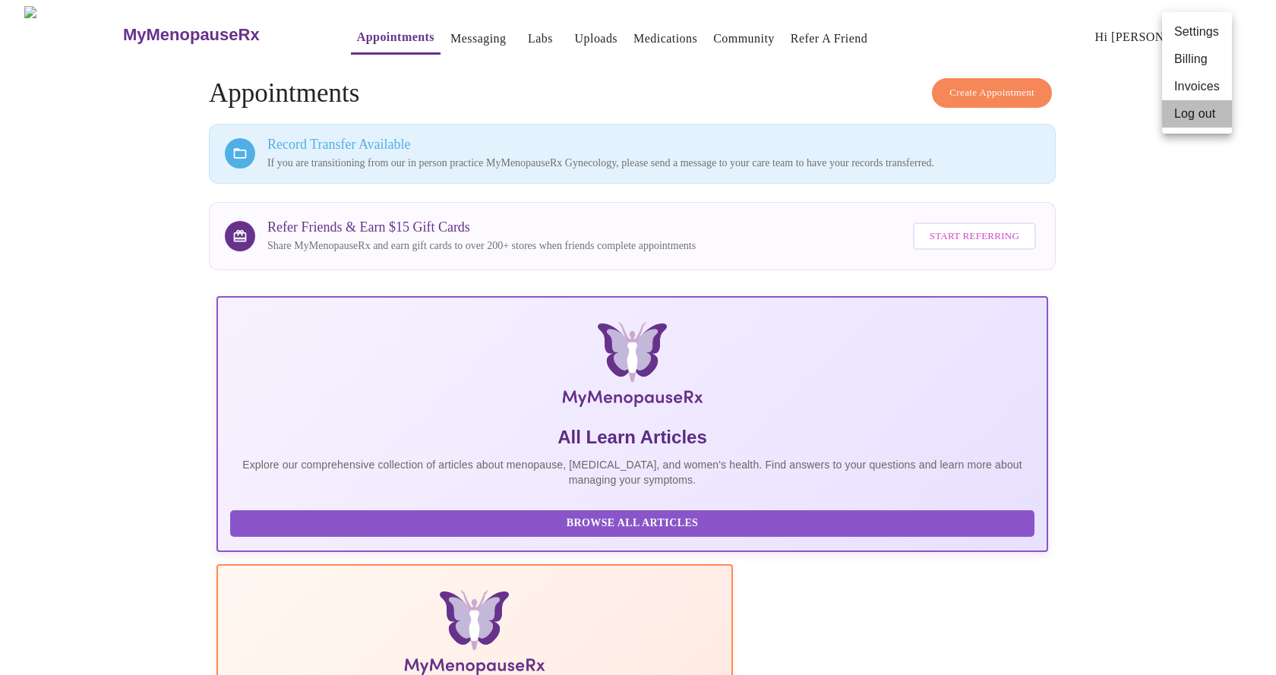
click at [602, 106] on li "Log out" at bounding box center [1197, 113] width 70 height 27
